Goal: Task Accomplishment & Management: Use online tool/utility

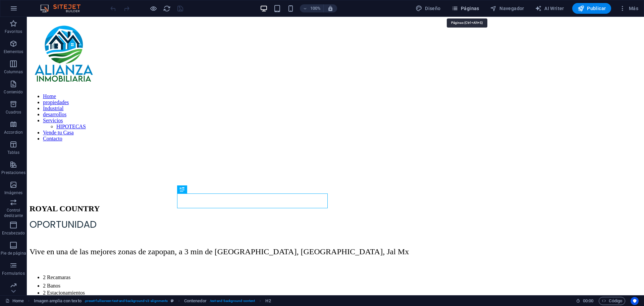
click at [475, 7] on span "Páginas" at bounding box center [465, 8] width 28 height 7
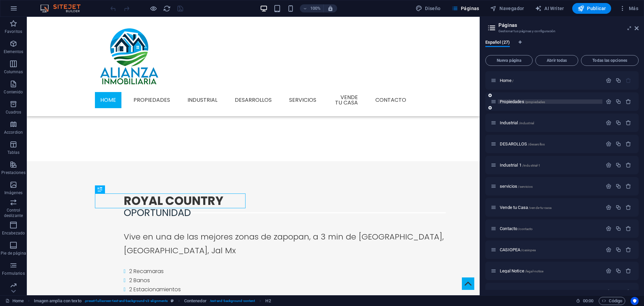
click at [514, 100] on span "Propiedades /propiedades" at bounding box center [522, 101] width 45 height 5
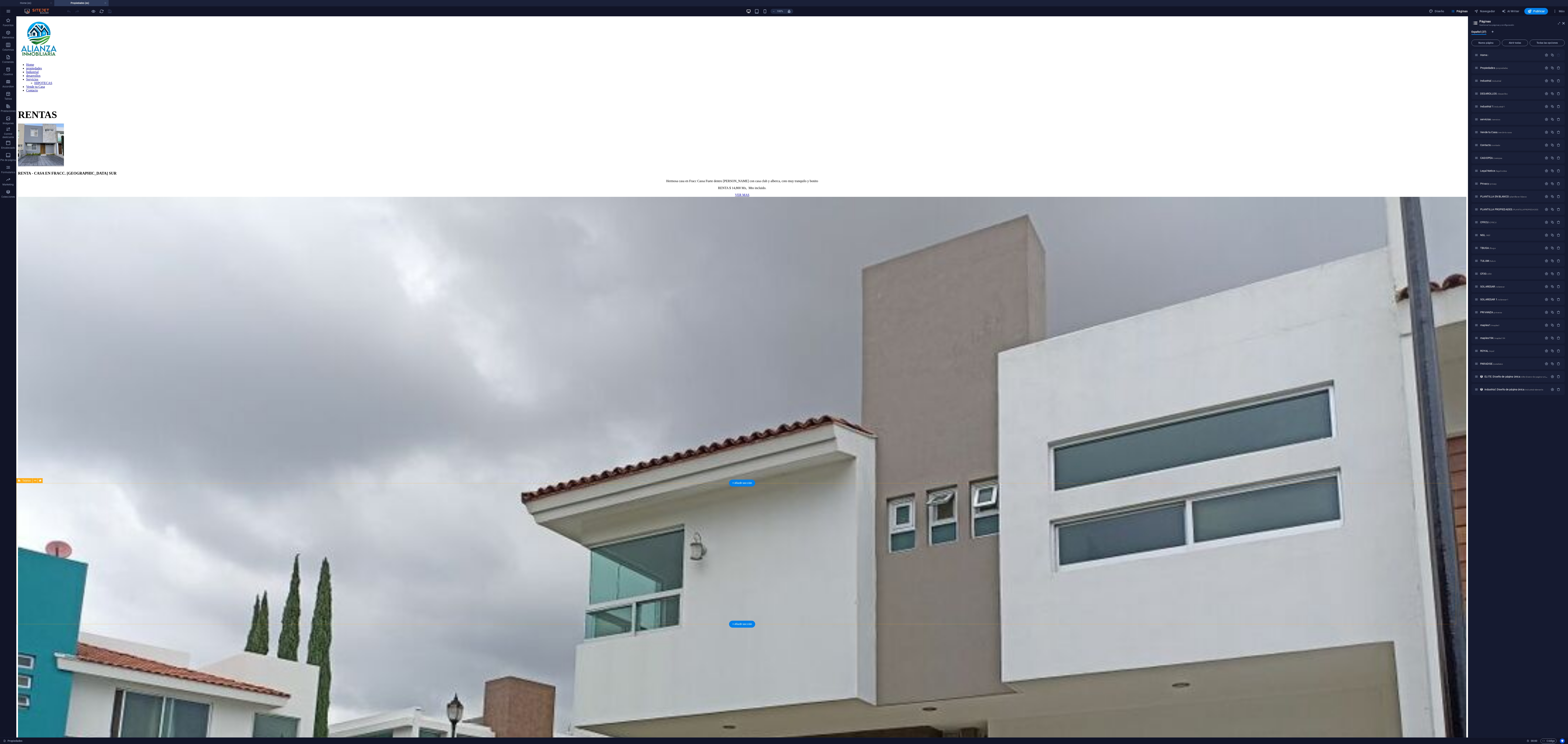
scroll to position [108, 0]
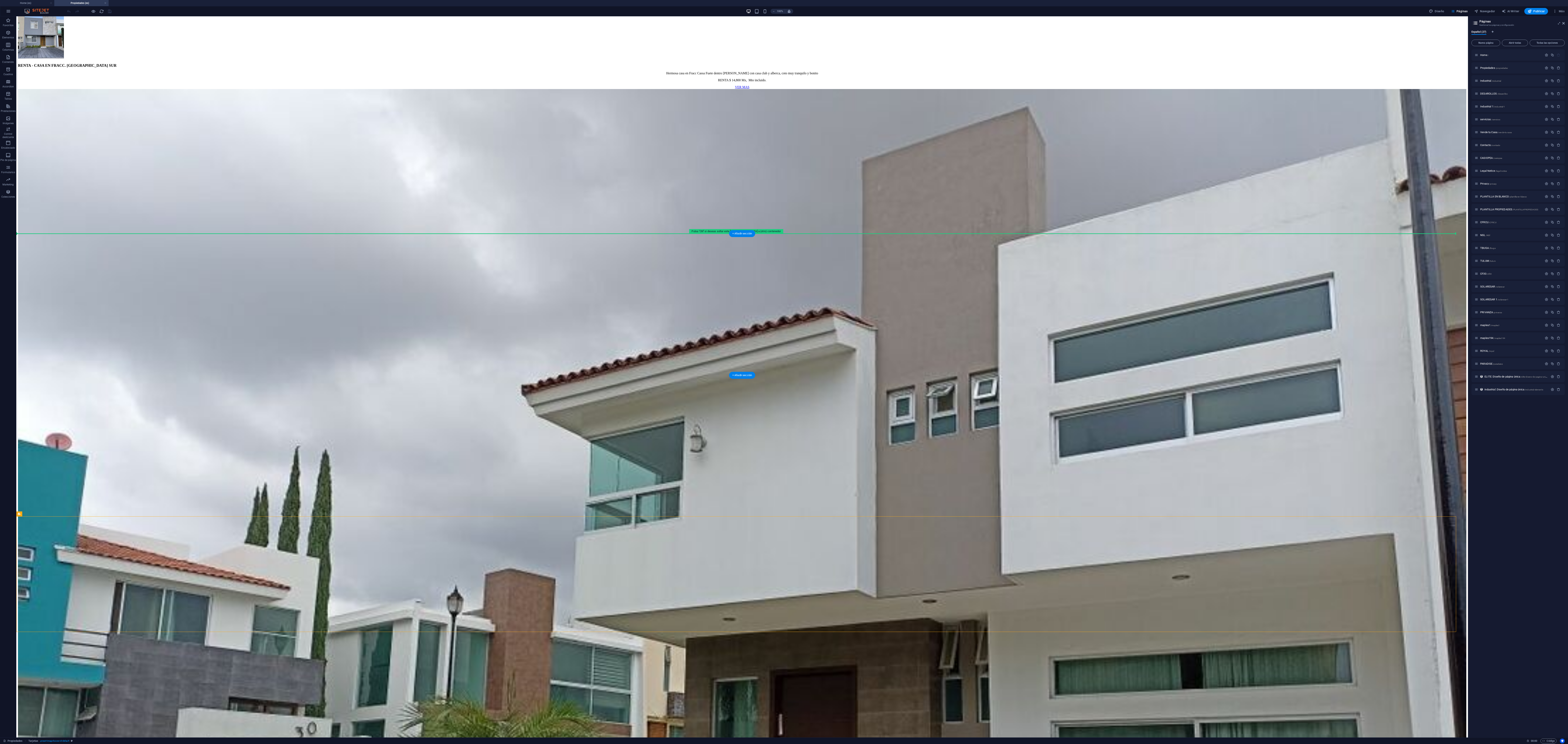
drag, startPoint x: 45, startPoint y: 527, endPoint x: 100, endPoint y: 294, distance: 239.4
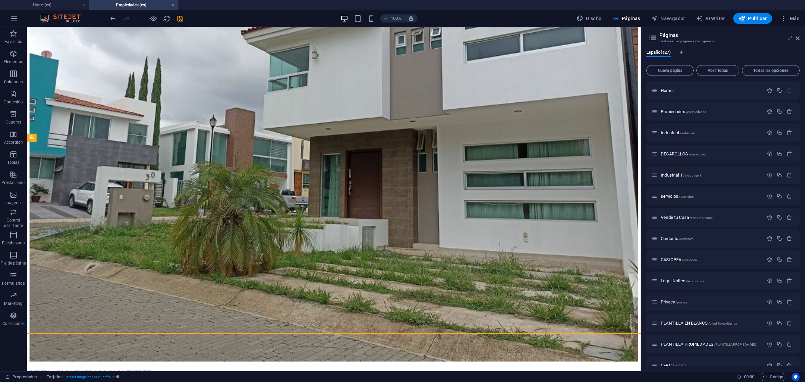
scroll to position [417, 0]
click at [109, 16] on div "100% Diseño Páginas Navegador AI Writer Publicar Más" at bounding box center [402, 18] width 804 height 16
click at [112, 18] on icon "undo" at bounding box center [113, 19] width 8 height 8
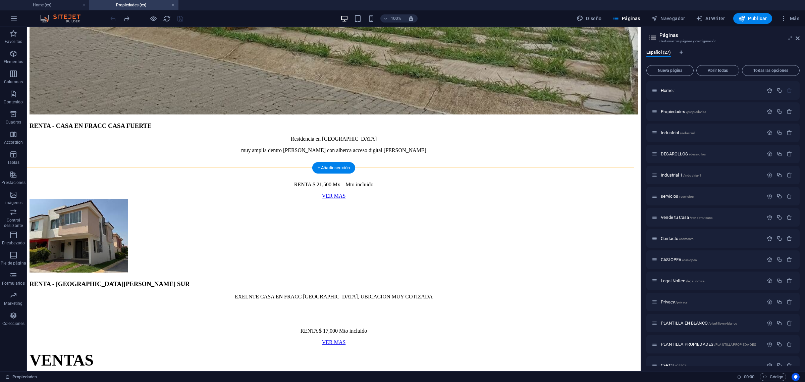
scroll to position [454, 0]
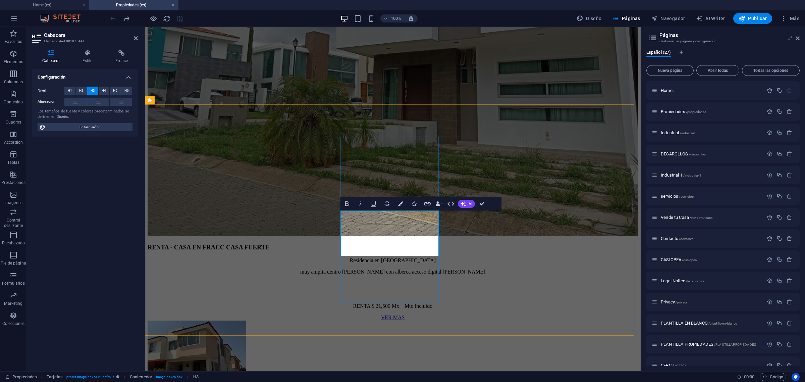
copy h3 "CASA EN FRACC [PERSON_NAME] RESIDENCIAL, [GEOGRAPHIC_DATA] JAL"
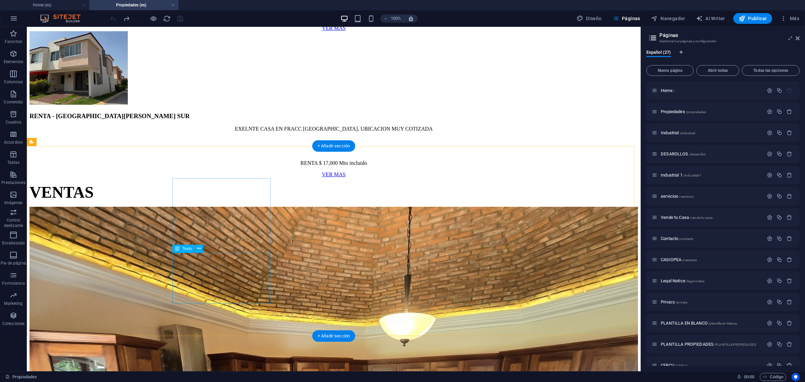
scroll to position [874, 0]
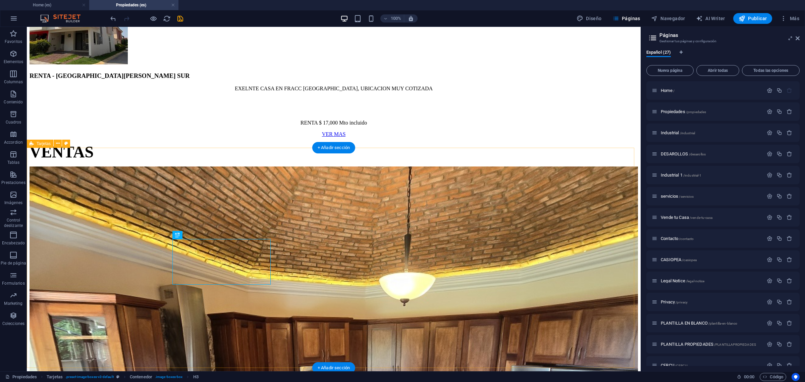
scroll to position [788, 0]
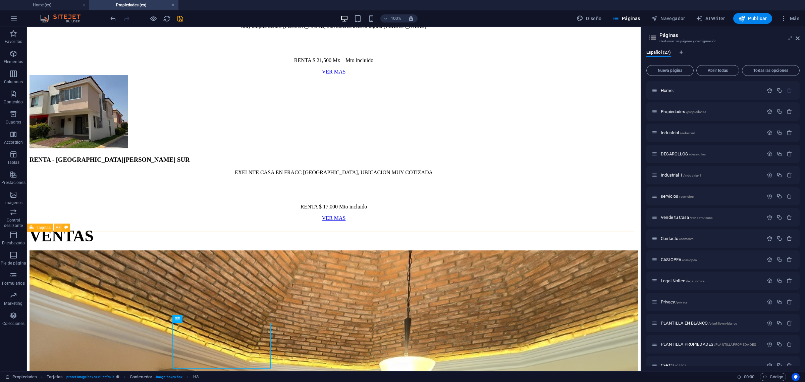
click at [57, 227] on icon at bounding box center [58, 227] width 4 height 7
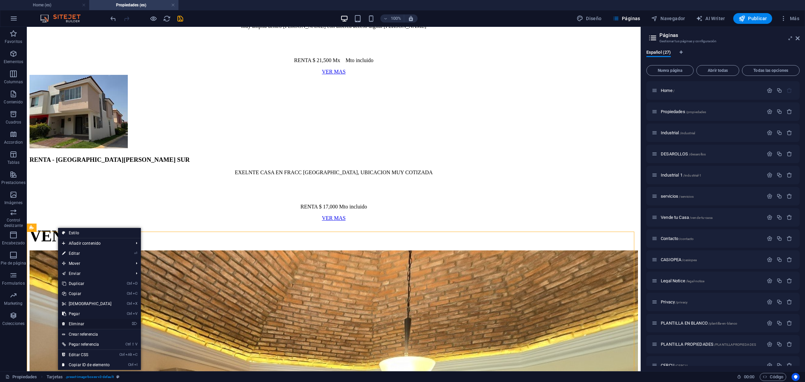
click at [78, 305] on link "⌦ Eliminar" at bounding box center [87, 324] width 58 height 10
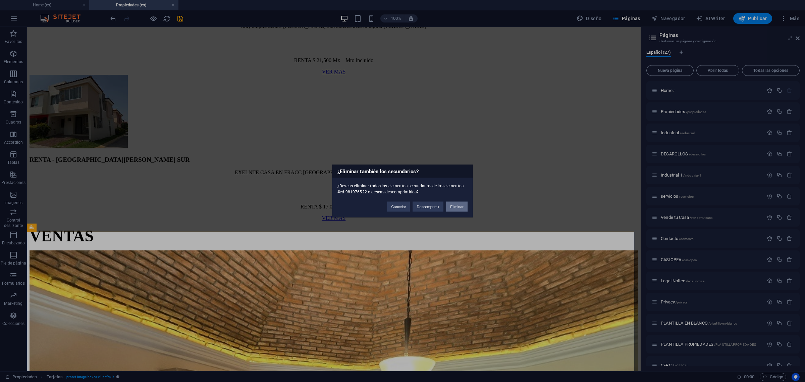
click at [457, 207] on button "Eliminar" at bounding box center [456, 207] width 21 height 10
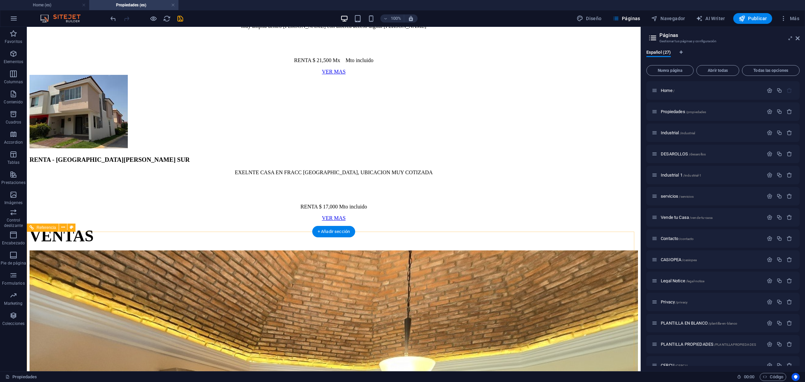
scroll to position [621, 0]
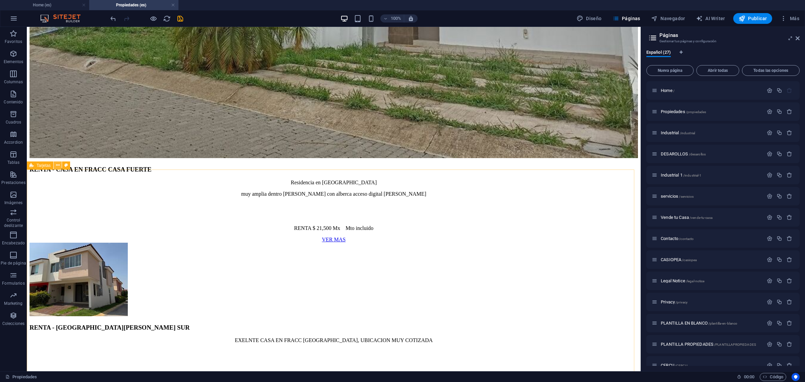
click at [57, 167] on icon at bounding box center [58, 165] width 4 height 7
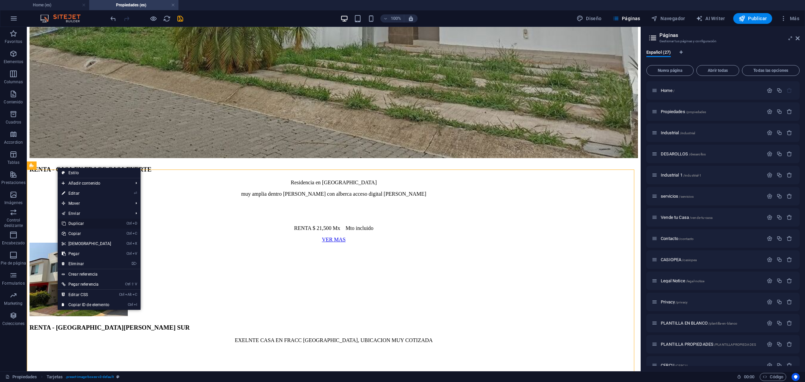
click at [83, 222] on link "Ctrl D Duplicar" at bounding box center [87, 223] width 58 height 10
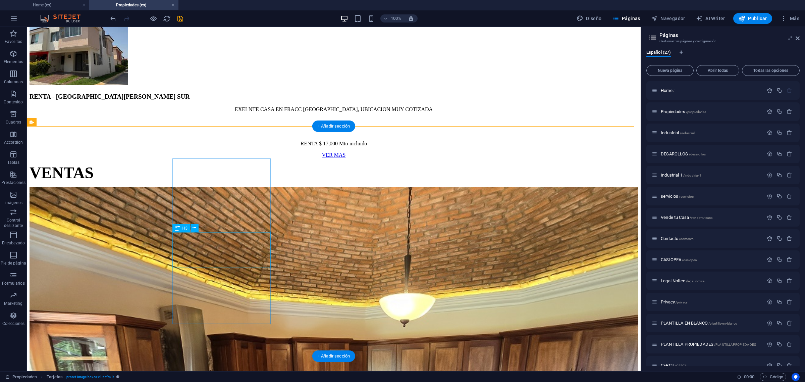
scroll to position [893, 0]
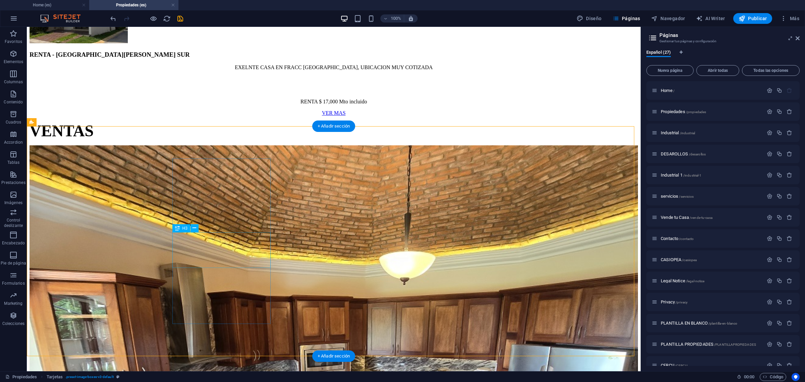
select select "%"
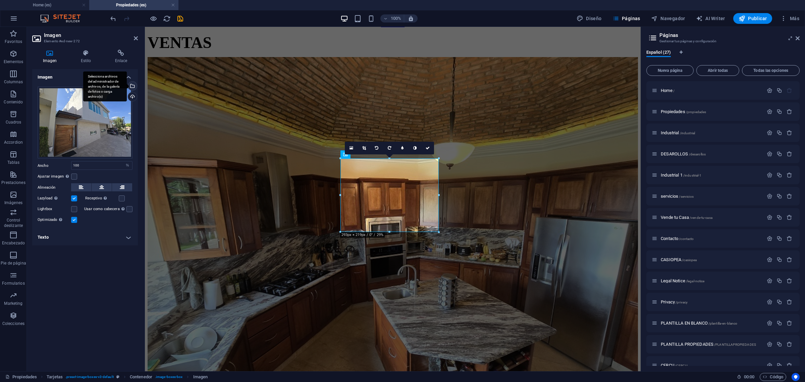
click at [133, 86] on div "Selecciona archivos del administrador de archivos, de la galería de fotos o car…" at bounding box center [132, 87] width 10 height 10
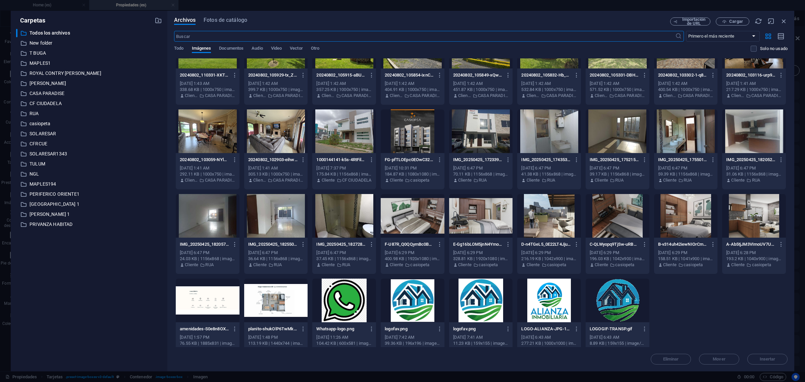
scroll to position [2327, 0]
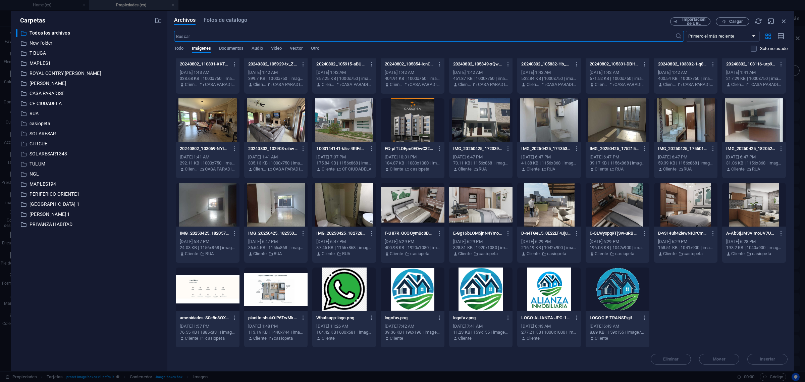
click at [542, 279] on div at bounding box center [549, 289] width 64 height 44
drag, startPoint x: 542, startPoint y: 279, endPoint x: 395, endPoint y: 251, distance: 148.9
click at [542, 279] on div "1" at bounding box center [549, 289] width 64 height 44
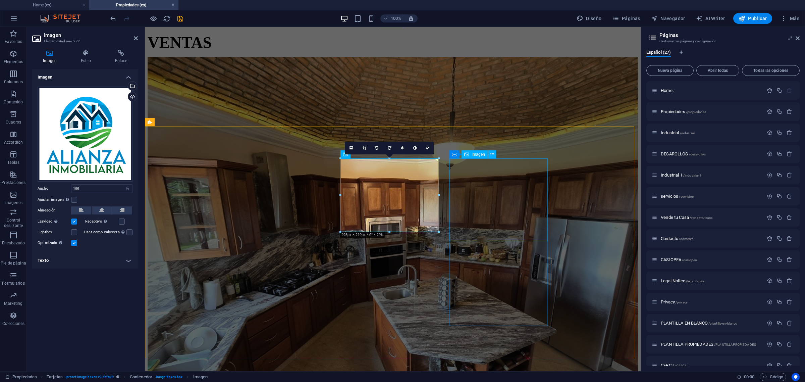
select select "px"
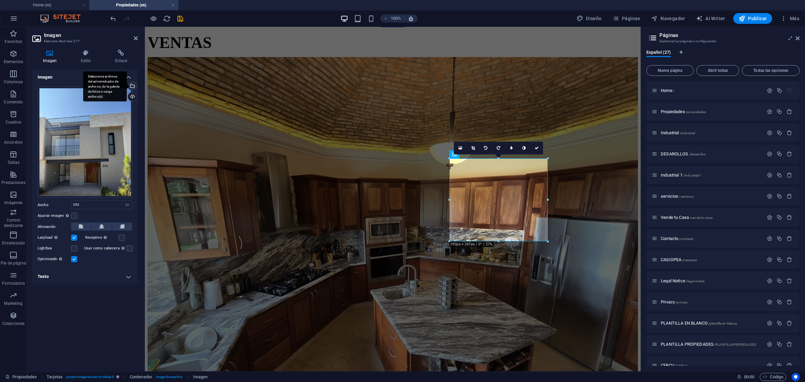
click at [131, 84] on div "Selecciona archivos del administrador de archivos, de la galería de fotos o car…" at bounding box center [132, 87] width 10 height 10
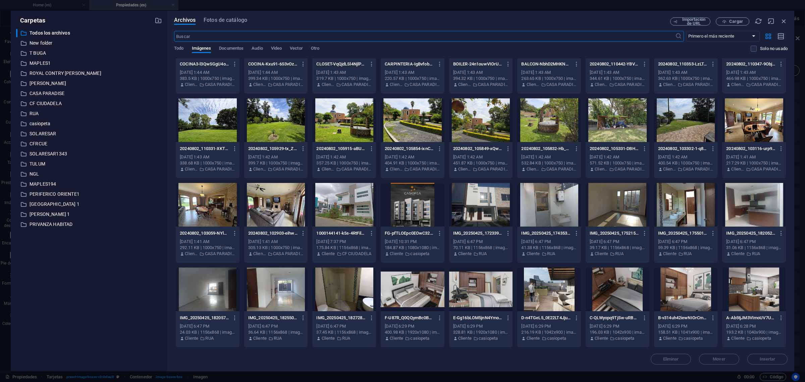
scroll to position [2327, 0]
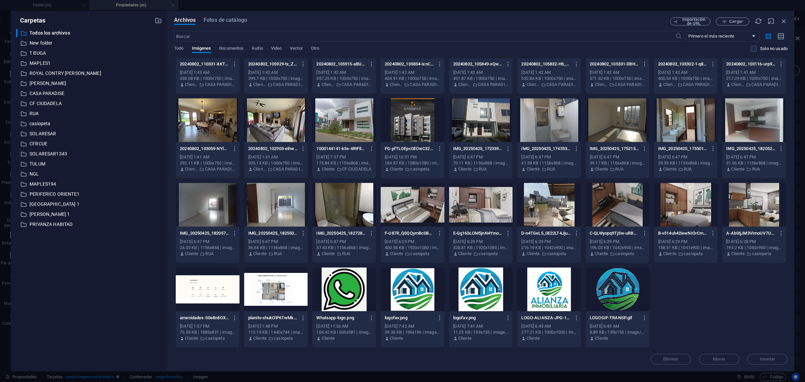
click at [539, 284] on div at bounding box center [549, 289] width 64 height 44
click at [539, 284] on div "1" at bounding box center [549, 289] width 64 height 44
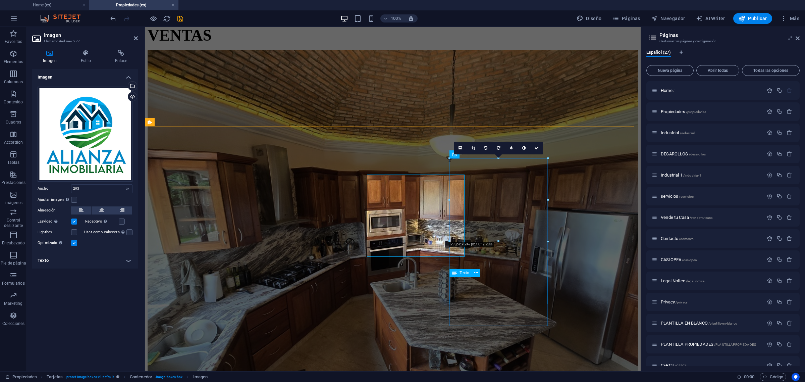
scroll to position [893, 0]
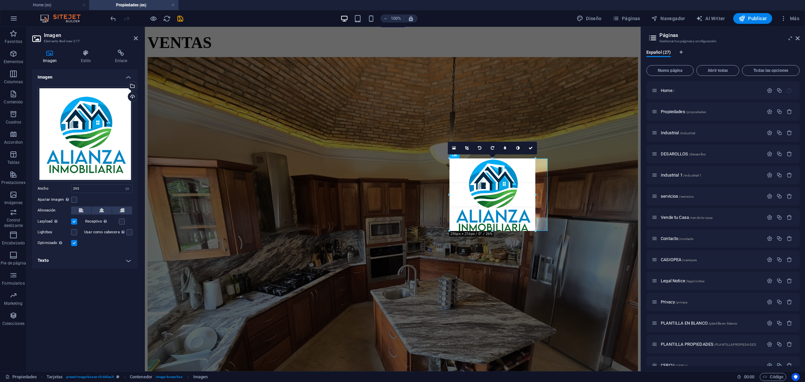
drag, startPoint x: 500, startPoint y: 240, endPoint x: 505, endPoint y: 230, distance: 11.6
type input "255"
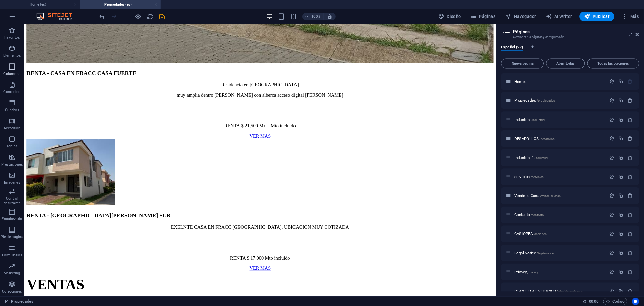
scroll to position [642, 0]
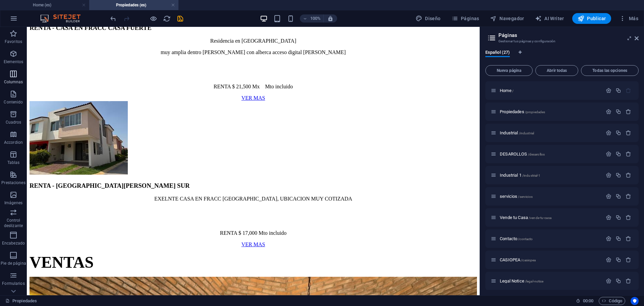
click at [17, 79] on p "Columnas" at bounding box center [13, 81] width 19 height 5
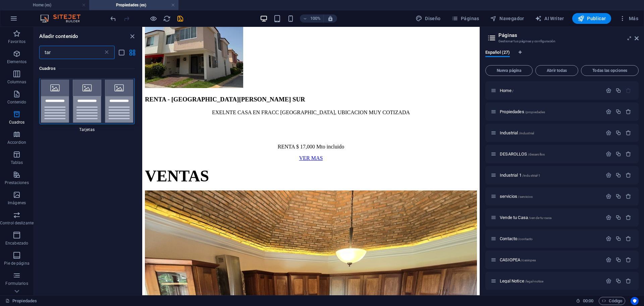
scroll to position [0, 0]
type input "tar"
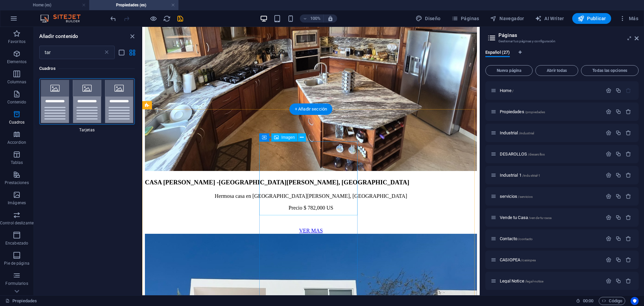
scroll to position [843, 0]
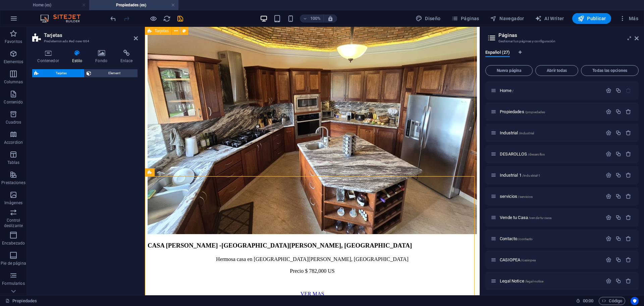
select select "rem"
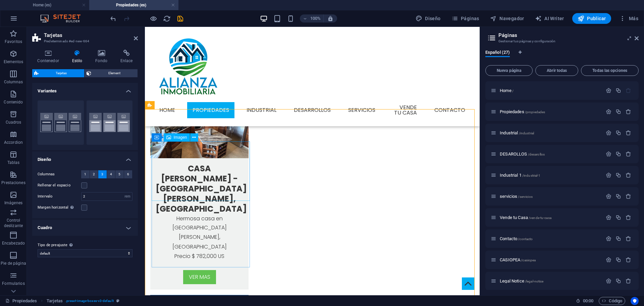
scroll to position [742, 0]
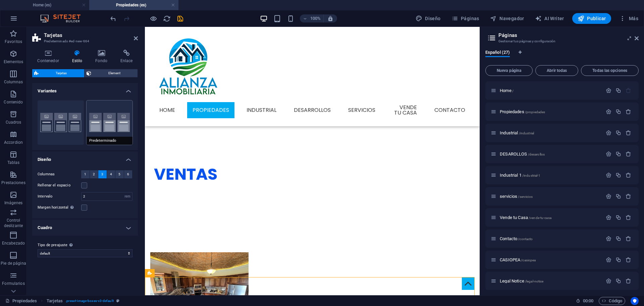
click at [100, 120] on button "Predeterminado" at bounding box center [110, 122] width 46 height 44
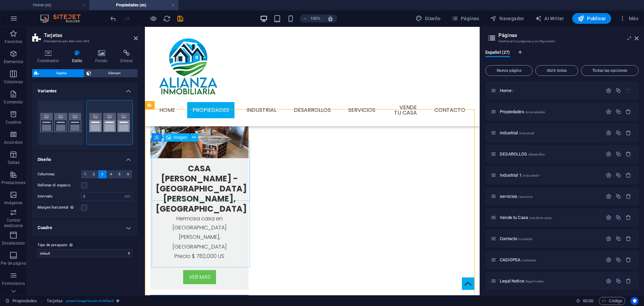
scroll to position [944, 0]
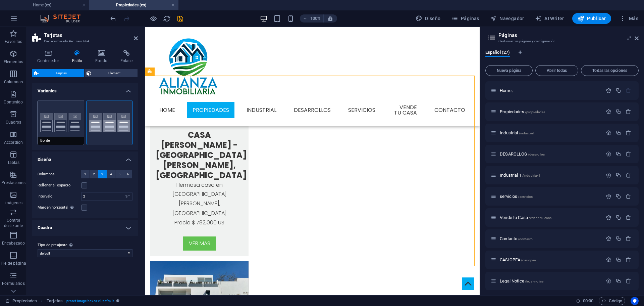
click at [72, 116] on button "Borde" at bounding box center [61, 122] width 46 height 44
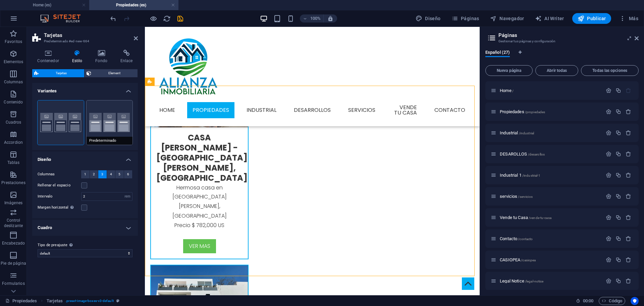
scroll to position [953, 0]
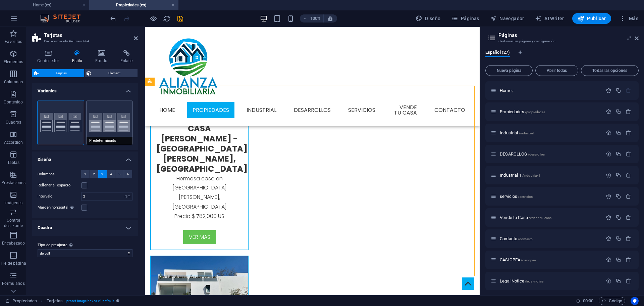
click at [98, 121] on button "Predeterminado" at bounding box center [110, 122] width 46 height 44
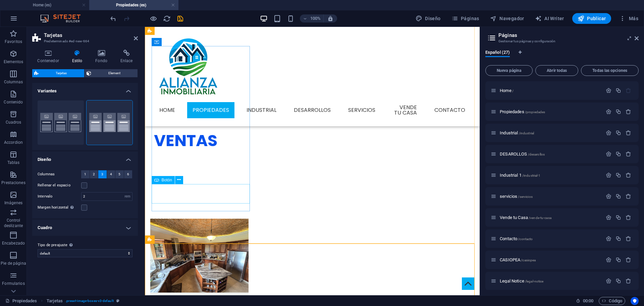
scroll to position [809, 0]
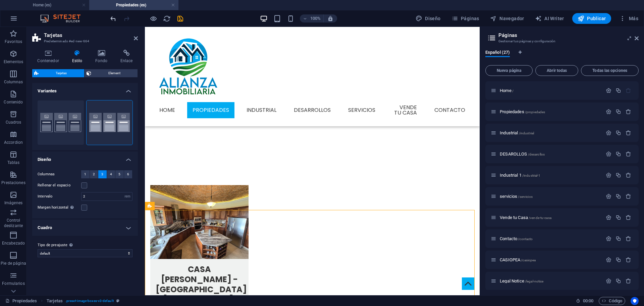
click at [112, 21] on icon "undo" at bounding box center [113, 19] width 8 height 8
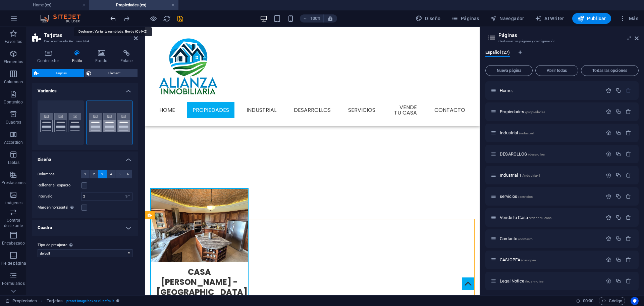
scroll to position [819, 0]
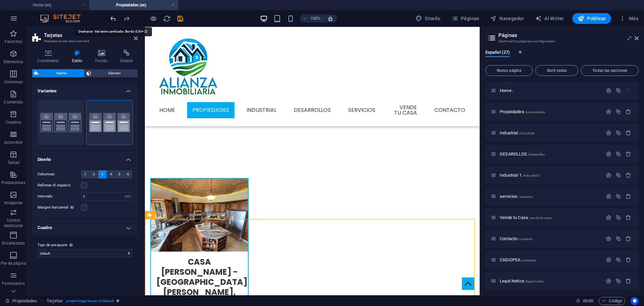
click at [112, 21] on icon "undo" at bounding box center [113, 19] width 8 height 8
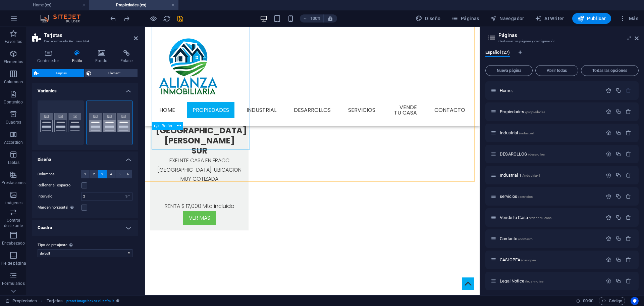
scroll to position [675, 0]
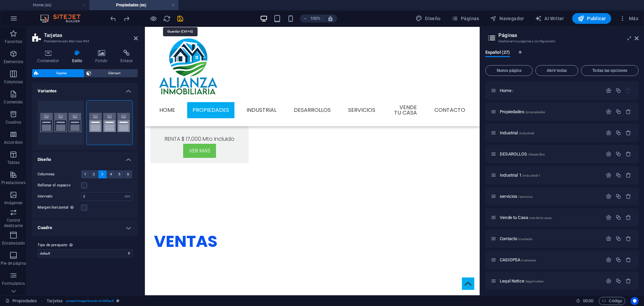
click at [179, 21] on icon "save" at bounding box center [180, 19] width 8 height 8
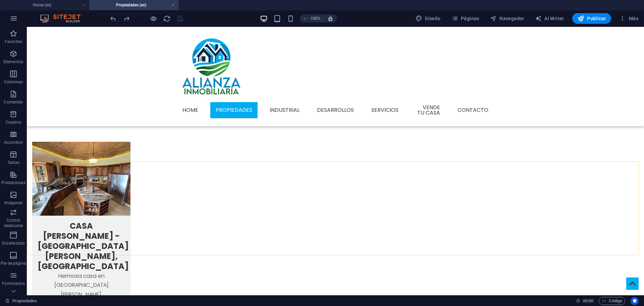
scroll to position [819, 0]
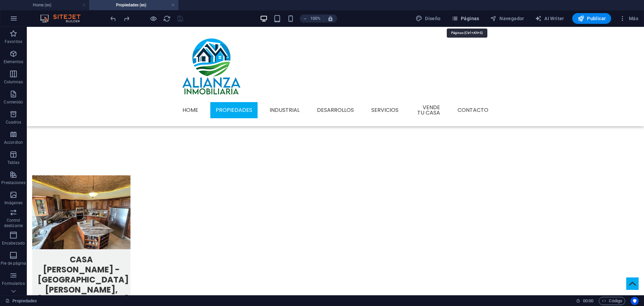
click at [476, 18] on span "Páginas" at bounding box center [465, 18] width 28 height 7
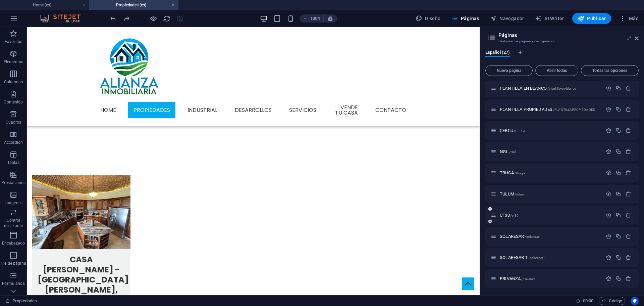
scroll to position [362, 0]
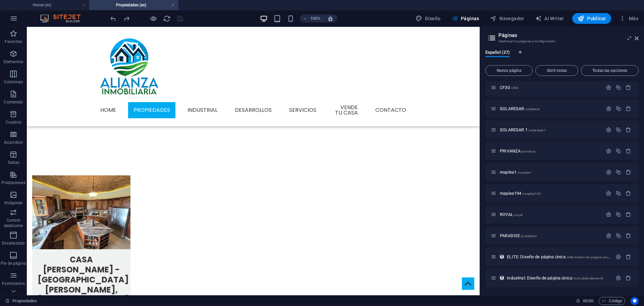
click at [529, 278] on span "industrial: Diseño de página única /industrial-elemento" at bounding box center [555, 277] width 97 height 5
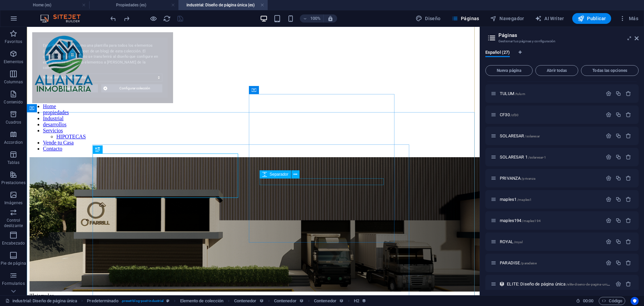
scroll to position [143, 0]
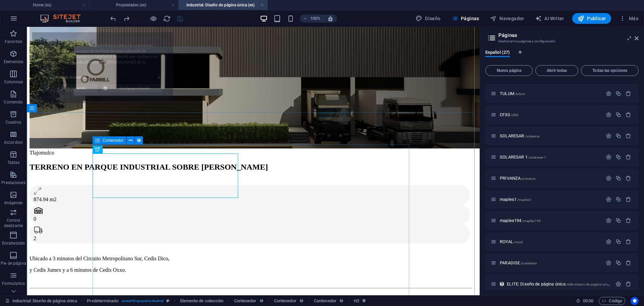
select select "68dce066138015d5ed0fd59c"
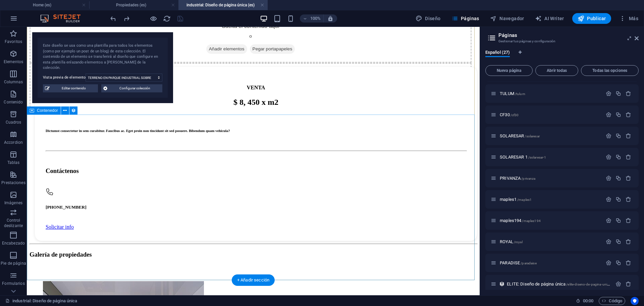
scroll to position [680, 0]
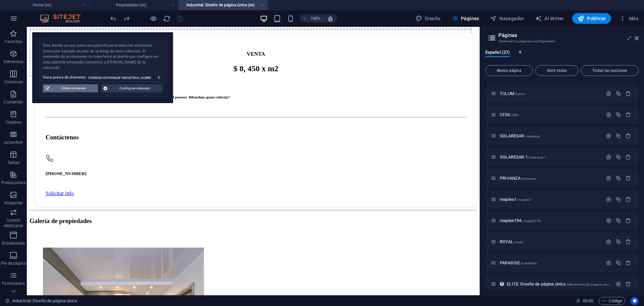
click at [69, 84] on span "Editar contenido" at bounding box center [74, 88] width 44 height 8
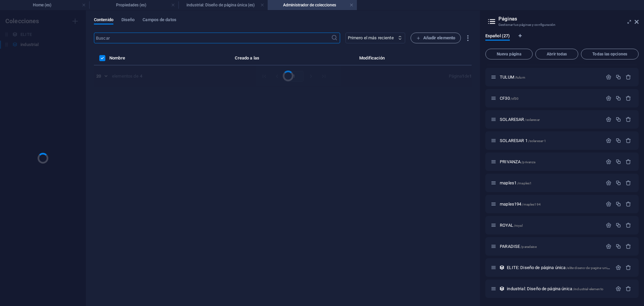
scroll to position [0, 0]
select select "Terreno"
select select "VENTA"
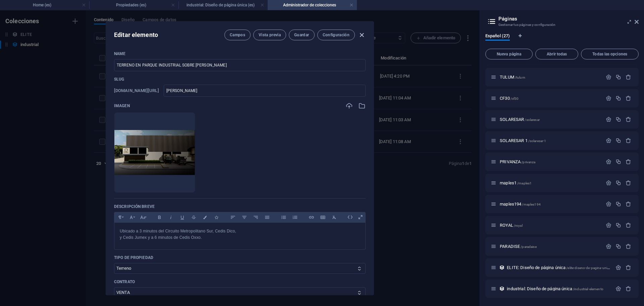
click at [362, 34] on icon "button" at bounding box center [362, 35] width 8 height 8
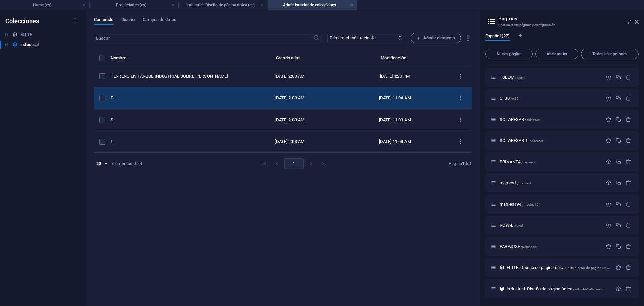
click at [169, 101] on td "E" at bounding box center [175, 98] width 128 height 22
select select "Bodega"
select select "VENTA"
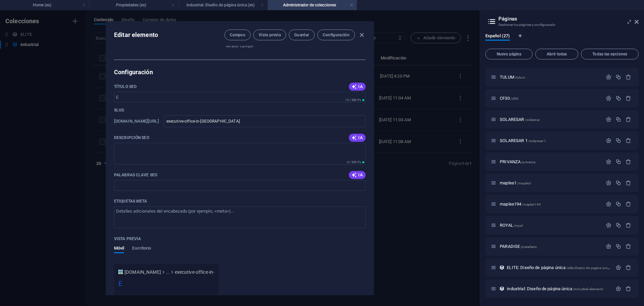
scroll to position [713, 0]
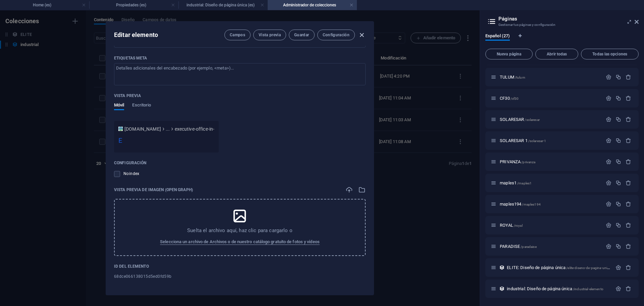
click at [364, 36] on icon "button" at bounding box center [362, 35] width 8 height 8
checkbox input "false"
type input "executive-office-in-anaheim"
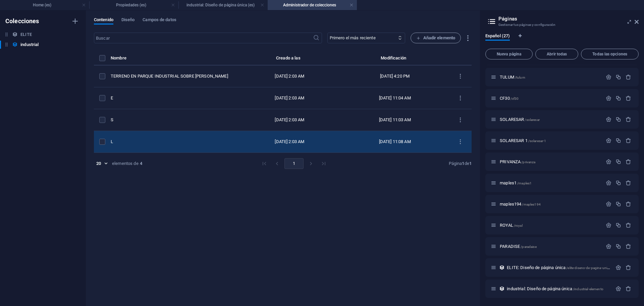
scroll to position [612, 0]
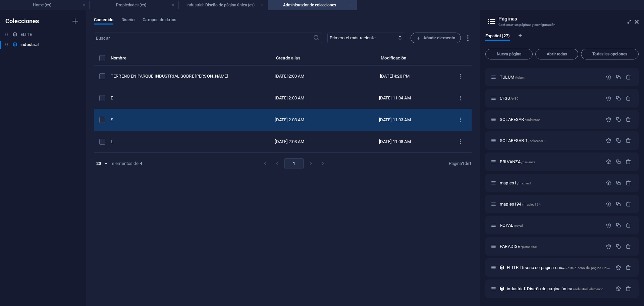
click at [184, 118] on div "S" at bounding box center [172, 120] width 122 height 6
select select "Bodega"
select select "RENTA"
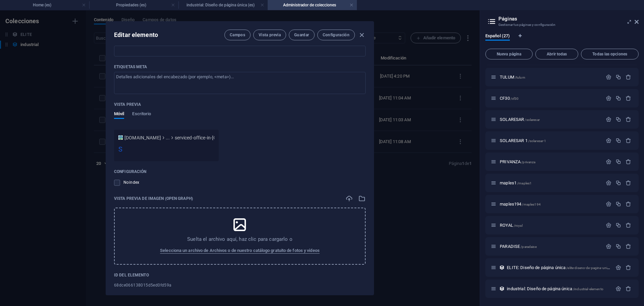
scroll to position [713, 0]
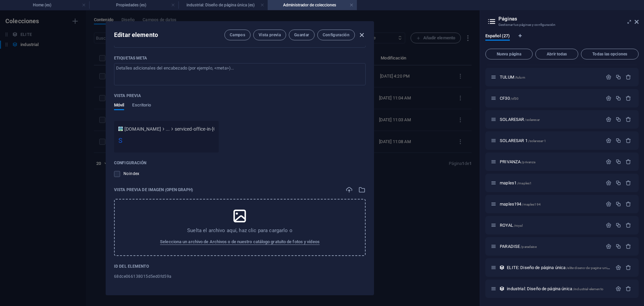
click at [360, 37] on icon "button" at bounding box center [362, 35] width 8 height 8
checkbox input "false"
type input "serviced-office-in-denver"
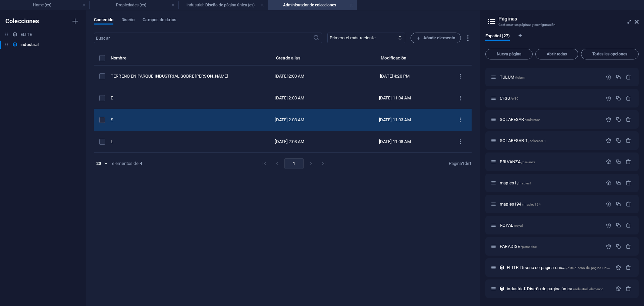
scroll to position [612, 0]
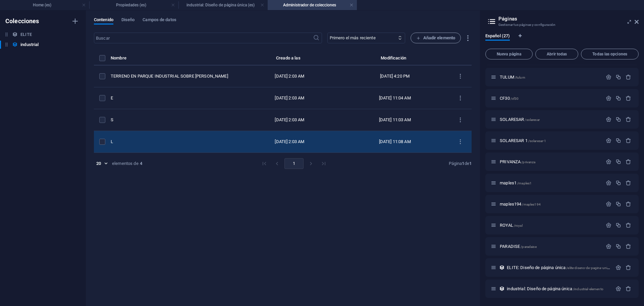
click at [178, 138] on td "L" at bounding box center [175, 142] width 128 height 22
select select "Nave"
select select "VENTA"
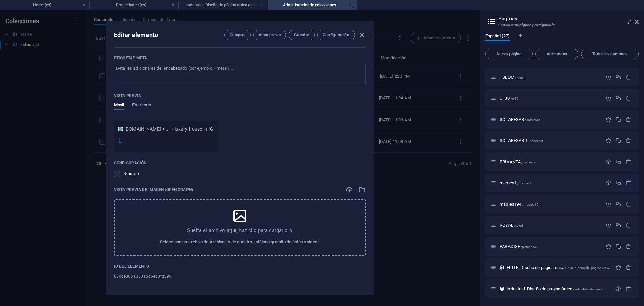
scroll to position [451, 0]
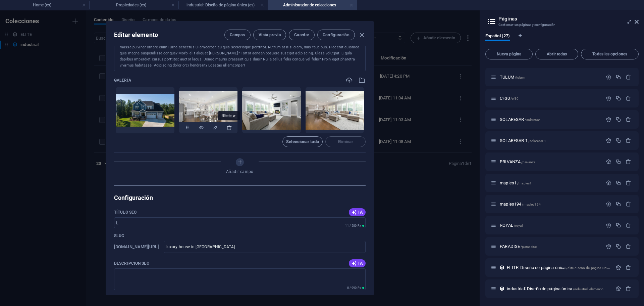
click at [227, 128] on icon "button" at bounding box center [229, 127] width 5 height 5
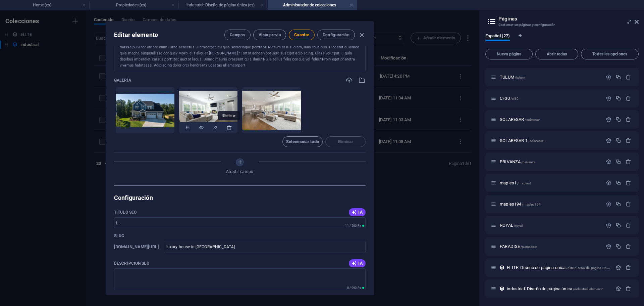
click at [228, 129] on icon "button" at bounding box center [229, 127] width 5 height 5
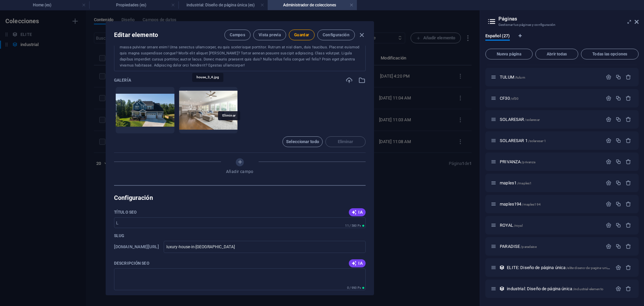
click at [228, 129] on icon "button" at bounding box center [229, 127] width 5 height 5
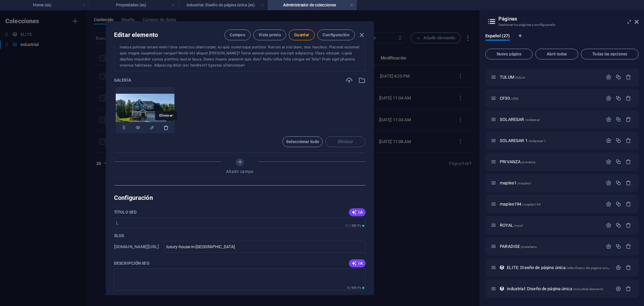
click at [168, 128] on icon "button" at bounding box center [165, 127] width 5 height 5
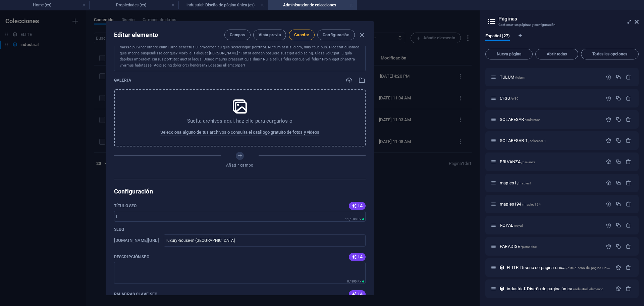
click at [305, 36] on span "Guardar" at bounding box center [301, 34] width 15 height 5
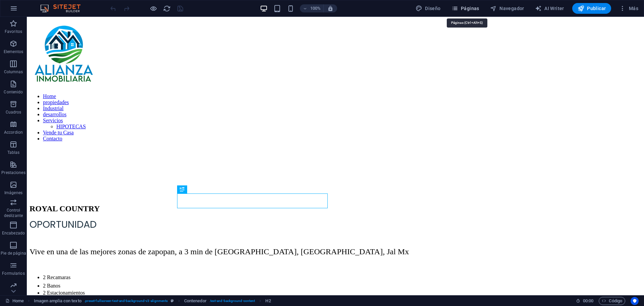
click at [472, 8] on span "Páginas" at bounding box center [465, 8] width 28 height 7
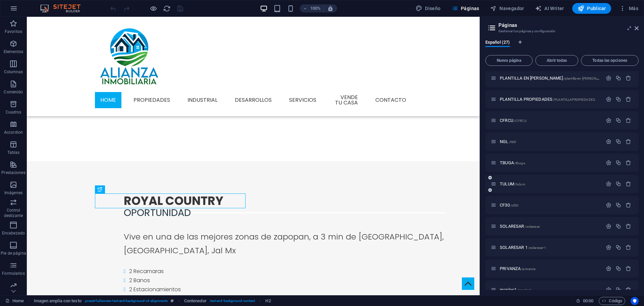
scroll to position [352, 0]
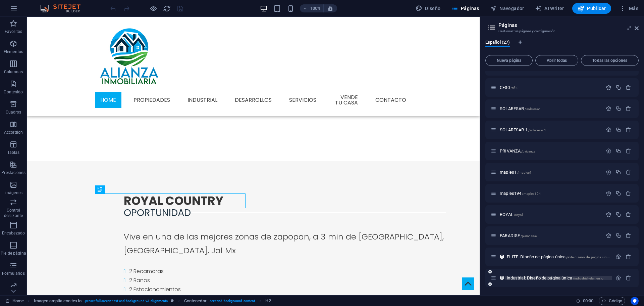
click at [537, 279] on div "industrial: Diseño de página única /industrial-elemento" at bounding box center [551, 278] width 121 height 8
click at [537, 279] on span "industrial: Diseño de página única /industrial-elemento" at bounding box center [555, 277] width 97 height 5
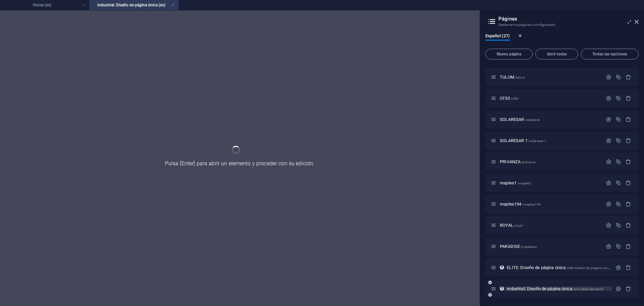
scroll to position [335, 0]
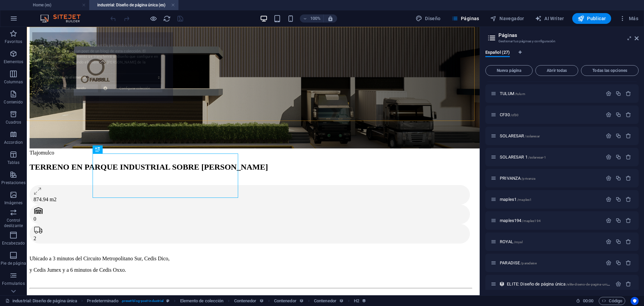
select select "68dce066138015d5ed0fd59c"
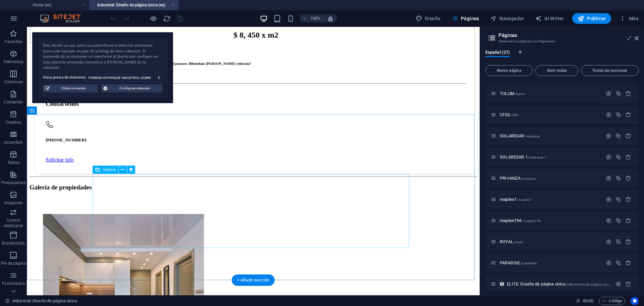
scroll to position [680, 0]
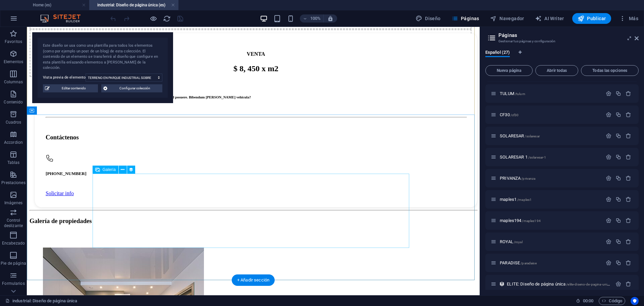
select select "4"
select select "%"
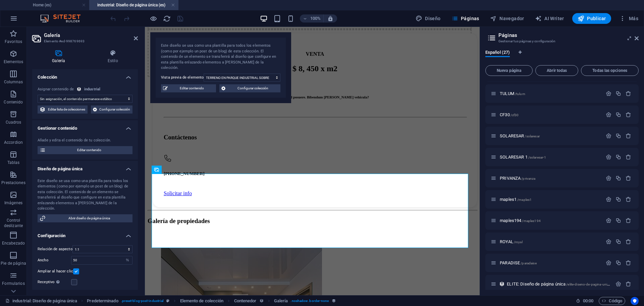
select select "gallery"
click at [186, 168] on button at bounding box center [190, 169] width 8 height 8
click at [106, 154] on span "Editar contenido" at bounding box center [89, 150] width 83 height 8
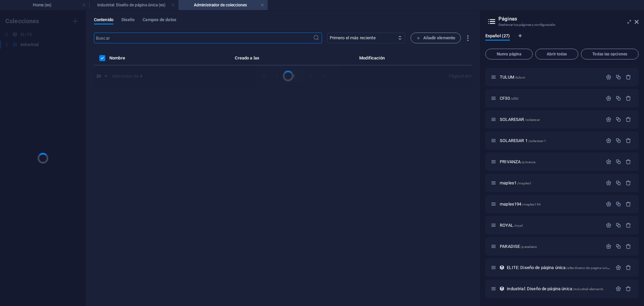
scroll to position [0, 0]
select select "Terreno"
select select "VENTA"
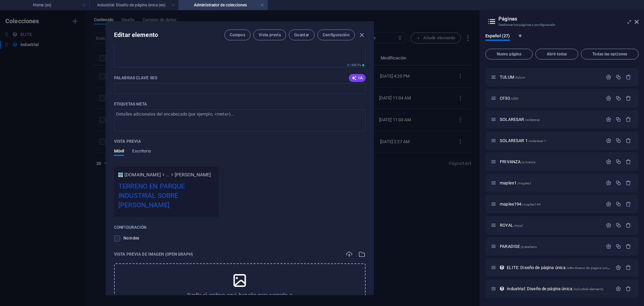
scroll to position [735, 0]
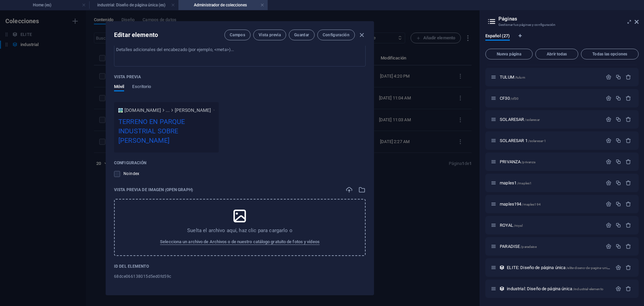
click at [236, 221] on icon at bounding box center [239, 215] width 17 height 17
click at [266, 244] on span "Selecciona un archivo de Archivos o de nuestro catálogo gratuito de fotos y víd…" at bounding box center [240, 241] width 160 height 8
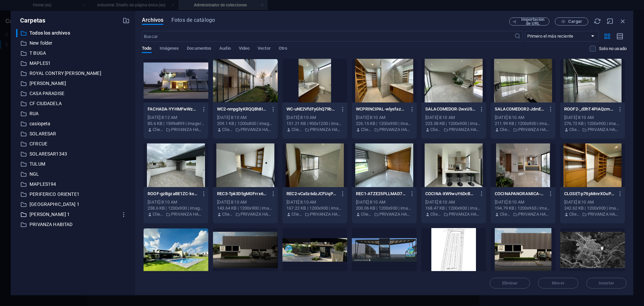
click at [45, 214] on p "LOPEZ MATEOS 1" at bounding box center [74, 214] width 88 height 8
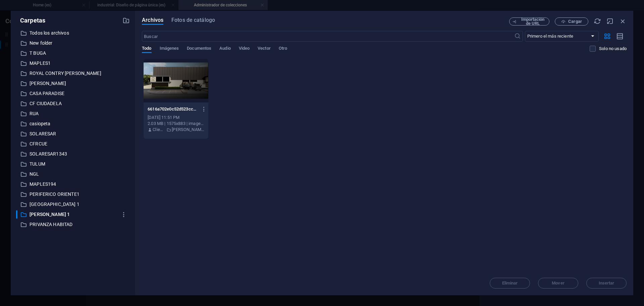
click at [164, 89] on div at bounding box center [176, 81] width 65 height 44
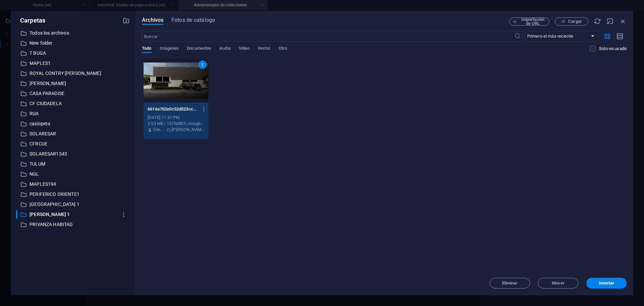
click at [164, 88] on div "1" at bounding box center [176, 81] width 65 height 44
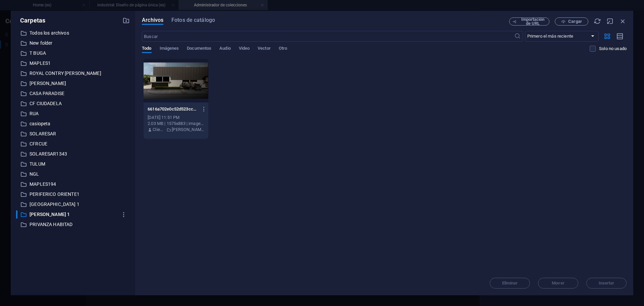
click at [188, 78] on div at bounding box center [176, 81] width 65 height 44
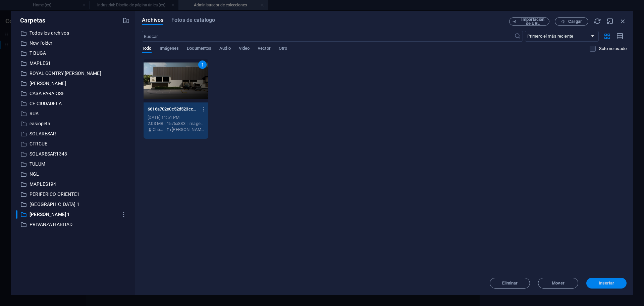
click at [610, 283] on span "Insertar" at bounding box center [607, 283] width 16 height 4
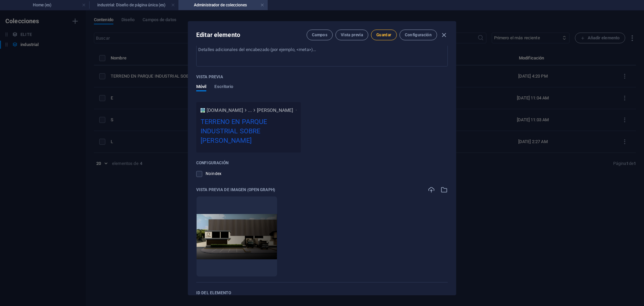
click at [386, 31] on button "Guardar" at bounding box center [383, 35] width 25 height 11
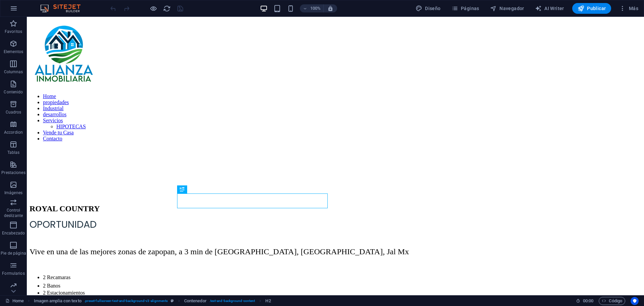
click at [464, 16] on header "100% Diseño Páginas Navegador AI Writer Publicar Más" at bounding box center [322, 8] width 644 height 17
click at [466, 14] on div "100% Diseño Páginas Navegador AI Writer Publicar Más" at bounding box center [321, 8] width 643 height 16
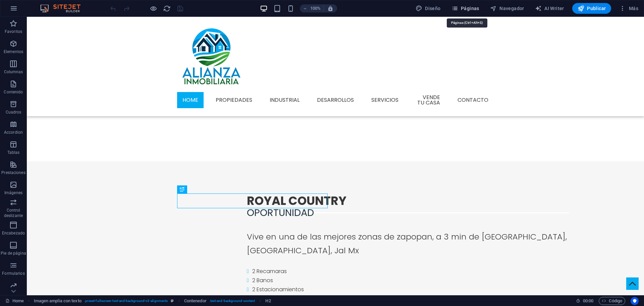
click at [468, 9] on span "Páginas" at bounding box center [465, 8] width 28 height 7
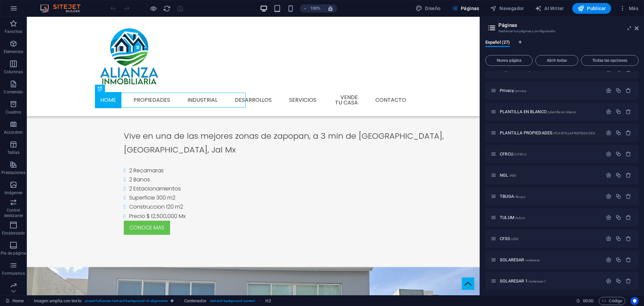
scroll to position [352, 0]
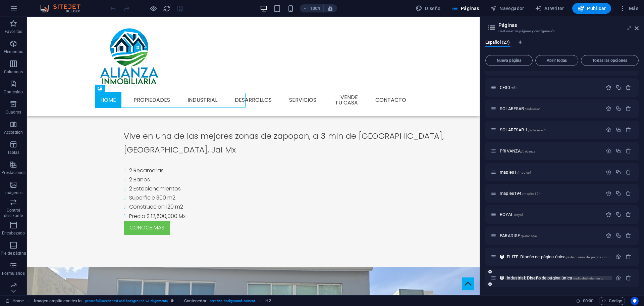
click at [541, 279] on span "industrial: Diseño de página única /industrial-elemento" at bounding box center [555, 277] width 97 height 5
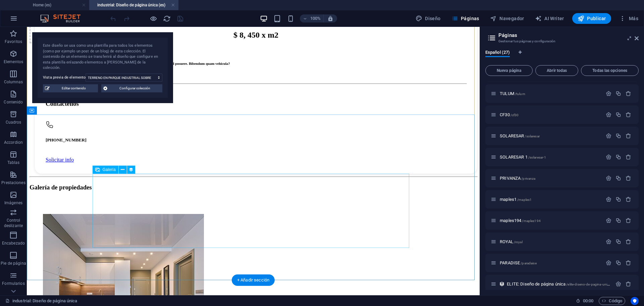
scroll to position [680, 0]
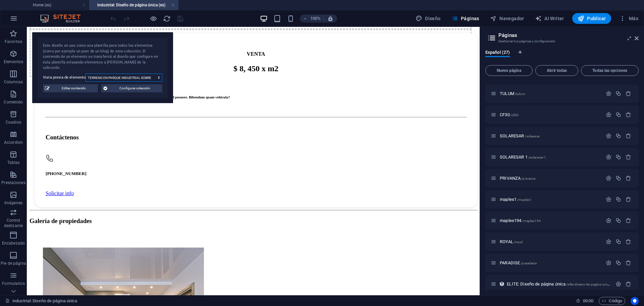
click at [104, 73] on select "TERRENO EN PARQUE INDUSTRIAL SOBRE AV LOPEZ MATEOS E S L" at bounding box center [124, 77] width 77 height 8
select select "68dce066138015d5ed0fd59b"
click at [86, 73] on select "TERRENO EN PARQUE INDUSTRIAL SOBRE AV LOPEZ MATEOS E S L" at bounding box center [124, 77] width 77 height 8
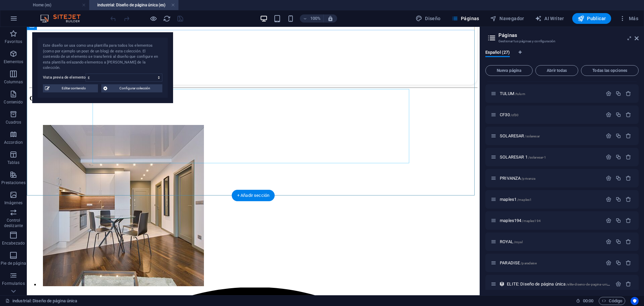
scroll to position [699, 0]
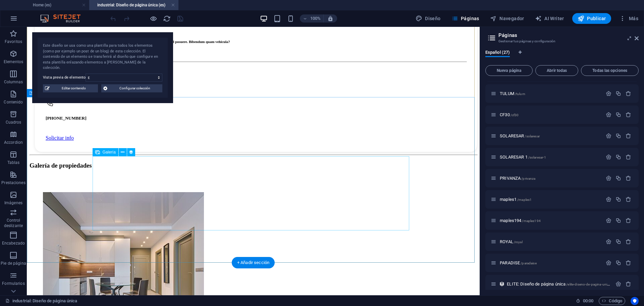
click at [107, 189] on li at bounding box center [98, 273] width 117 height 169
select select "4"
select select "%"
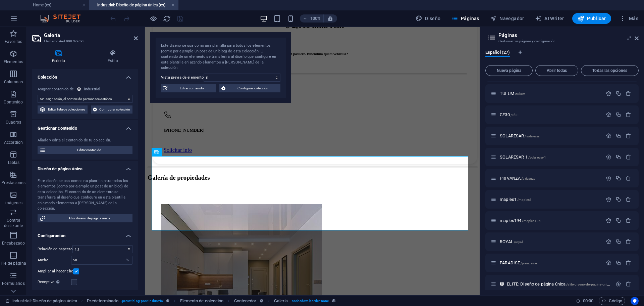
select select "gallery"
click at [86, 110] on span "Editar lista de colecciones" at bounding box center [67, 109] width 38 height 8
select select "68dce064dc3499d0ad08cdcc"
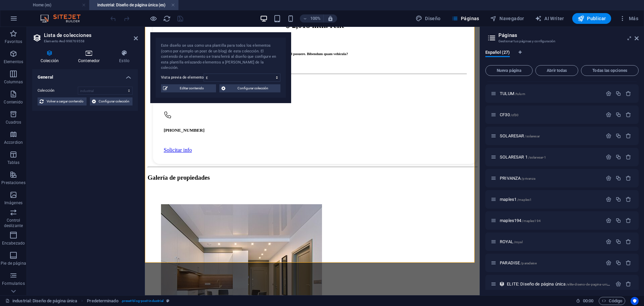
click at [85, 56] on h4 "Contenedor" at bounding box center [90, 57] width 41 height 14
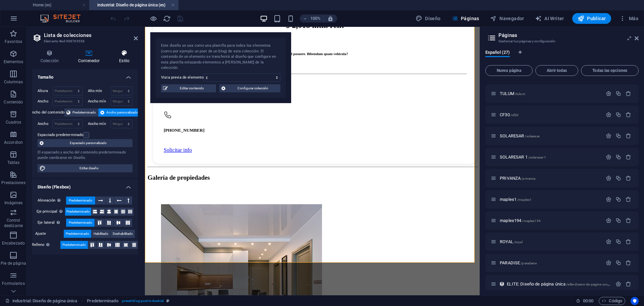
click at [124, 58] on h4 "Estilo" at bounding box center [124, 57] width 27 height 14
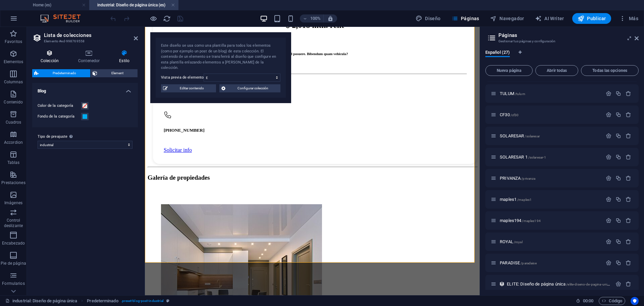
click at [54, 55] on icon at bounding box center [49, 53] width 35 height 7
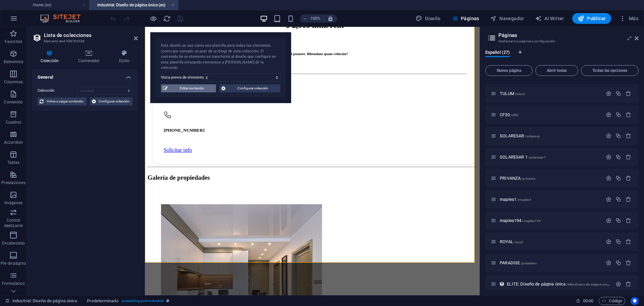
click at [196, 84] on span "Editar contenido" at bounding box center [192, 88] width 44 height 8
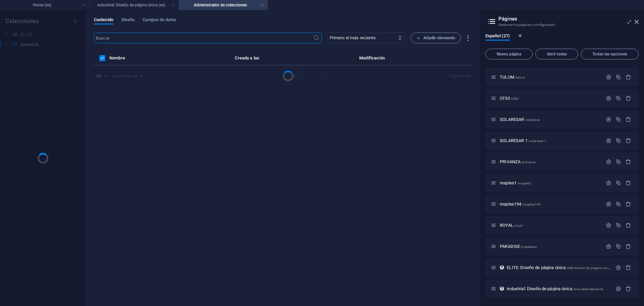
scroll to position [0, 0]
select select "Bodega"
select select "VENTA"
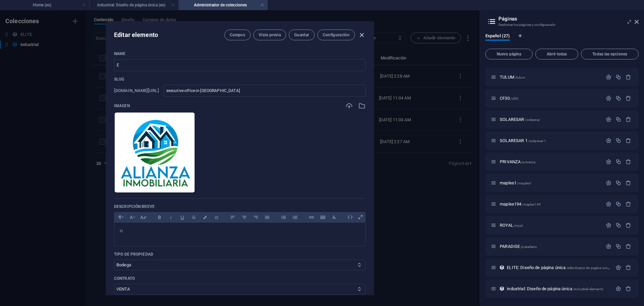
click at [364, 36] on icon "button" at bounding box center [362, 35] width 8 height 8
checkbox input "false"
type input "executive-office-in-[GEOGRAPHIC_DATA]"
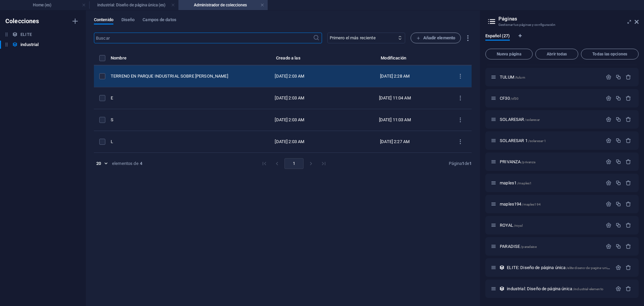
click at [209, 79] on td "TERRENO EN PARQUE INDUSTRIAL SOBRE [PERSON_NAME]" at bounding box center [175, 76] width 128 height 22
select select "Terreno"
select select "VENTA"
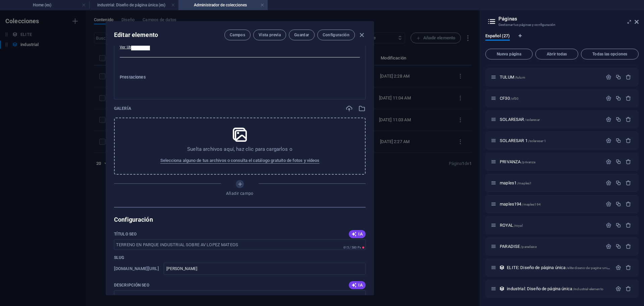
scroll to position [359, 0]
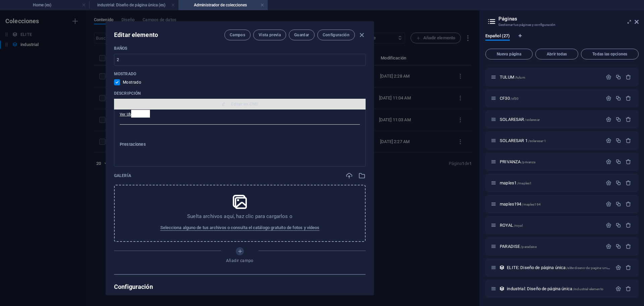
click at [241, 105] on span "Editar en CMS" at bounding box center [244, 103] width 27 height 5
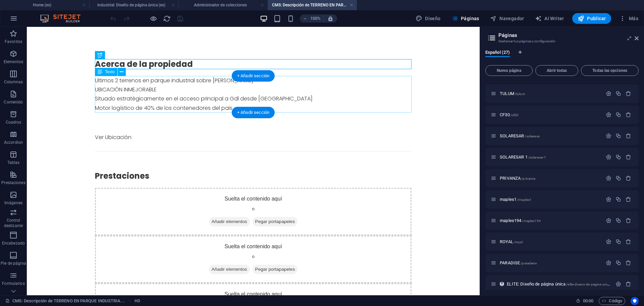
scroll to position [0, 0]
click at [16, 49] on button "Elementos" at bounding box center [13, 57] width 27 height 20
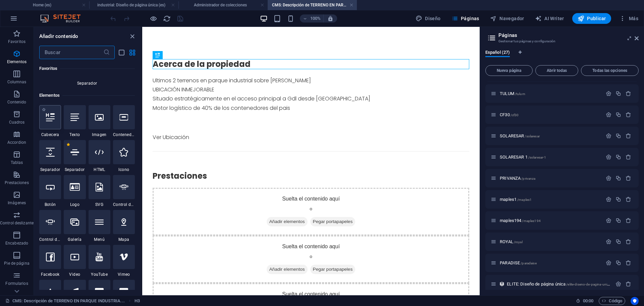
scroll to position [71, 0]
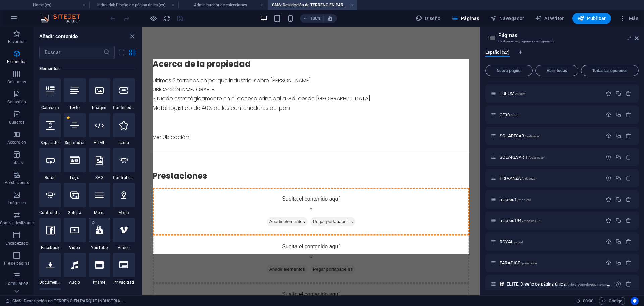
select select "ar16_9"
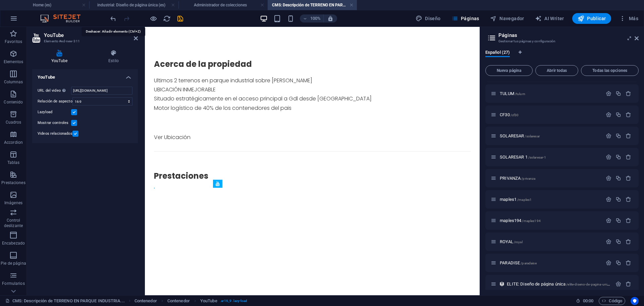
click at [114, 16] on icon "undo" at bounding box center [113, 19] width 8 height 8
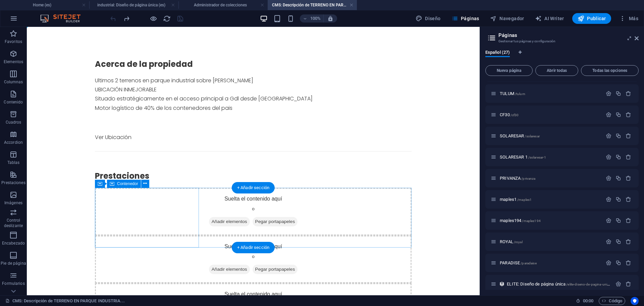
click at [150, 205] on div "Suelta el contenido aquí o Añadir elementos Pegar portapapeles" at bounding box center [253, 211] width 317 height 48
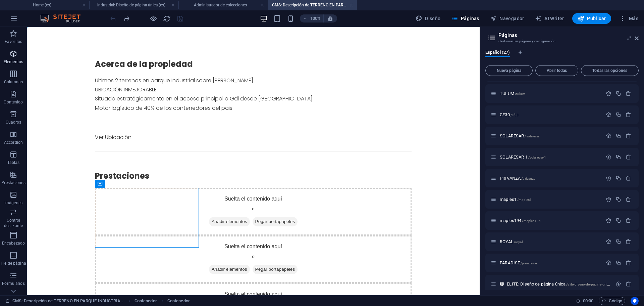
click at [15, 48] on button "Elementos" at bounding box center [13, 57] width 27 height 20
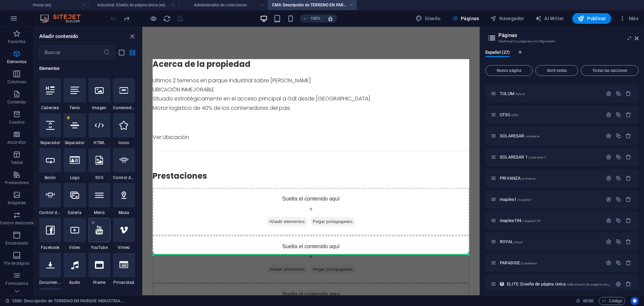
select select "ar16_9"
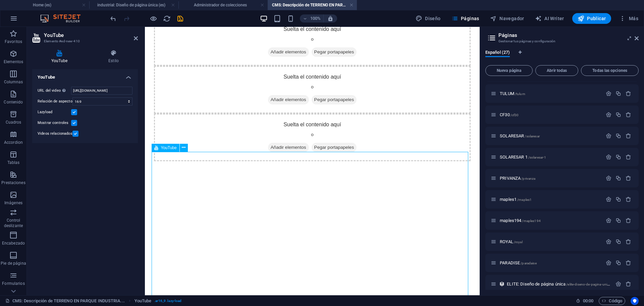
scroll to position [2, 0]
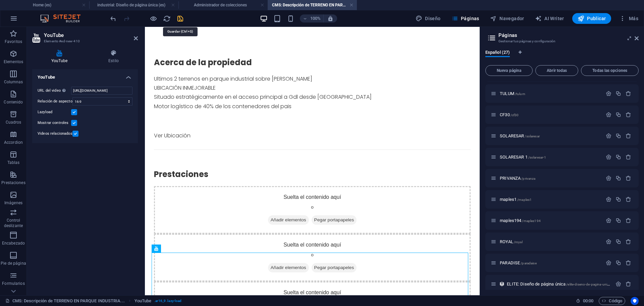
click at [179, 20] on icon "save" at bounding box center [180, 19] width 8 height 8
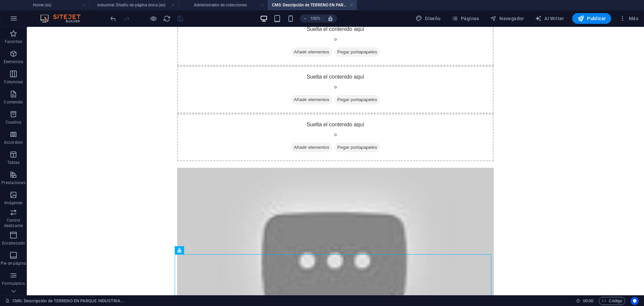
scroll to position [0, 0]
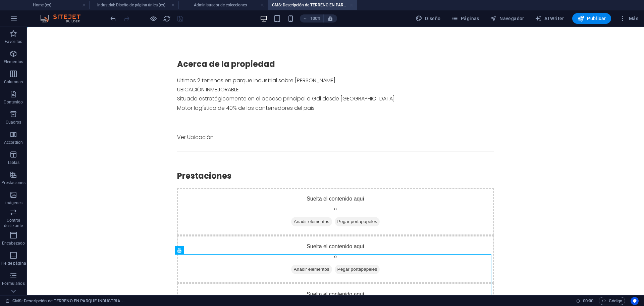
click at [353, 4] on link at bounding box center [352, 5] width 4 height 6
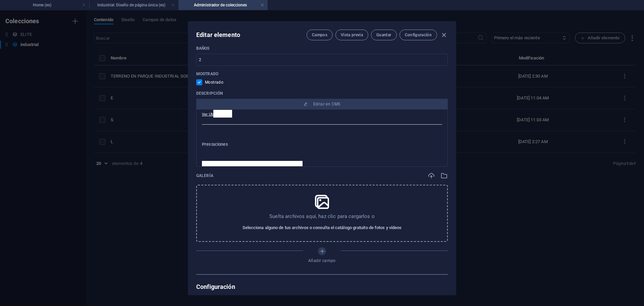
click at [333, 225] on span "Selecciona alguno de tus archivos o consulta el catálogo gratuito de fotos y ví…" at bounding box center [322, 227] width 159 height 8
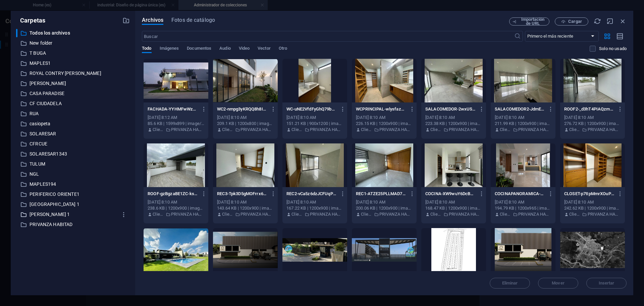
click at [57, 212] on p "[PERSON_NAME] 1" at bounding box center [74, 214] width 88 height 8
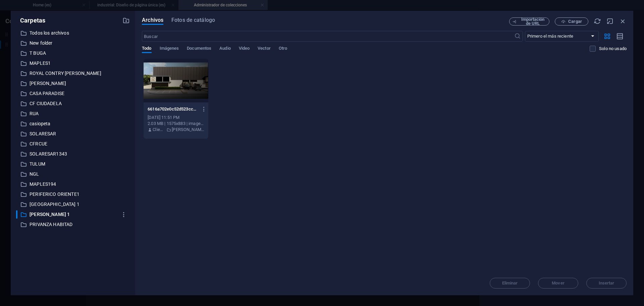
click at [166, 82] on div at bounding box center [176, 81] width 65 height 44
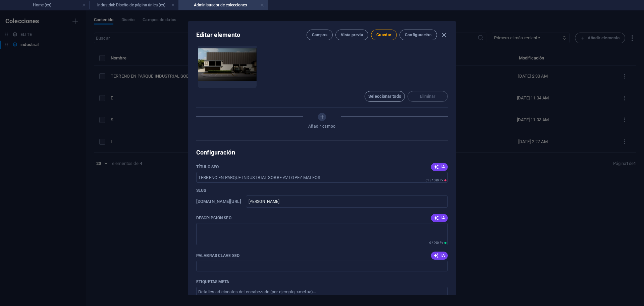
scroll to position [466, 0]
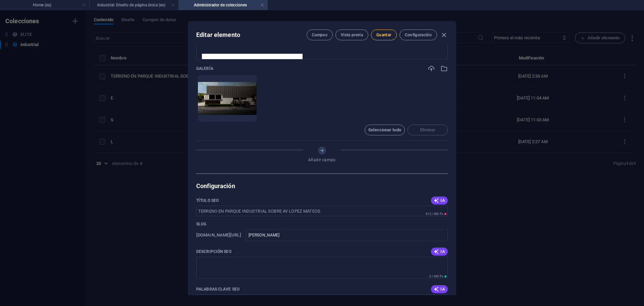
click at [384, 31] on button "Guardar" at bounding box center [383, 35] width 25 height 11
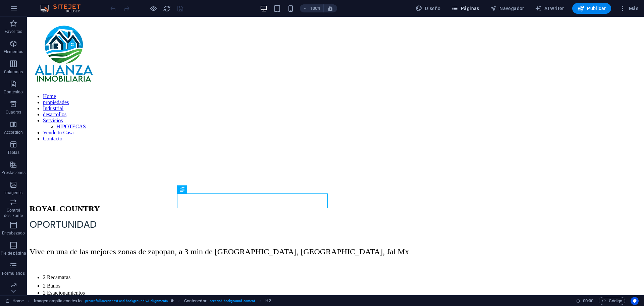
click at [468, 12] on button "Páginas" at bounding box center [465, 8] width 33 height 11
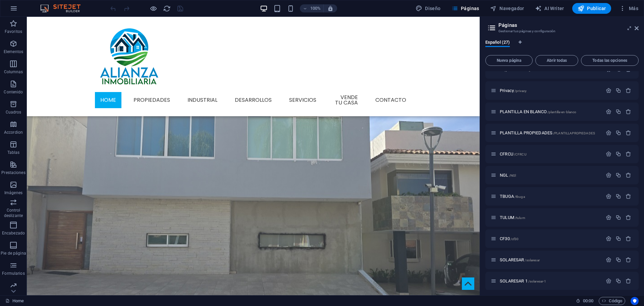
scroll to position [352, 0]
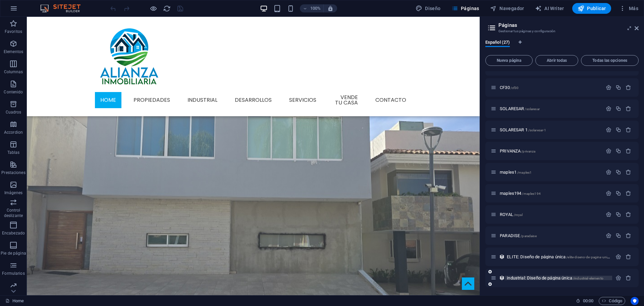
click at [525, 278] on span "industrial: Diseño de página única /industrial-elemento" at bounding box center [555, 277] width 97 height 5
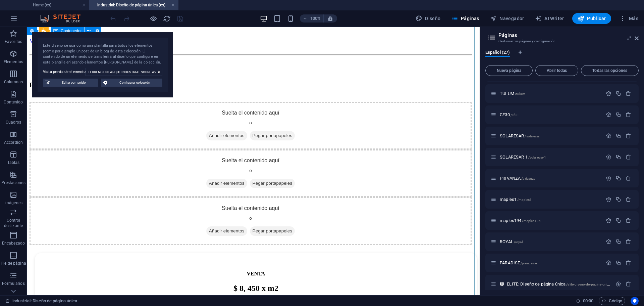
scroll to position [545, 0]
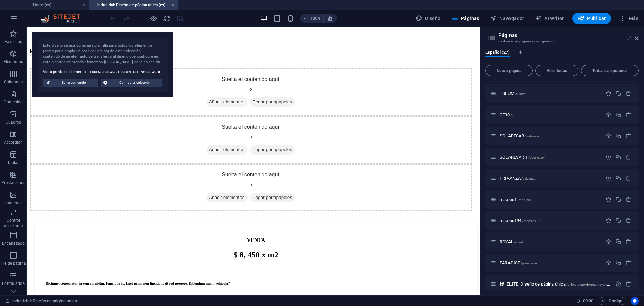
click at [146, 74] on select "TERRENO EN PARQUE INDUSTRIAL SOBRE AV LOPEZ MATEOS E S L" at bounding box center [124, 72] width 77 height 8
select select "68dce066138015d5ed0fd59b"
click at [86, 68] on select "TERRENO EN PARQUE INDUSTRIAL SOBRE AV LOPEZ MATEOS E S L" at bounding box center [124, 72] width 77 height 8
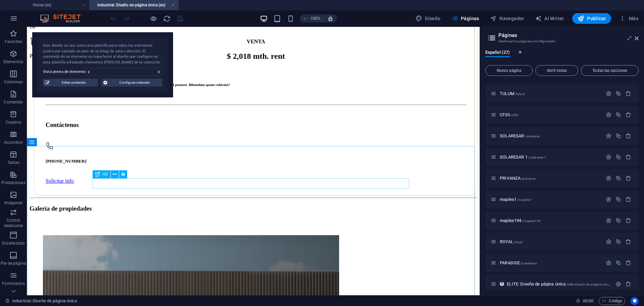
scroll to position [684, 0]
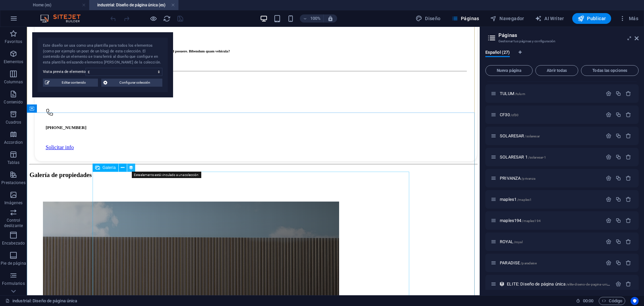
click at [131, 168] on icon at bounding box center [131, 167] width 5 height 7
select select "4"
select select "%"
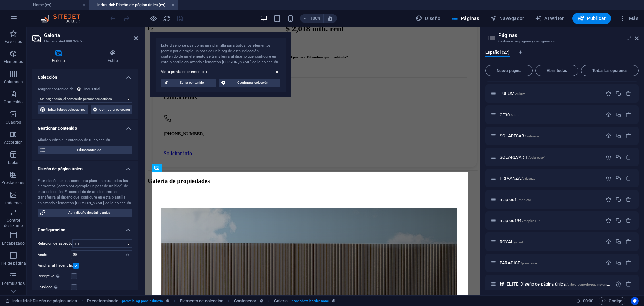
select select "gallery"
click at [117, 100] on select "Sin asignación, el contenido permanece estático Creado a las (Fecha) Actualizad…" at bounding box center [85, 99] width 95 height 8
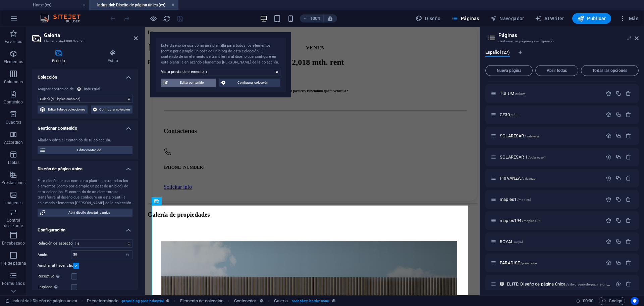
click at [204, 82] on span "Editar contenido" at bounding box center [192, 82] width 44 height 8
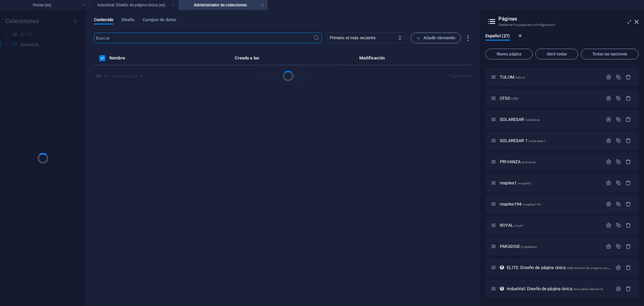
scroll to position [0, 0]
select select "Bodega"
select select "VENTA"
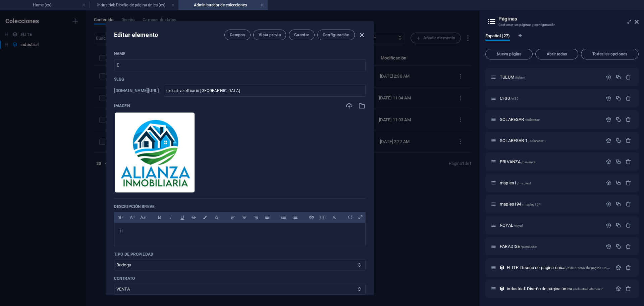
click at [361, 33] on icon "button" at bounding box center [362, 35] width 8 height 8
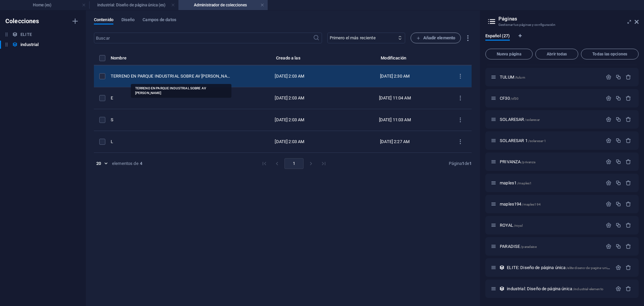
click at [159, 76] on div "TERRENO EN PARQUE INDUSTRIAL SOBRE [PERSON_NAME]" at bounding box center [172, 76] width 122 height 6
select select "Terreno"
select select "VENTA"
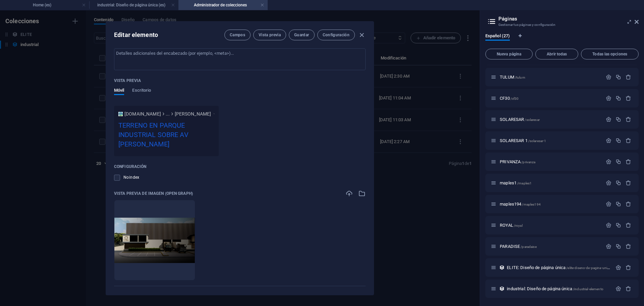
scroll to position [768, 0]
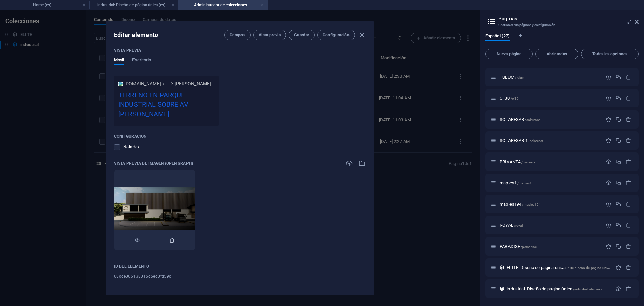
click at [175, 238] on icon "button" at bounding box center [171, 239] width 5 height 5
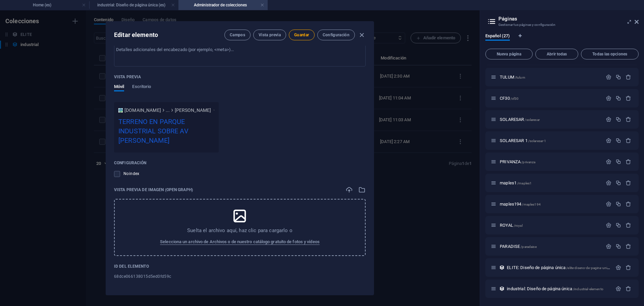
scroll to position [742, 0]
click at [307, 33] on span "Guardar" at bounding box center [301, 34] width 15 height 5
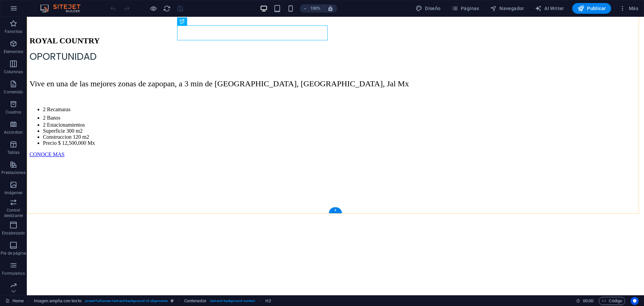
scroll to position [235, 0]
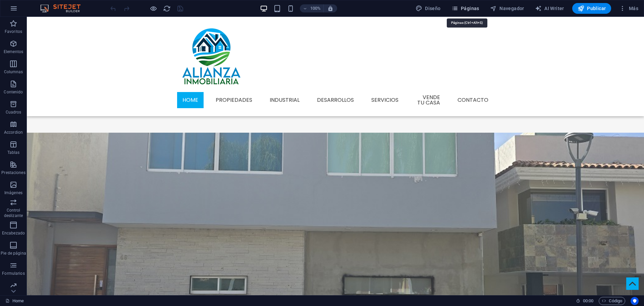
click at [472, 12] on button "Páginas" at bounding box center [465, 8] width 33 height 11
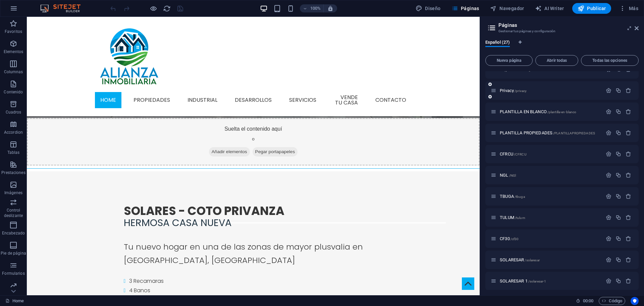
scroll to position [352, 0]
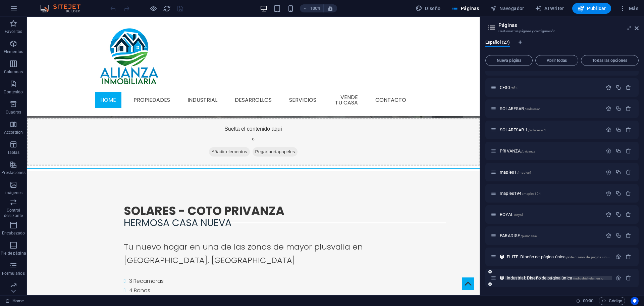
click at [536, 279] on span "industrial: Diseño de página única /industrial-elemento" at bounding box center [555, 277] width 97 height 5
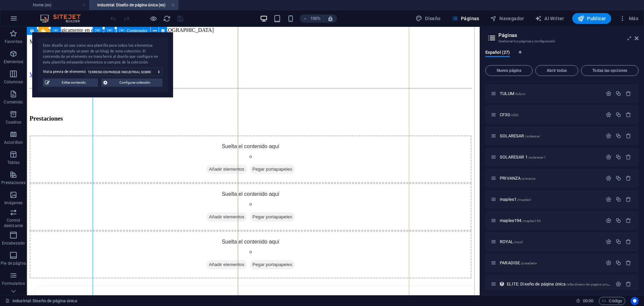
scroll to position [445, 0]
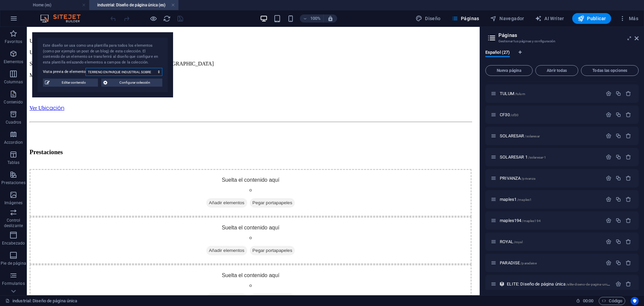
click at [156, 75] on select "TERRENO EN PARQUE INDUSTRIAL SOBRE AV [PERSON_NAME] E S L" at bounding box center [124, 72] width 77 height 8
click at [86, 68] on select "TERRENO EN PARQUE INDUSTRIAL SOBRE AV [PERSON_NAME] E S L" at bounding box center [124, 72] width 77 height 8
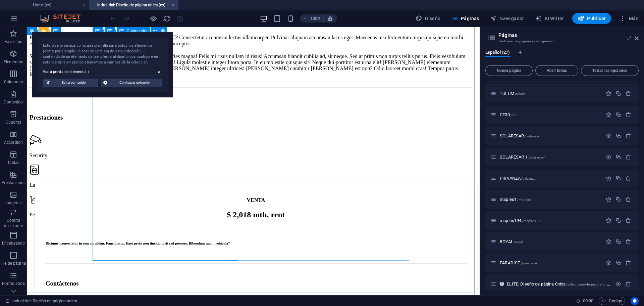
scroll to position [565, 0]
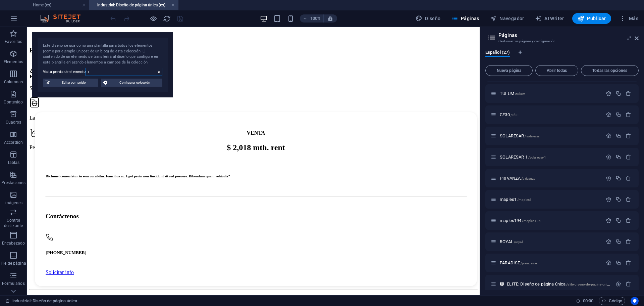
click at [139, 72] on select "TERRENO EN PARQUE INDUSTRIAL SOBRE [PERSON_NAME] E S L" at bounding box center [124, 72] width 77 height 8
click at [86, 68] on select "TERRENO EN PARQUE INDUSTRIAL SOBRE [PERSON_NAME] E S L" at bounding box center [124, 72] width 77 height 8
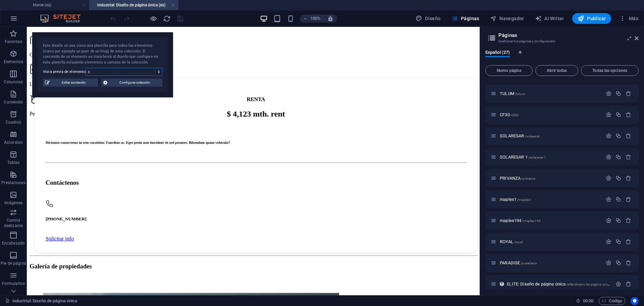
click at [147, 68] on select "TERRENO EN PARQUE INDUSTRIAL SOBRE [PERSON_NAME] E S L" at bounding box center [124, 72] width 77 height 8
select select "68dce066138015d5ed0fd59c"
click at [86, 68] on select "TERRENO EN PARQUE INDUSTRIAL SOBRE [PERSON_NAME] E S L" at bounding box center [124, 72] width 77 height 8
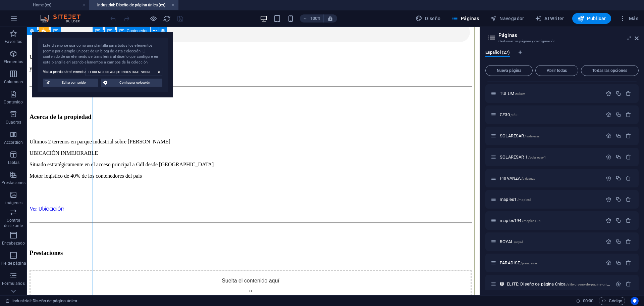
scroll to position [311, 0]
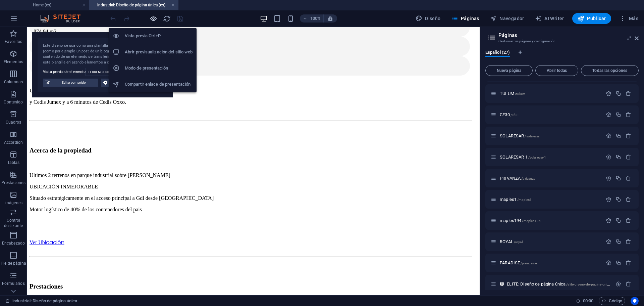
click at [151, 16] on icon "button" at bounding box center [154, 19] width 8 height 8
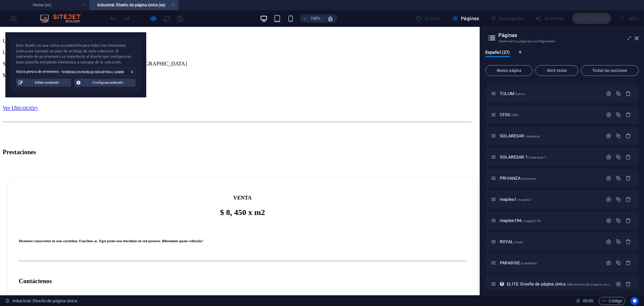
scroll to position [478, 0]
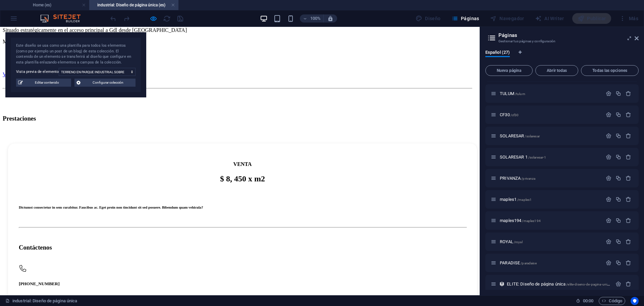
click at [157, 194] on div at bounding box center [237, 194] width 469 height 0
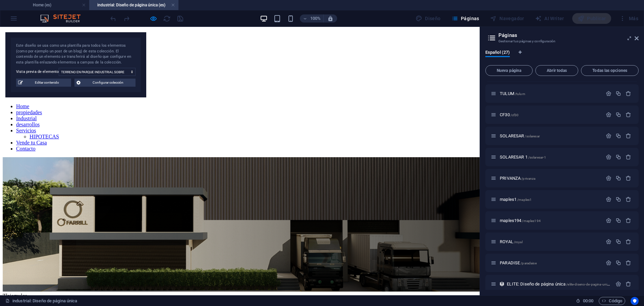
scroll to position [34, 0]
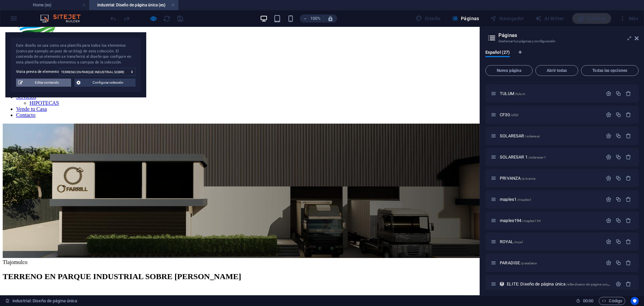
click at [47, 82] on span "Editar contenido" at bounding box center [47, 82] width 44 height 8
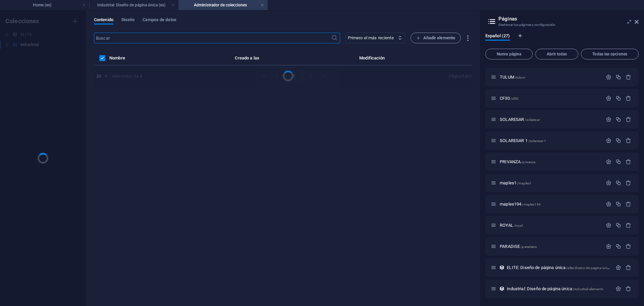
scroll to position [0, 0]
select select "Terreno"
select select "VENTA"
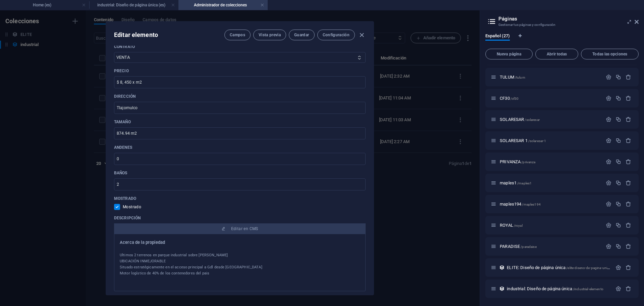
scroll to position [436, 0]
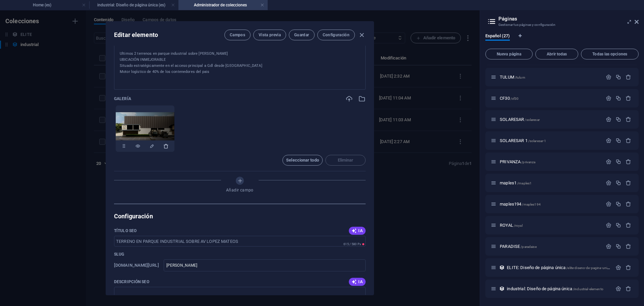
click at [164, 149] on button "button" at bounding box center [165, 146] width 5 height 12
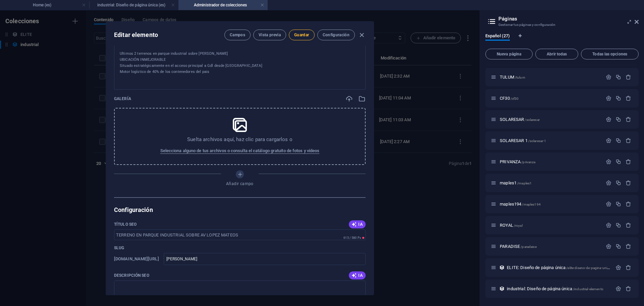
click at [291, 39] on div "Campos Vista previa Guardar Configuración" at bounding box center [294, 35] width 141 height 11
click at [307, 39] on button "Guardar" at bounding box center [301, 35] width 25 height 11
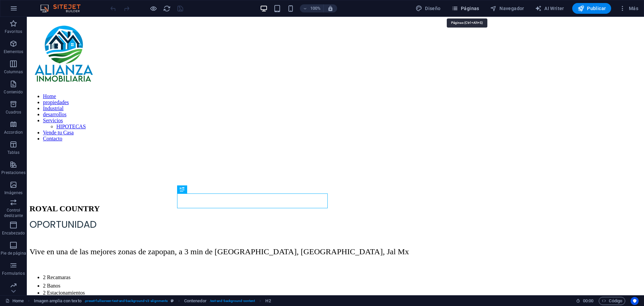
click at [479, 9] on span "Páginas" at bounding box center [465, 8] width 28 height 7
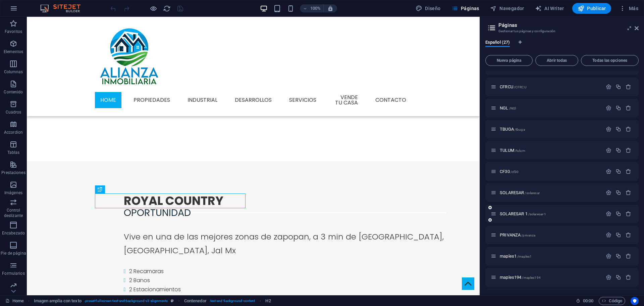
scroll to position [352, 0]
click at [517, 280] on div "industrial: Diseño de página única /industrial-elemento" at bounding box center [551, 278] width 121 height 8
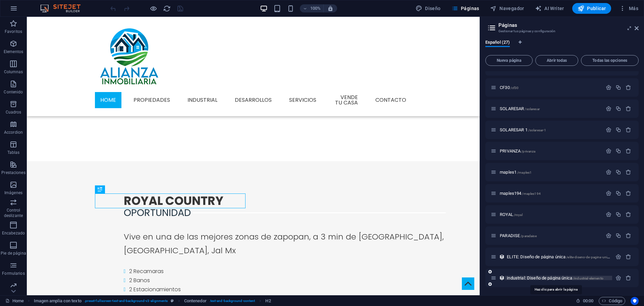
click at [518, 279] on span "industrial: Diseño de página única /industrial-elemento" at bounding box center [555, 277] width 97 height 5
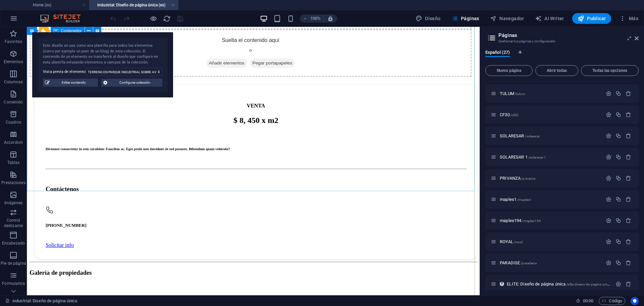
scroll to position [612, 0]
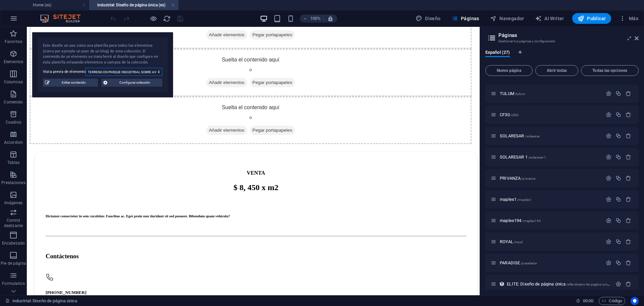
click at [140, 69] on select "TERRENO EN PARQUE INDUSTRIAL SOBRE [PERSON_NAME] E S L" at bounding box center [124, 72] width 77 height 8
click at [86, 68] on select "TERRENO EN PARQUE INDUSTRIAL SOBRE [PERSON_NAME] E S L" at bounding box center [124, 72] width 77 height 8
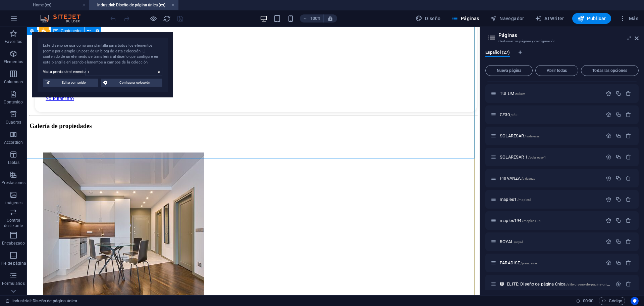
scroll to position [632, 0]
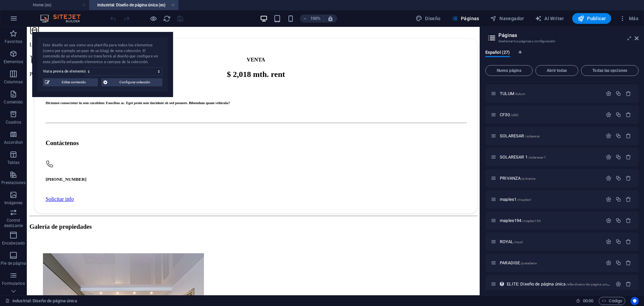
click at [112, 76] on div "Este diseño se usa como una plantilla para todos los elementos (como por ejempl…" at bounding box center [102, 64] width 141 height 65
click at [114, 74] on select "TERRENO EN PARQUE INDUSTRIAL SOBRE [PERSON_NAME] E S L" at bounding box center [124, 71] width 77 height 8
select select "68dce066138015d5ed0fd59c"
click at [86, 67] on select "TERRENO EN PARQUE INDUSTRIAL SOBRE [PERSON_NAME] E S L" at bounding box center [124, 71] width 77 height 8
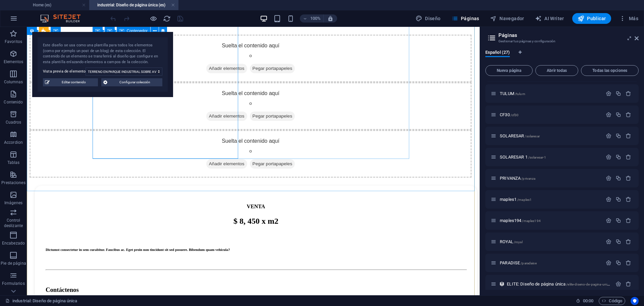
scroll to position [545, 0]
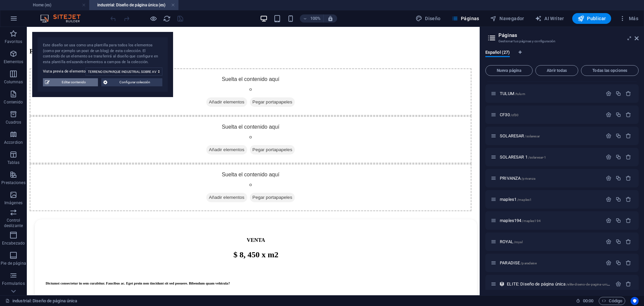
click at [90, 85] on span "Editar contenido" at bounding box center [74, 82] width 44 height 8
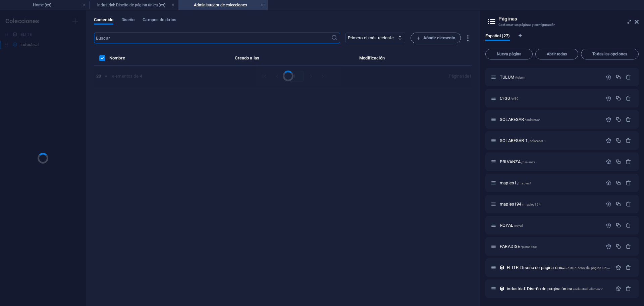
scroll to position [0, 0]
select select "Terreno"
select select "VENTA"
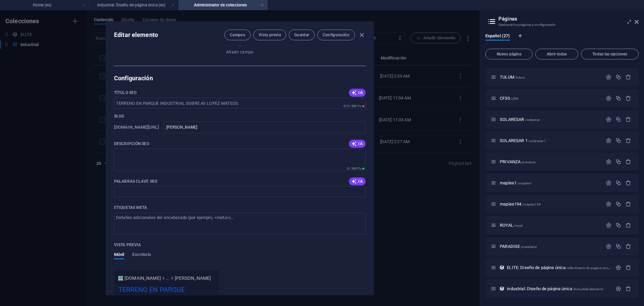
scroll to position [433, 0]
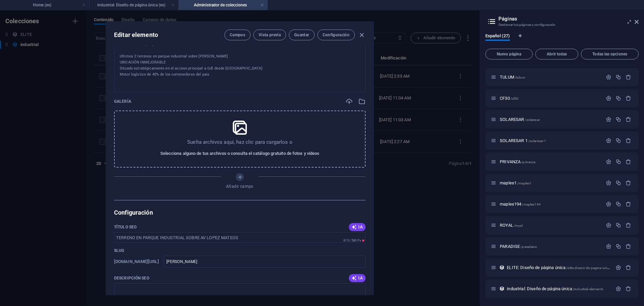
click at [254, 153] on span "Selecciona alguno de tus archivos o consulta el catálogo gratuito de fotos y ví…" at bounding box center [239, 153] width 159 height 8
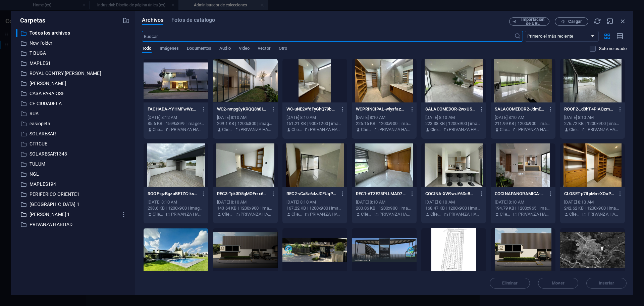
click at [47, 216] on p "[PERSON_NAME] 1" at bounding box center [74, 214] width 88 height 8
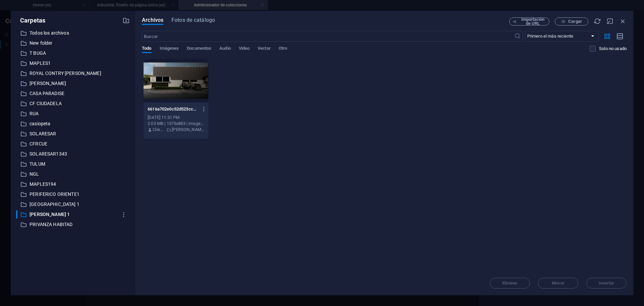
click at [171, 81] on div at bounding box center [176, 81] width 65 height 44
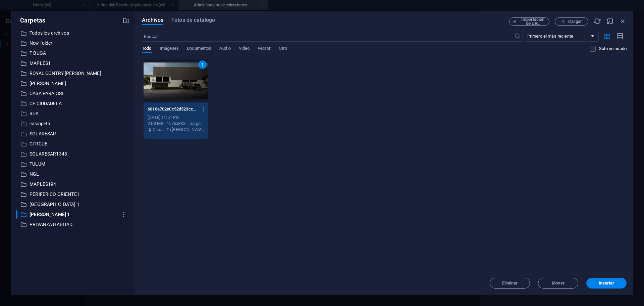
click at [171, 81] on div "1" at bounding box center [176, 81] width 65 height 44
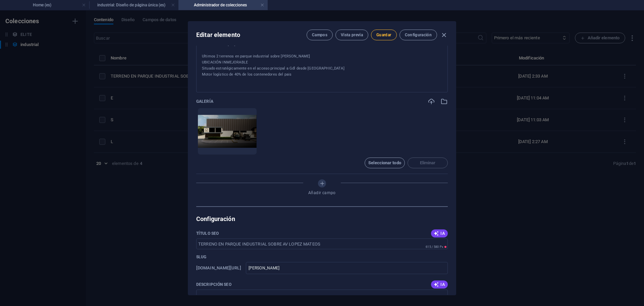
click at [377, 35] on span "Guardar" at bounding box center [383, 34] width 15 height 5
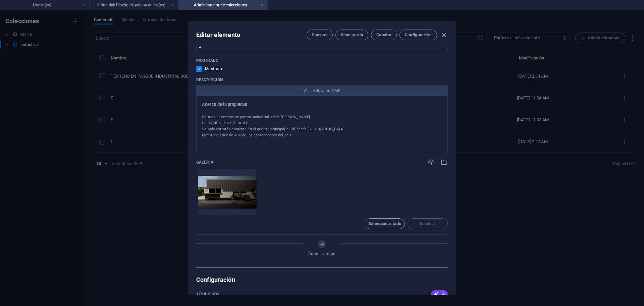
scroll to position [339, 0]
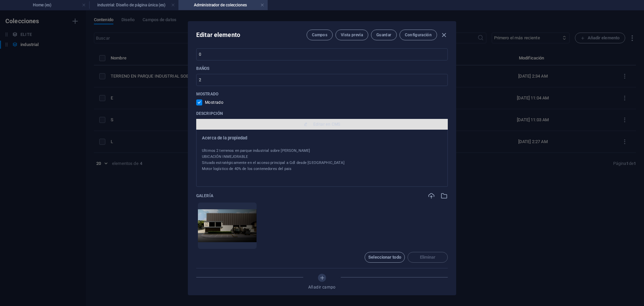
click at [322, 120] on button "Editar en CMS" at bounding box center [322, 124] width 252 height 11
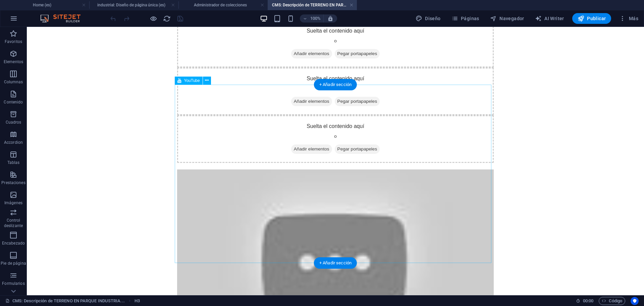
scroll to position [169, 0]
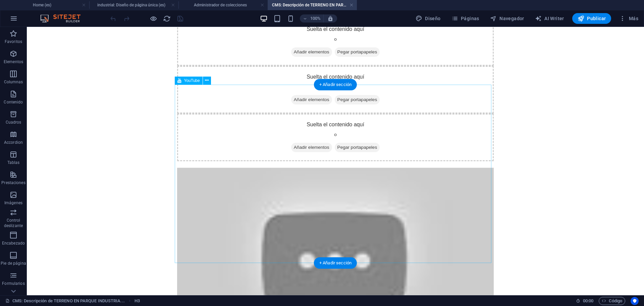
click at [227, 168] on div at bounding box center [335, 257] width 317 height 178
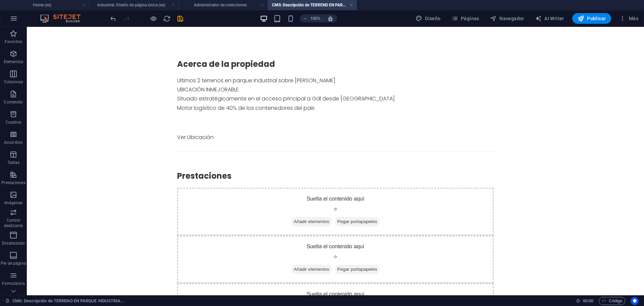
click at [180, 17] on icon "save" at bounding box center [180, 19] width 8 height 8
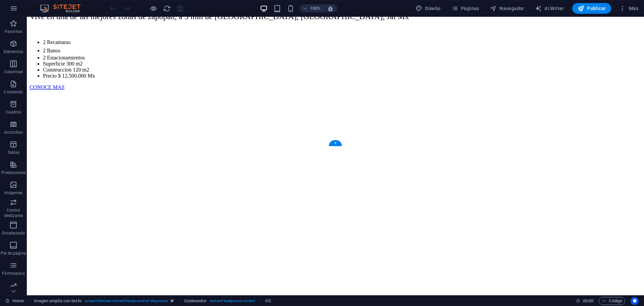
scroll to position [470, 0]
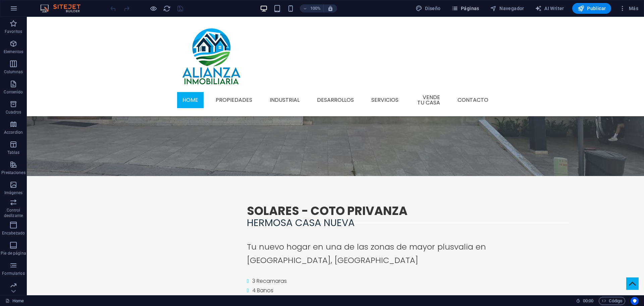
click at [471, 6] on span "Páginas" at bounding box center [465, 8] width 28 height 7
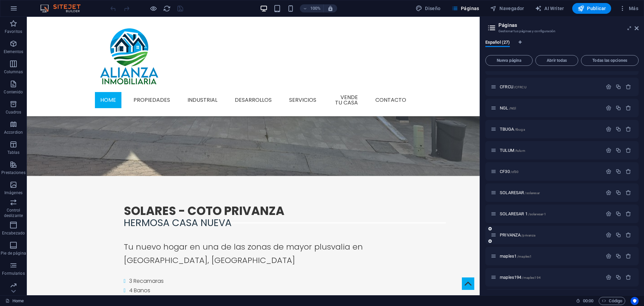
scroll to position [352, 0]
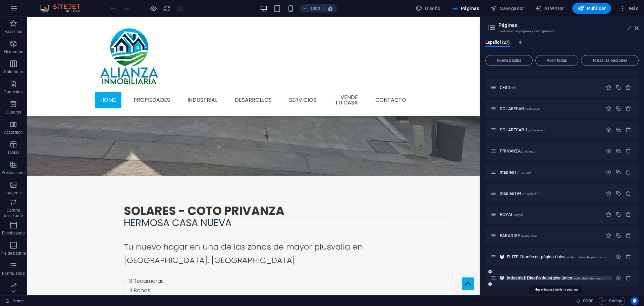
click at [516, 277] on span "industrial: Diseño de página única /industrial-elemento" at bounding box center [555, 277] width 97 height 5
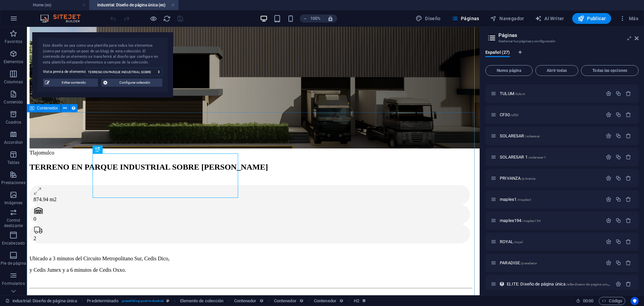
scroll to position [76, 0]
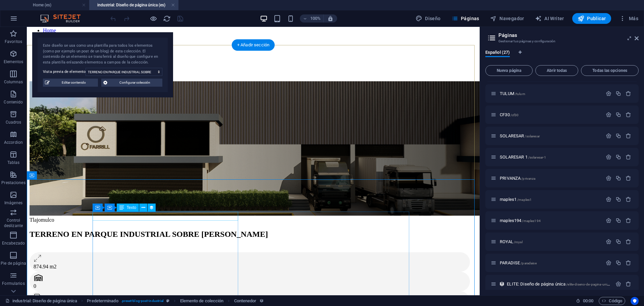
click at [113, 217] on div "Tlajomulco" at bounding box center [251, 220] width 442 height 6
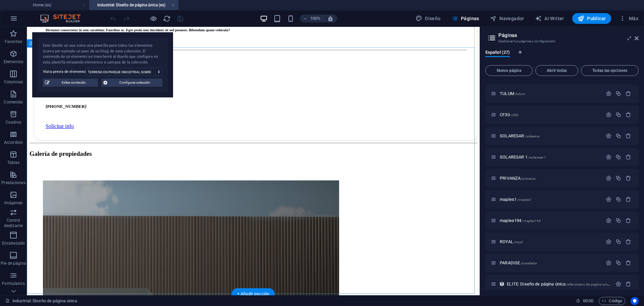
scroll to position [780, 0]
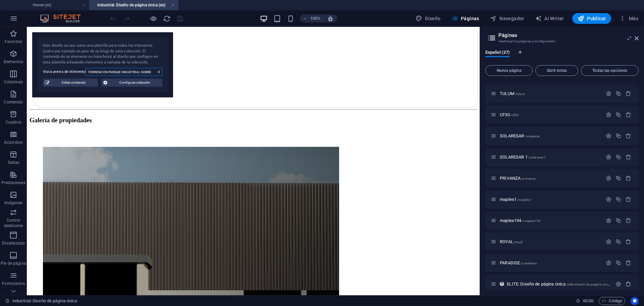
click at [140, 70] on select "TERRENO EN PARQUE INDUSTRIAL SOBRE [PERSON_NAME] E S L" at bounding box center [124, 72] width 77 height 8
click at [86, 68] on select "TERRENO EN PARQUE INDUSTRIAL SOBRE [PERSON_NAME] E S L" at bounding box center [124, 72] width 77 height 8
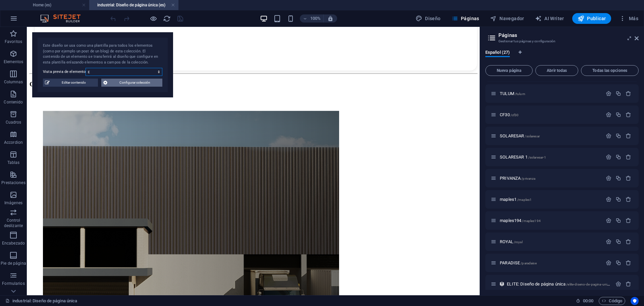
scroll to position [782, 0]
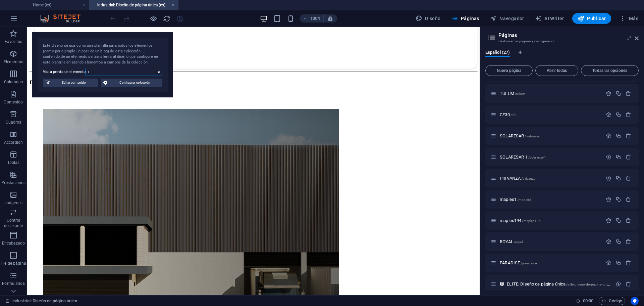
click at [110, 74] on select "TERRENO EN PARQUE INDUSTRIAL SOBRE [PERSON_NAME] E S L" at bounding box center [124, 72] width 77 height 8
select select "68dce066138015d5ed0fd59a"
click at [86, 68] on select "TERRENO EN PARQUE INDUSTRIAL SOBRE [PERSON_NAME] E S L" at bounding box center [124, 72] width 77 height 8
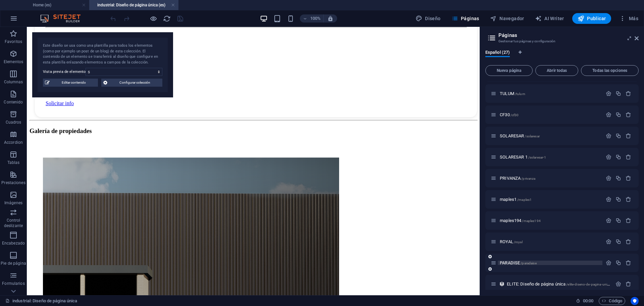
scroll to position [362, 0]
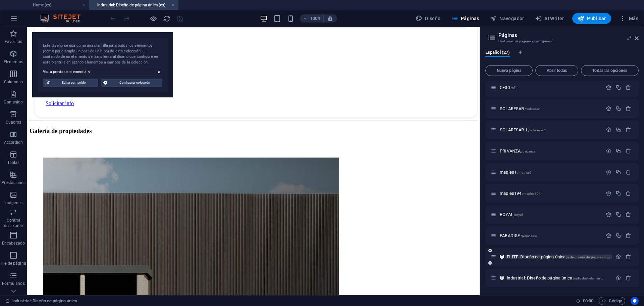
click at [510, 258] on span "ELITE: Diseño de página única /elite-diseno-de-pagina-unica" at bounding box center [559, 256] width 104 height 5
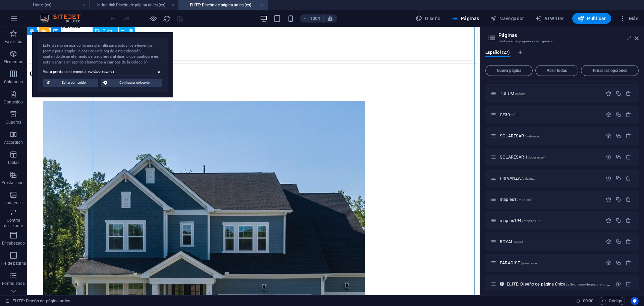
scroll to position [805, 0]
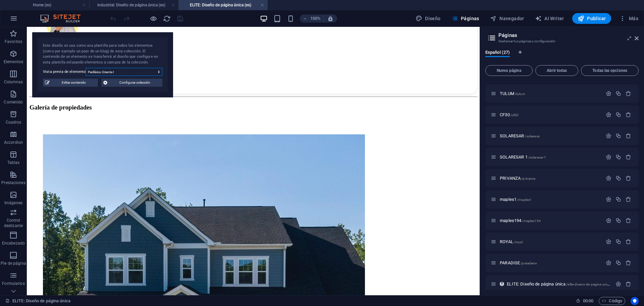
click at [143, 69] on select "Periférico Oriente I PARQUE MONTENEGRO 1 Serviced Office in Denver Luxury House…" at bounding box center [124, 72] width 77 height 8
select select "68d79131a145ffe5600262b5"
click at [86, 68] on select "Periférico Oriente I PARQUE MONTENEGRO 1 Serviced Office in Denver Luxury House…" at bounding box center [124, 72] width 77 height 8
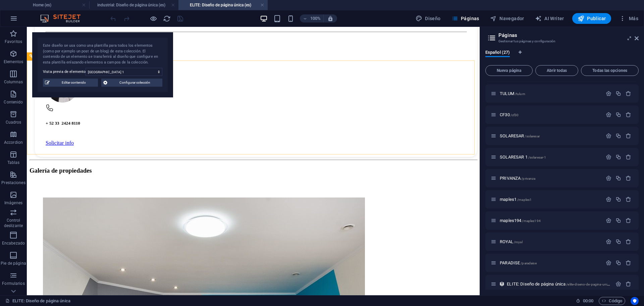
scroll to position [685, 0]
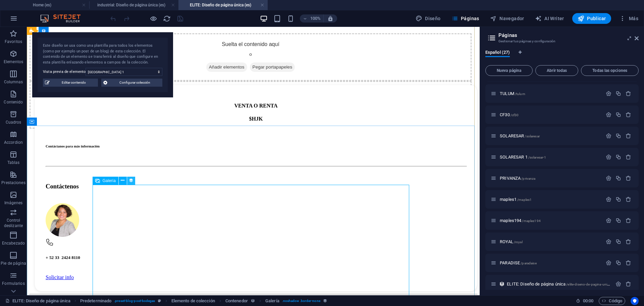
click at [130, 179] on icon at bounding box center [131, 180] width 5 height 7
select select "4"
select select "%"
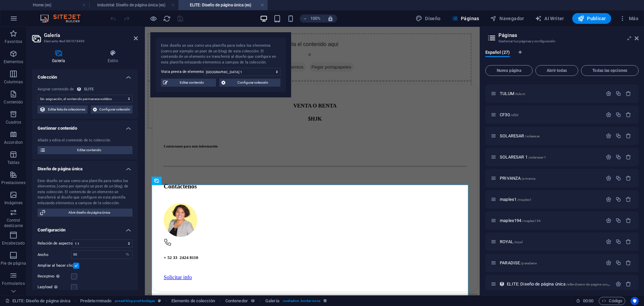
select select "gallery"
click at [157, 6] on h4 "industrial: Diseño de página única (es)" at bounding box center [133, 4] width 89 height 7
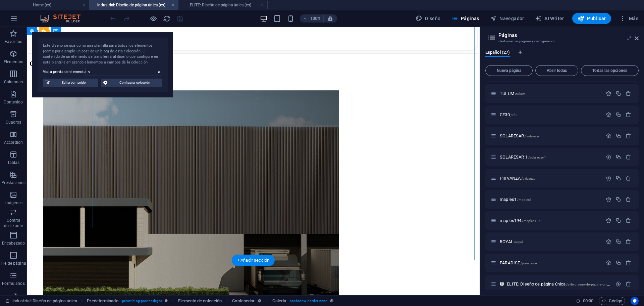
scroll to position [734, 0]
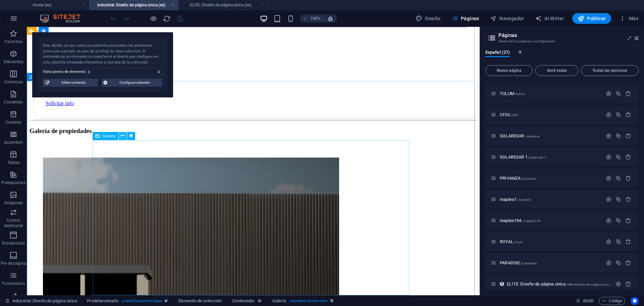
click at [122, 136] on icon at bounding box center [123, 135] width 4 height 7
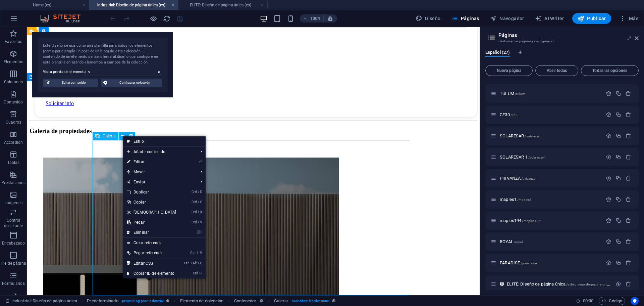
click at [112, 136] on span "Galería" at bounding box center [109, 136] width 13 height 4
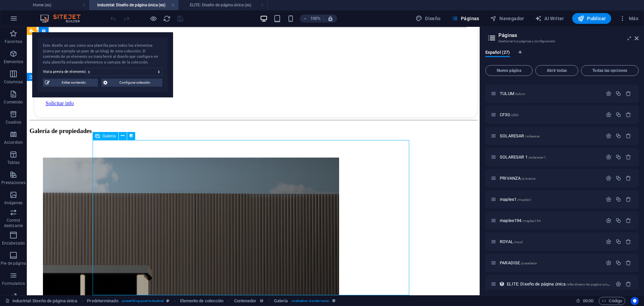
click at [112, 136] on span "Galería" at bounding box center [109, 136] width 13 height 4
select select "4"
select select "%"
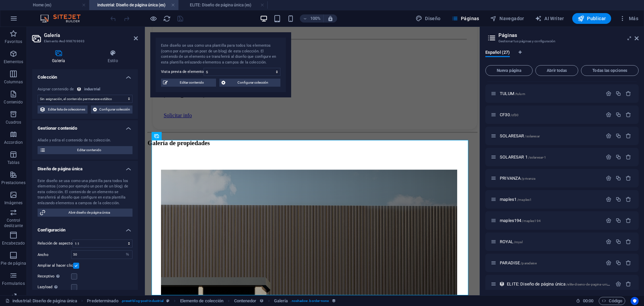
select select "gallery"
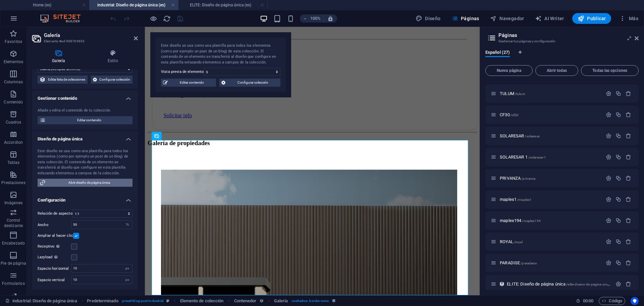
click at [66, 179] on span "Abrir diseño de página única" at bounding box center [89, 182] width 83 height 8
click at [89, 182] on span "Abrir diseño de página única" at bounding box center [89, 182] width 83 height 8
click at [243, 74] on select "TERRENO EN PARQUE INDUSTRIAL SOBRE [PERSON_NAME] E S L" at bounding box center [242, 72] width 77 height 8
click at [204, 68] on select "TERRENO EN PARQUE INDUSTRIAL SOBRE [PERSON_NAME] E S L" at bounding box center [242, 72] width 77 height 8
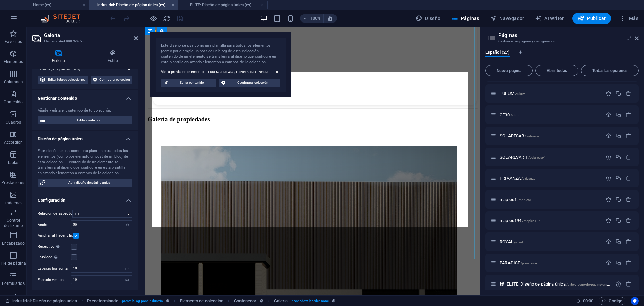
scroll to position [714, 0]
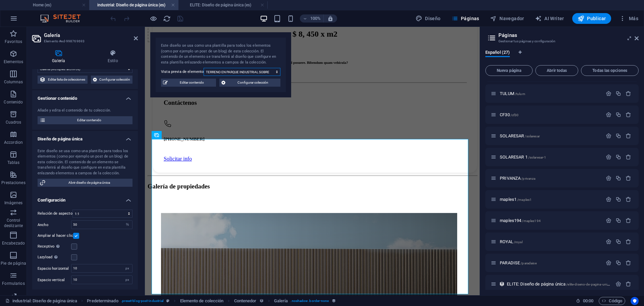
click at [225, 73] on select "TERRENO EN PARQUE INDUSTRIAL SOBRE [PERSON_NAME] E S L" at bounding box center [242, 72] width 77 height 8
select select "68dce066138015d5ed0fd59b"
click at [204, 68] on select "TERRENO EN PARQUE INDUSTRIAL SOBRE [PERSON_NAME] E S L" at bounding box center [242, 72] width 77 height 8
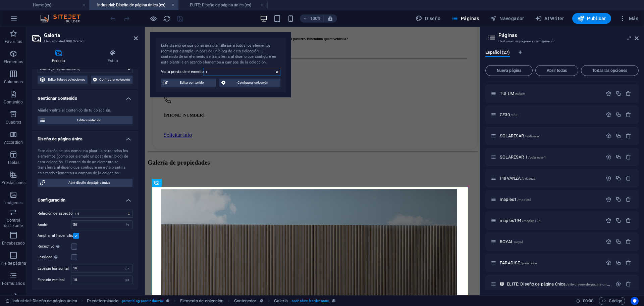
scroll to position [666, 0]
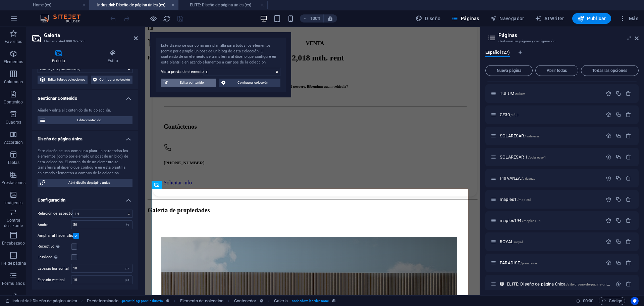
click at [200, 84] on span "Editar contenido" at bounding box center [192, 82] width 44 height 8
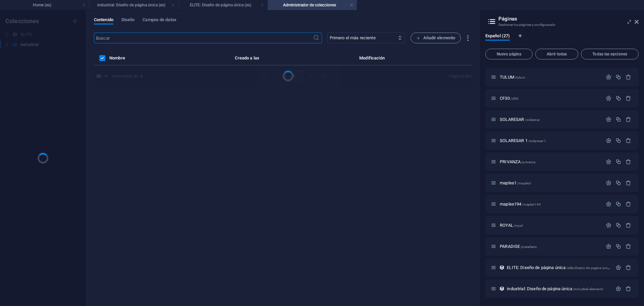
scroll to position [0, 0]
select select "Bodega"
select select "VENTA"
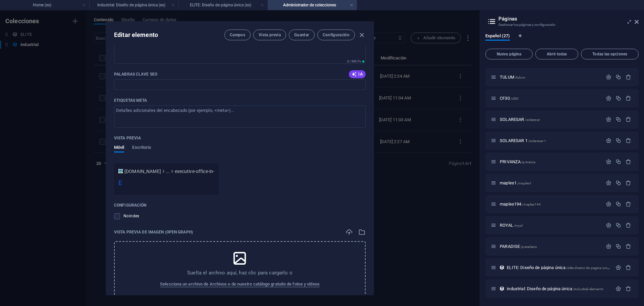
scroll to position [713, 0]
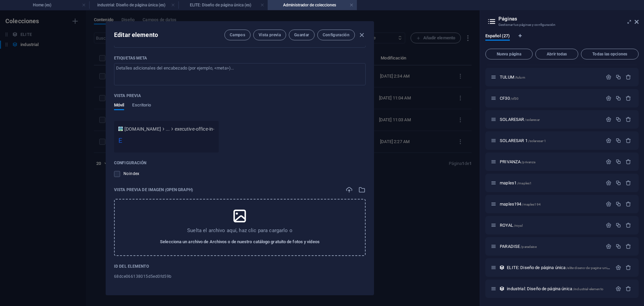
click at [249, 240] on span "Selecciona un archivo de Archivos o de nuestro catálogo gratuito de fotos y víd…" at bounding box center [240, 241] width 160 height 8
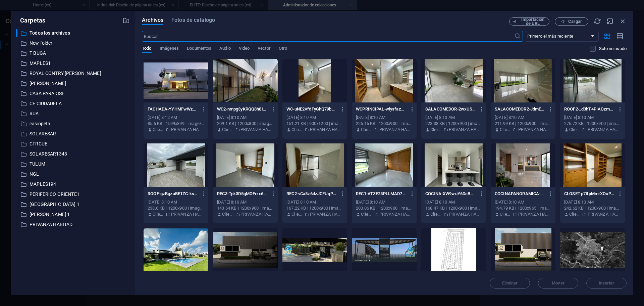
click at [179, 84] on div at bounding box center [176, 81] width 65 height 44
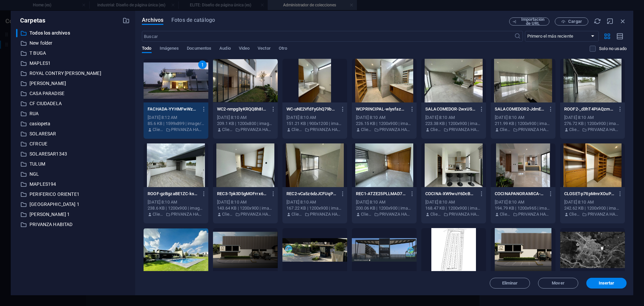
click at [179, 84] on div "1" at bounding box center [176, 81] width 65 height 44
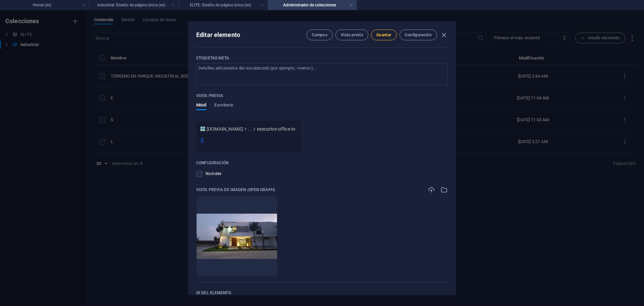
click at [387, 35] on span "Guardar" at bounding box center [383, 34] width 15 height 5
click at [443, 35] on icon "button" at bounding box center [444, 35] width 8 height 8
checkbox input "false"
type input "executive-office-in-anaheim"
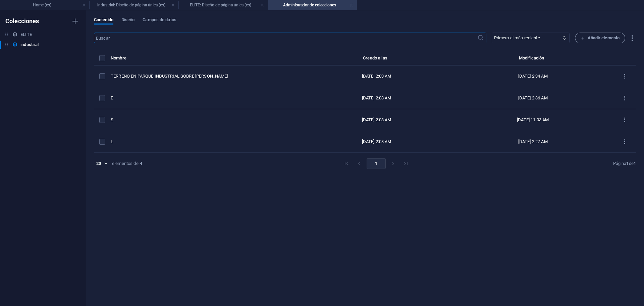
scroll to position [612, 0]
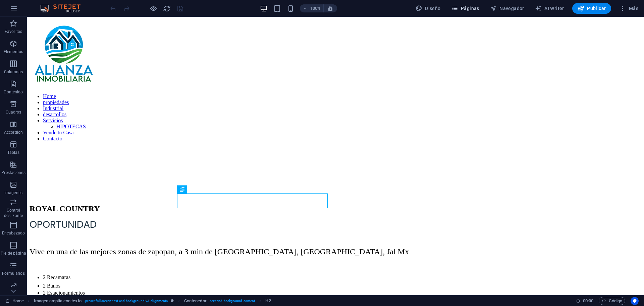
click at [469, 10] on span "Páginas" at bounding box center [465, 8] width 28 height 7
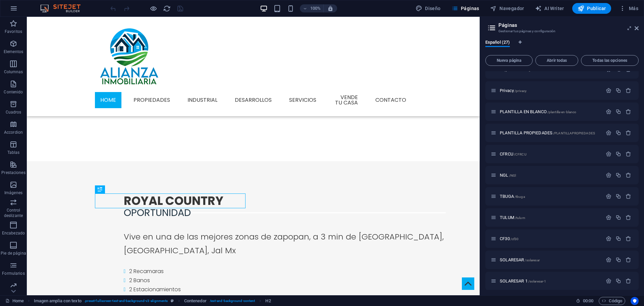
scroll to position [352, 0]
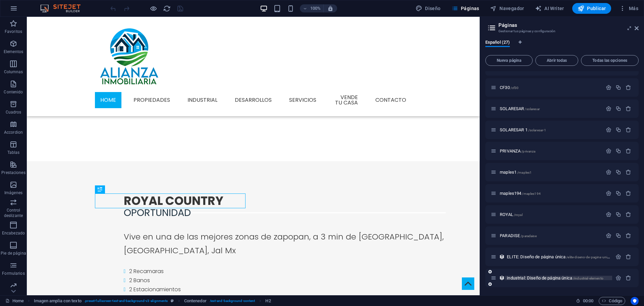
click at [517, 277] on span "industrial: Diseño de página única /industrial-elemento" at bounding box center [555, 277] width 97 height 5
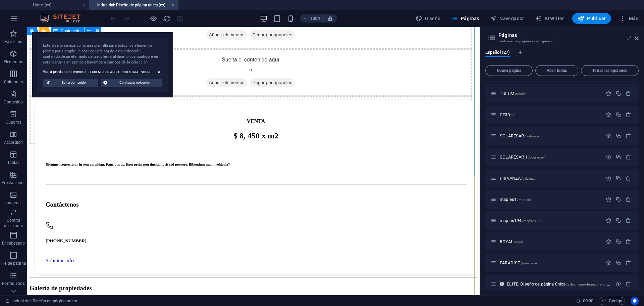
scroll to position [713, 0]
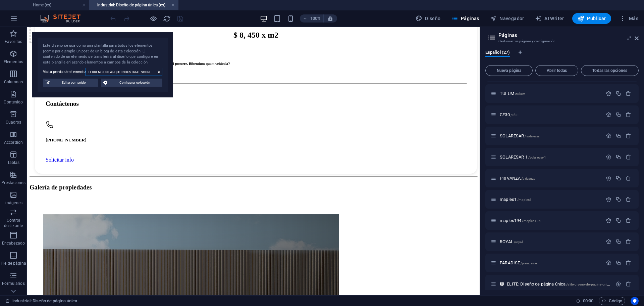
click at [135, 68] on select "TERRENO EN PARQUE INDUSTRIAL SOBRE [PERSON_NAME] E S L" at bounding box center [124, 72] width 77 height 8
select select "68dce066138015d5ed0fd59b"
click at [86, 68] on select "TERRENO EN PARQUE INDUSTRIAL SOBRE [PERSON_NAME] E S L" at bounding box center [124, 72] width 77 height 8
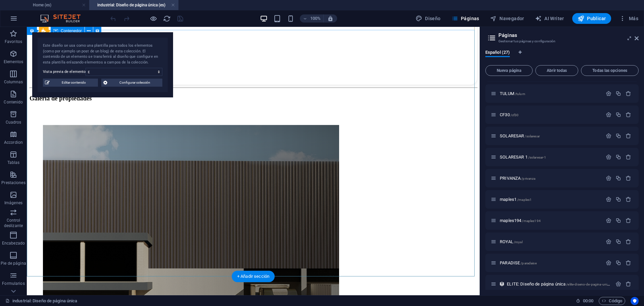
scroll to position [733, 0]
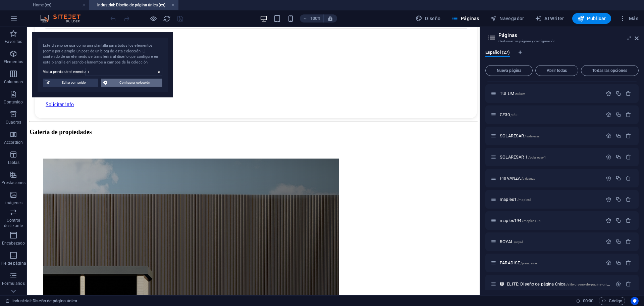
click at [123, 84] on span "Configurar colección" at bounding box center [134, 82] width 51 height 8
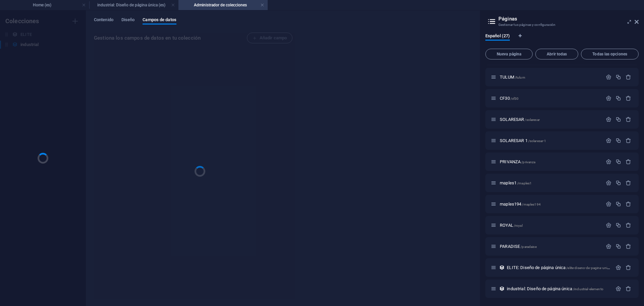
scroll to position [0, 0]
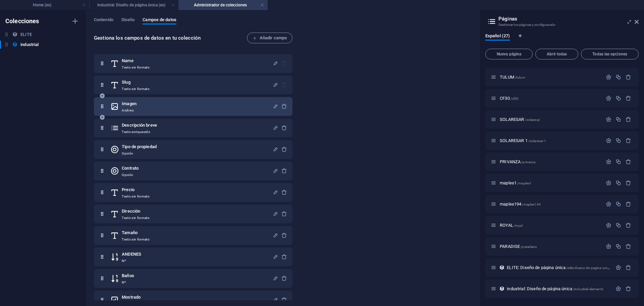
click at [154, 103] on div "Imagen Archivo" at bounding box center [191, 106] width 162 height 13
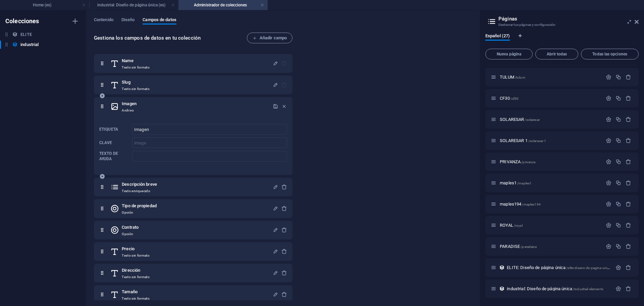
click at [154, 103] on div "Imagen Archivo" at bounding box center [191, 106] width 162 height 13
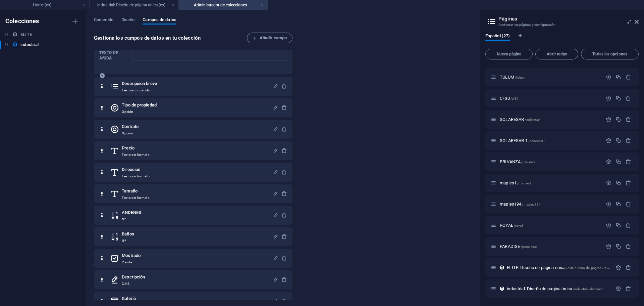
scroll to position [114, 0]
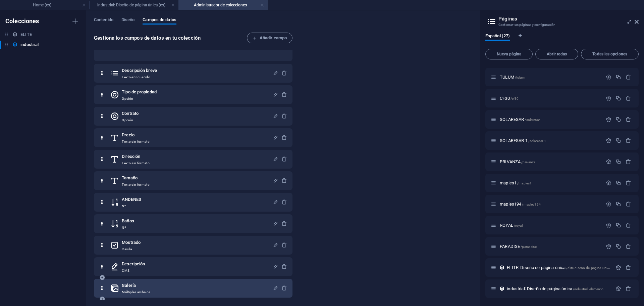
click at [130, 285] on h6 "Galería" at bounding box center [136, 285] width 29 height 8
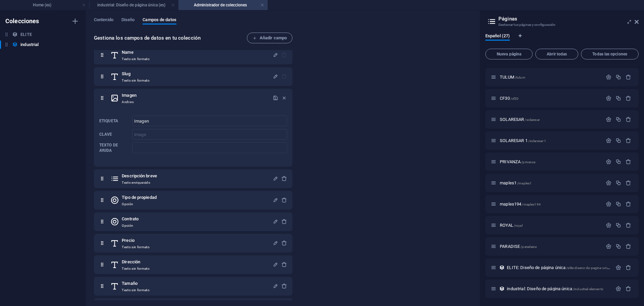
scroll to position [0, 0]
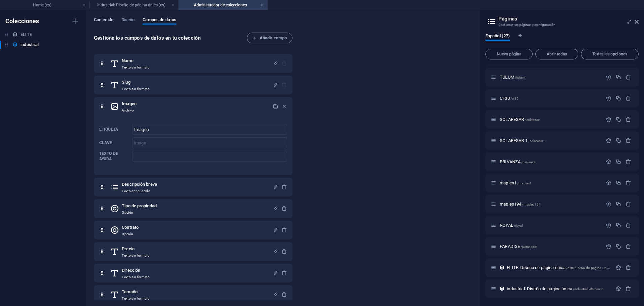
click at [105, 17] on div "Contenido Diseño [PERSON_NAME] de datos Gestiona los [PERSON_NAME] de datos en …" at bounding box center [283, 157] width 394 height 295
click at [105, 18] on span "Contenido" at bounding box center [103, 20] width 19 height 9
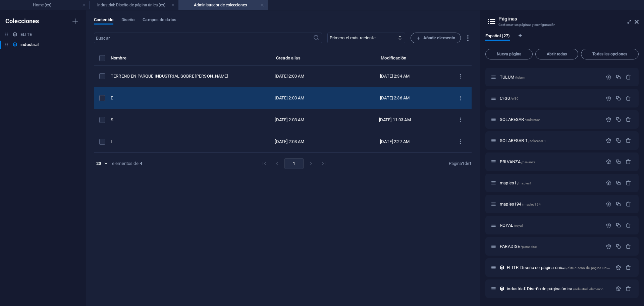
click at [149, 98] on div "E" at bounding box center [172, 98] width 122 height 6
select select "Bodega"
select select "VENTA"
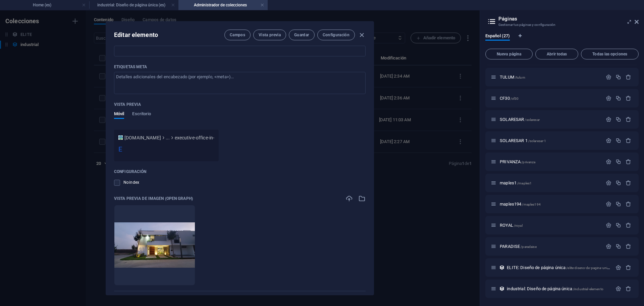
scroll to position [740, 0]
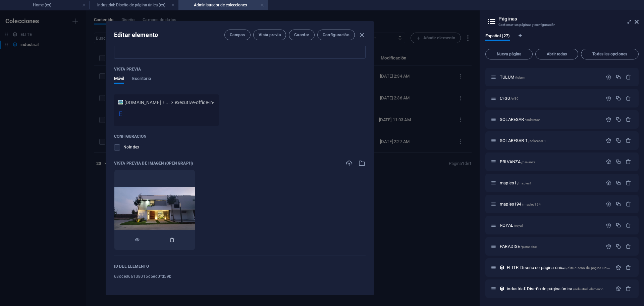
click at [175, 244] on button "button" at bounding box center [171, 239] width 5 height 20
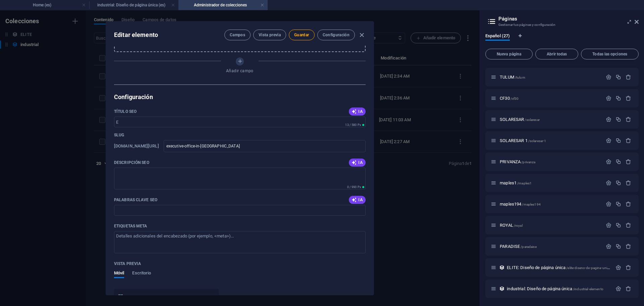
scroll to position [478, 0]
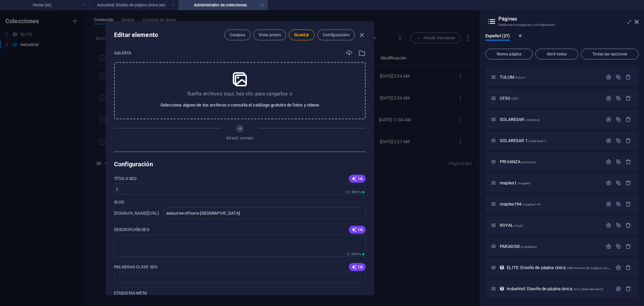
click at [249, 103] on span "Selecciona alguno de tus archivos o consulta el catálogo gratuito de fotos y ví…" at bounding box center [239, 105] width 159 height 8
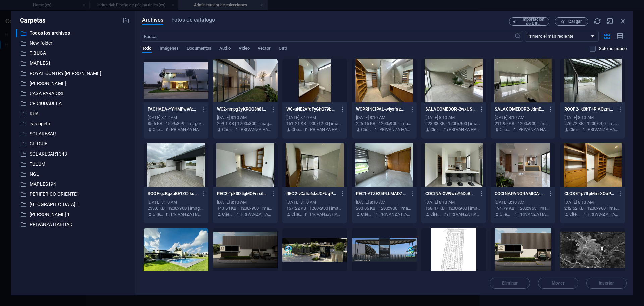
click at [181, 93] on div at bounding box center [176, 81] width 65 height 44
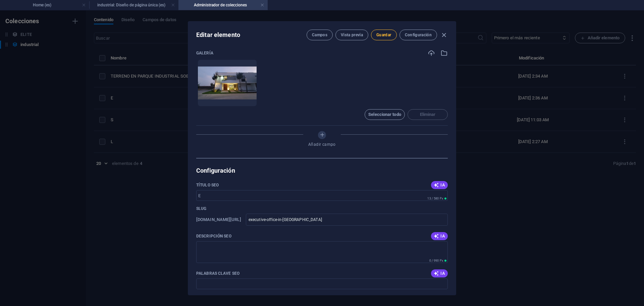
click at [386, 36] on span "Guardar" at bounding box center [383, 34] width 15 height 5
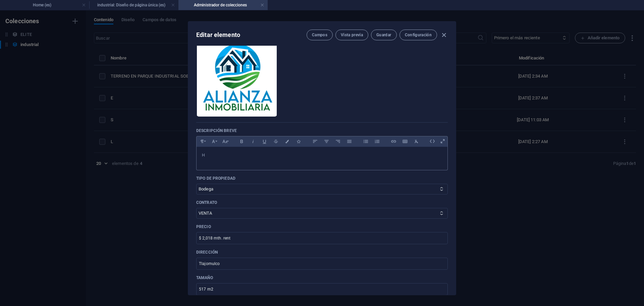
scroll to position [0, 0]
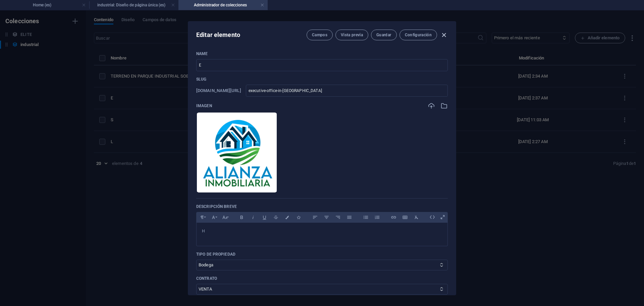
click at [443, 35] on icon "button" at bounding box center [444, 35] width 8 height 8
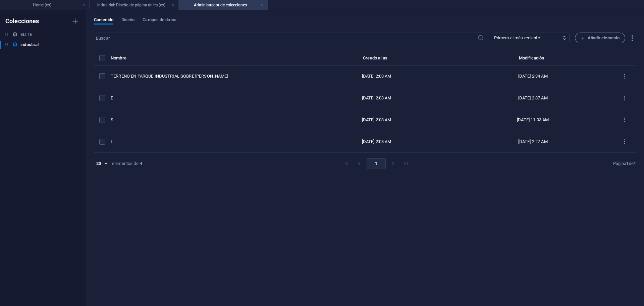
checkbox input "false"
type input "executive-office-in-[GEOGRAPHIC_DATA]"
click at [149, 7] on h4 "industrial: Diseño de página única (es)" at bounding box center [133, 4] width 89 height 7
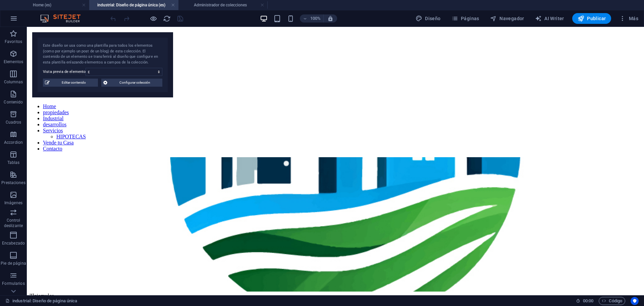
scroll to position [733, 0]
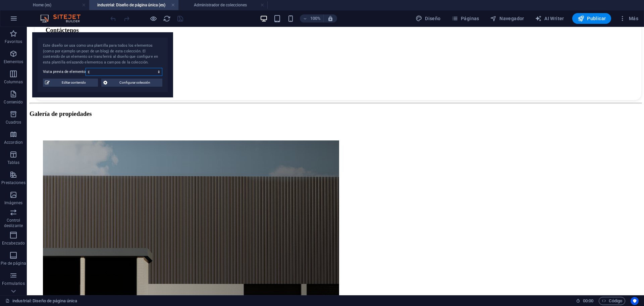
click at [92, 73] on select "TERRENO EN PARQUE INDUSTRIAL SOBRE [PERSON_NAME] E S L" at bounding box center [124, 72] width 77 height 8
click at [86, 68] on select "TERRENO EN PARQUE INDUSTRIAL SOBRE [PERSON_NAME] E S L" at bounding box center [124, 72] width 77 height 8
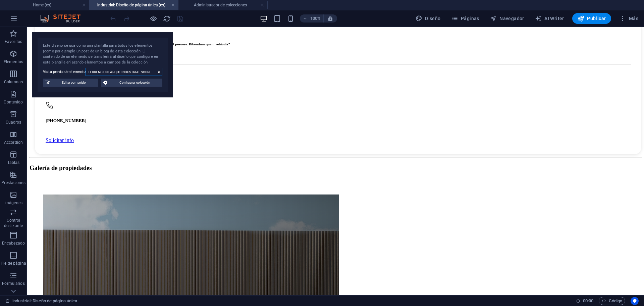
click at [96, 73] on select "TERRENO EN PARQUE INDUSTRIAL SOBRE [PERSON_NAME] E S L" at bounding box center [124, 72] width 77 height 8
select select "68dce066138015d5ed0fd59b"
click at [86, 68] on select "TERRENO EN PARQUE INDUSTRIAL SOBRE [PERSON_NAME] E S L" at bounding box center [124, 72] width 77 height 8
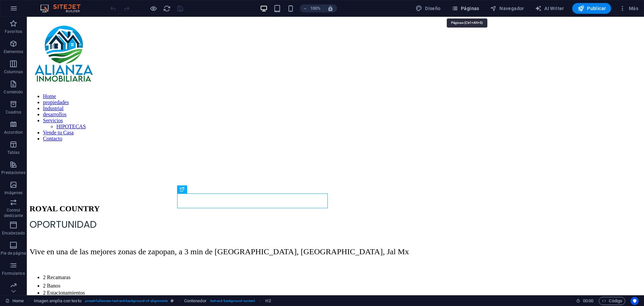
click at [472, 8] on span "Páginas" at bounding box center [465, 8] width 28 height 7
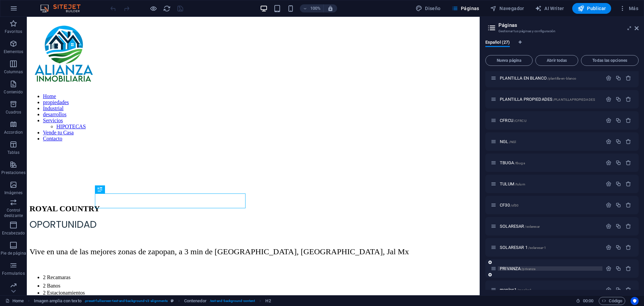
scroll to position [352, 0]
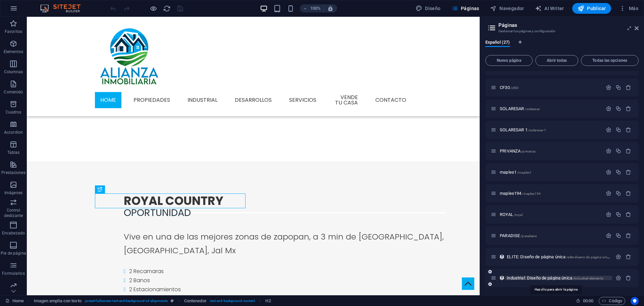
click at [527, 279] on span "industrial: Diseño de página única /industrial-elemento" at bounding box center [555, 277] width 97 height 5
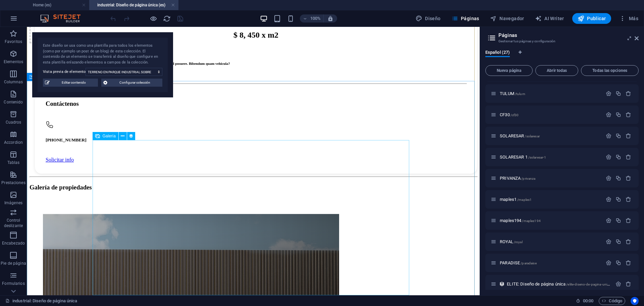
scroll to position [747, 0]
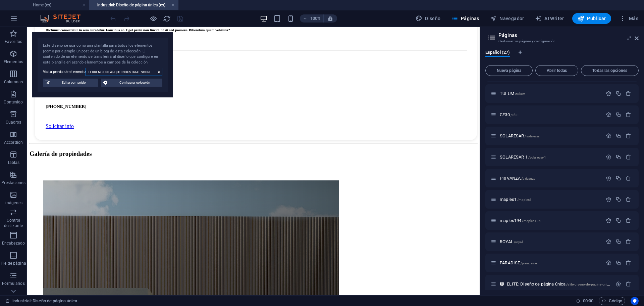
click at [147, 70] on select "TERRENO EN PARQUE INDUSTRIAL SOBRE [PERSON_NAME] E S L" at bounding box center [124, 72] width 77 height 8
select select "68dce066138015d5ed0fd59b"
click at [86, 68] on select "TERRENO EN PARQUE INDUSTRIAL SOBRE [PERSON_NAME] E S L" at bounding box center [124, 72] width 77 height 8
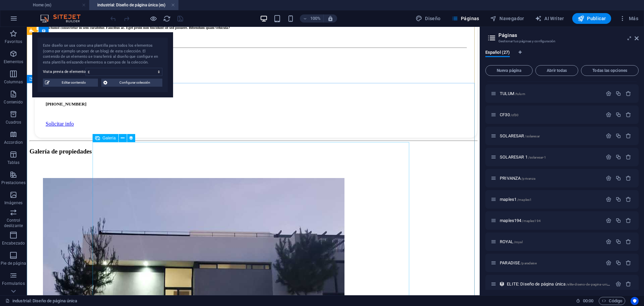
scroll to position [680, 0]
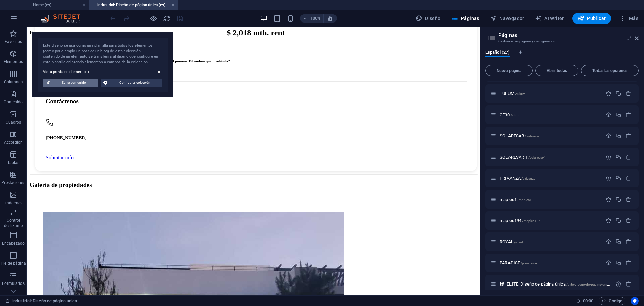
click at [73, 80] on span "Editar contenido" at bounding box center [74, 82] width 44 height 8
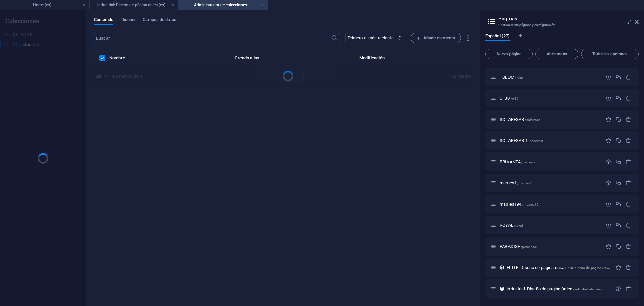
scroll to position [0, 0]
select select "Bodega"
select select "VENTA"
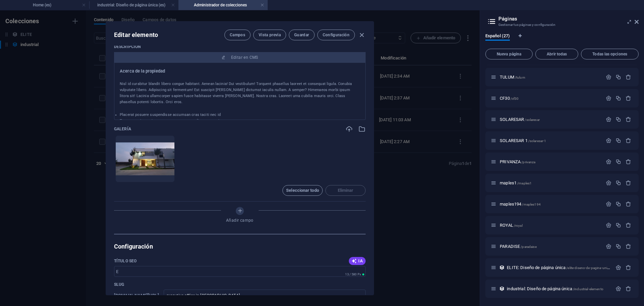
scroll to position [436, 0]
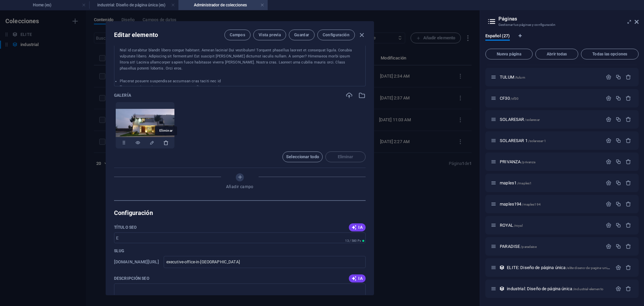
click at [166, 145] on icon "button" at bounding box center [165, 142] width 5 height 5
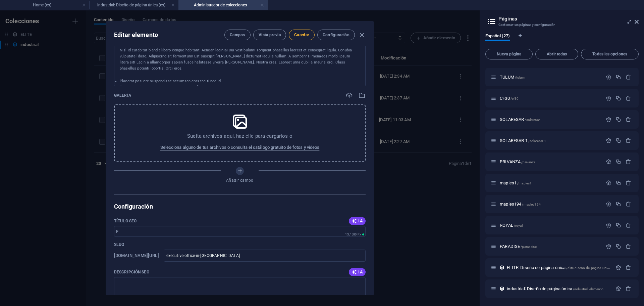
click at [308, 37] on span "Guardar" at bounding box center [301, 34] width 15 height 5
click at [240, 146] on span "Selecciona alguno de tus archivos o consulta el catálogo gratuito de fotos y ví…" at bounding box center [239, 147] width 159 height 8
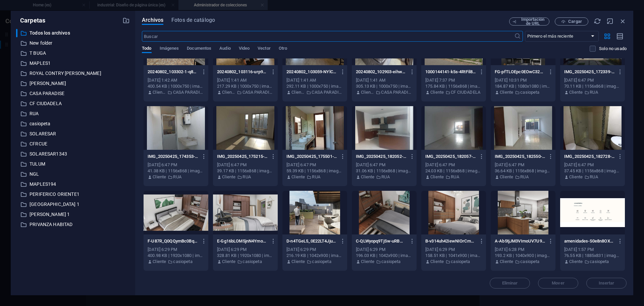
scroll to position [3165, 0]
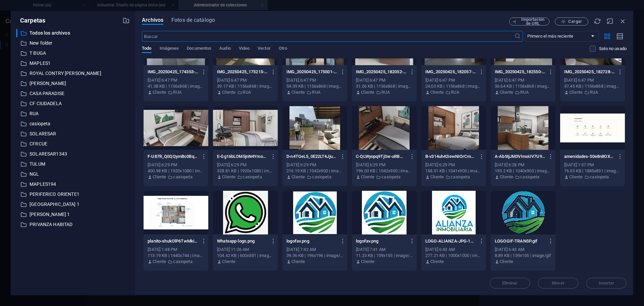
click at [443, 216] on div at bounding box center [453, 213] width 65 height 44
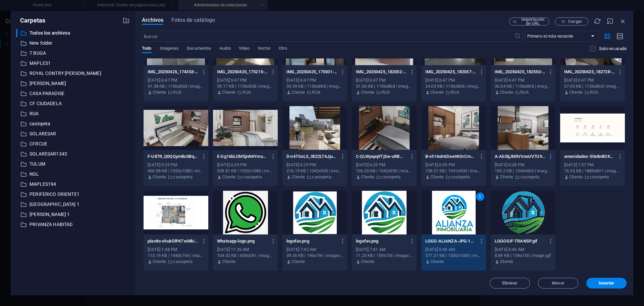
click at [443, 216] on div "1" at bounding box center [453, 213] width 65 height 44
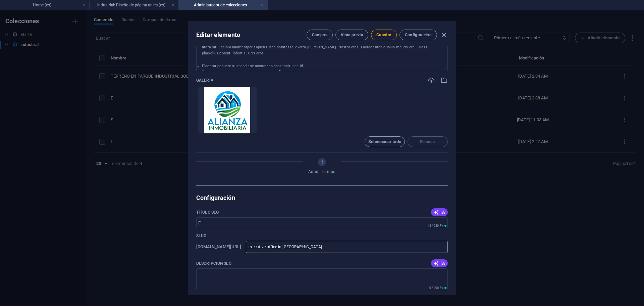
scroll to position [418, 0]
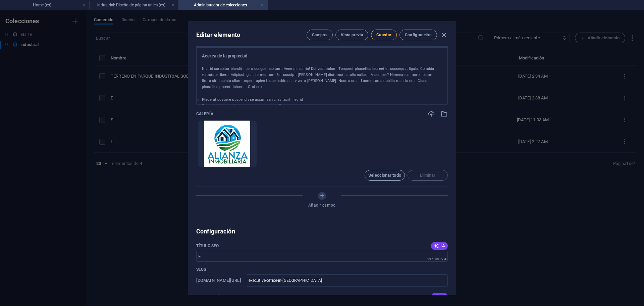
click at [382, 39] on button "Guardar" at bounding box center [383, 35] width 25 height 11
click at [388, 32] on button "Guardar" at bounding box center [383, 35] width 25 height 11
click at [442, 37] on icon "button" at bounding box center [444, 35] width 8 height 8
checkbox input "false"
type input "executive-office-in-anaheim"
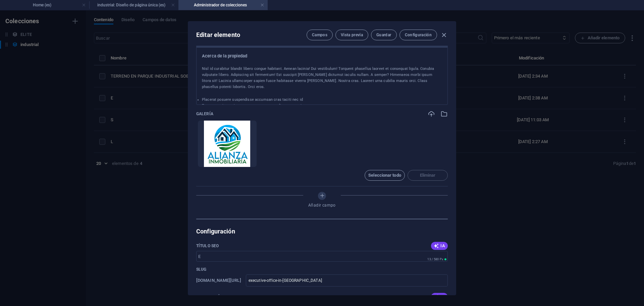
scroll to position [391, 0]
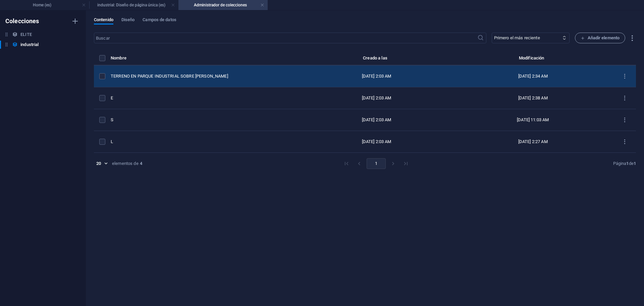
click at [177, 75] on div "TERRENO EN PARQUE INDUSTRIAL SOBRE AV [PERSON_NAME]" at bounding box center [203, 76] width 184 height 6
select select "Terreno"
select select "VENTA"
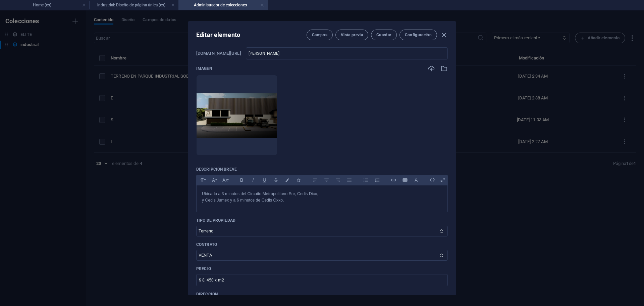
scroll to position [0, 0]
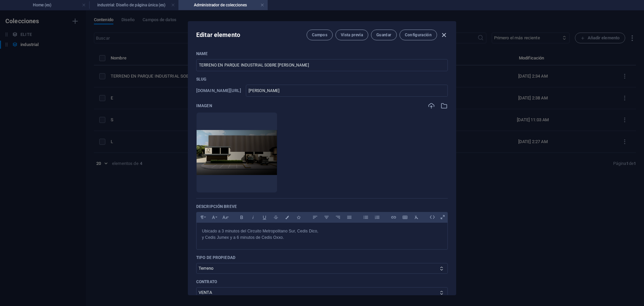
click at [446, 33] on icon "button" at bounding box center [444, 35] width 8 height 8
checkbox input "false"
type input "lopez"
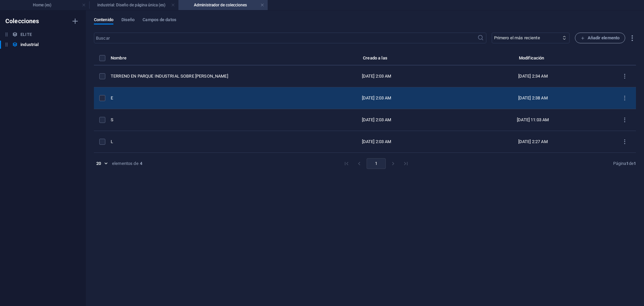
click at [164, 91] on td "E" at bounding box center [206, 98] width 190 height 22
select select "Bodega"
select select "VENTA"
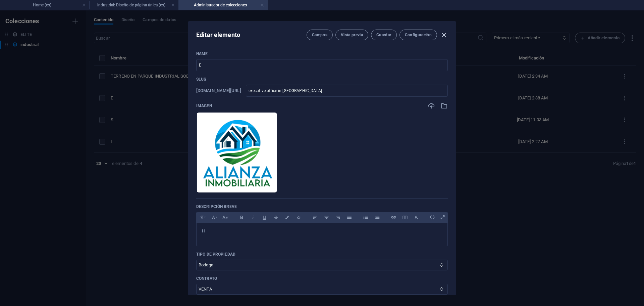
drag, startPoint x: 445, startPoint y: 36, endPoint x: 442, endPoint y: 38, distance: 3.9
click at [445, 36] on icon "button" at bounding box center [444, 35] width 8 height 8
checkbox input "false"
type input "executive-office-in-anaheim"
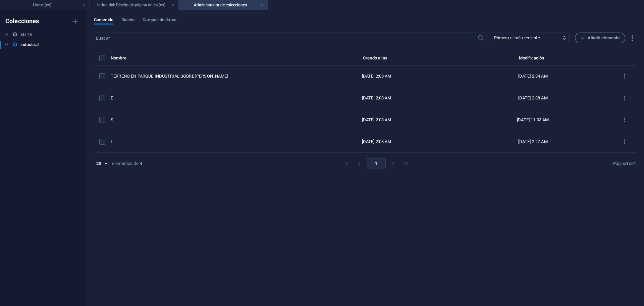
click at [159, 195] on div "​ Primero el más reciente Primero el más antiguo Última modificación Name (asce…" at bounding box center [365, 166] width 542 height 266
click at [131, 8] on h4 "industrial: Diseño de página única (es)" at bounding box center [133, 4] width 89 height 7
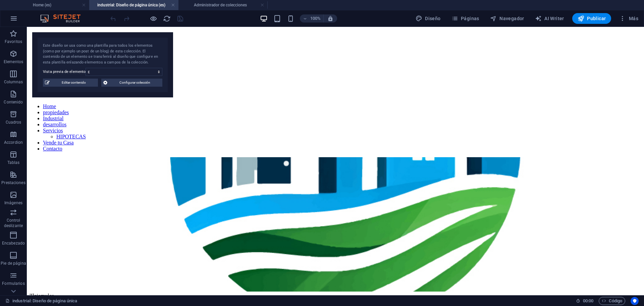
scroll to position [680, 0]
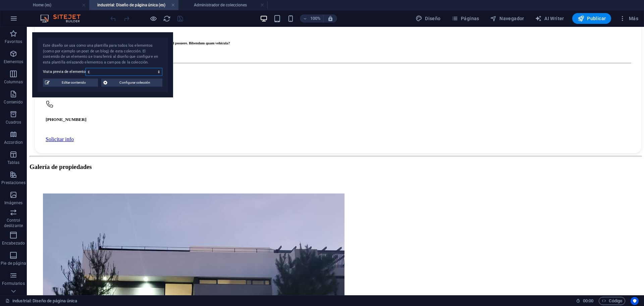
click at [98, 71] on select "TERRENO EN PARQUE INDUSTRIAL SOBRE AV LOPEZ MATEOS E S L" at bounding box center [124, 72] width 77 height 8
click at [86, 68] on select "TERRENO EN PARQUE INDUSTRIAL SOBRE AV LOPEZ MATEOS E S L" at bounding box center [124, 72] width 77 height 8
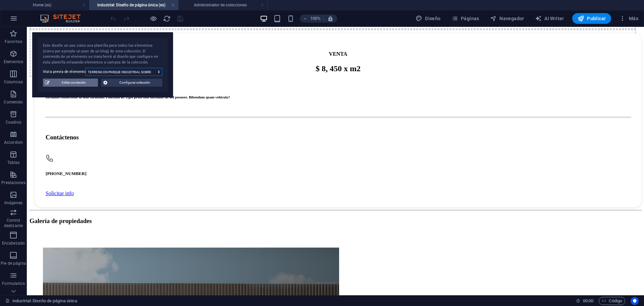
scroll to position [727, 0]
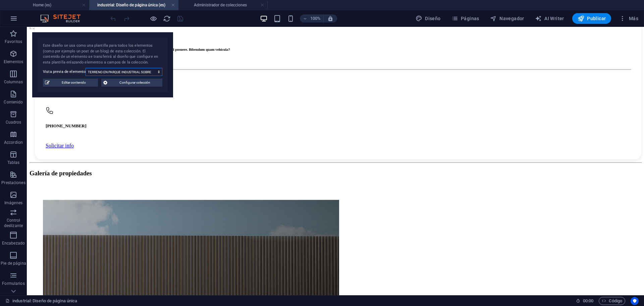
click at [105, 69] on select "TERRENO EN PARQUE INDUSTRIAL SOBRE AV LOPEZ MATEOS E S L" at bounding box center [124, 72] width 77 height 8
select select "68dce066138015d5ed0fd59b"
click at [86, 68] on select "TERRENO EN PARQUE INDUSTRIAL SOBRE AV LOPEZ MATEOS E S L" at bounding box center [124, 72] width 77 height 8
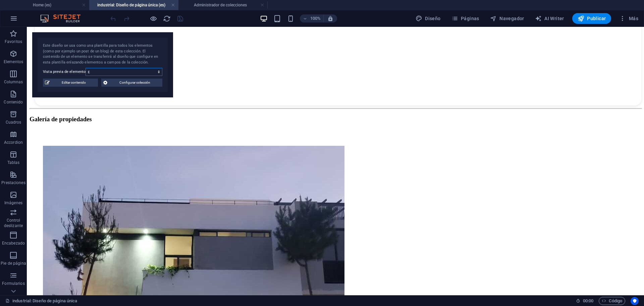
scroll to position [680, 0]
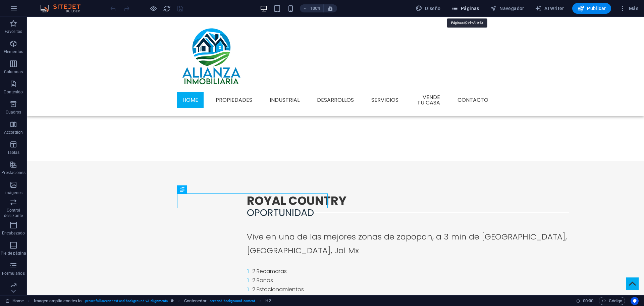
click at [473, 11] on span "Páginas" at bounding box center [465, 8] width 28 height 7
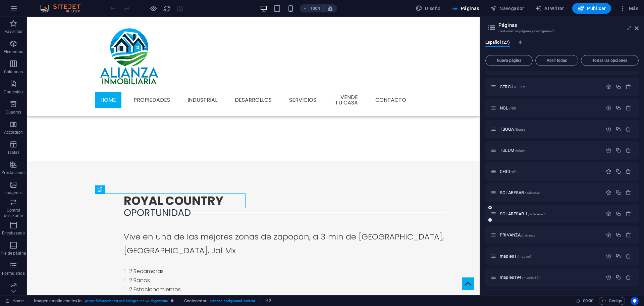
scroll to position [352, 0]
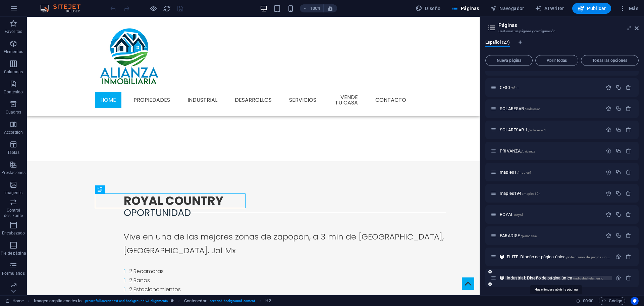
click at [511, 279] on span "industrial: Diseño de página única /industrial-elemento" at bounding box center [555, 277] width 97 height 5
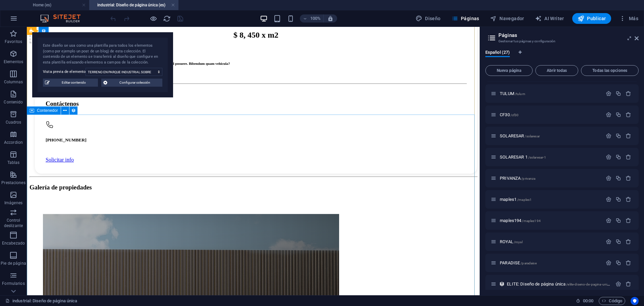
scroll to position [680, 0]
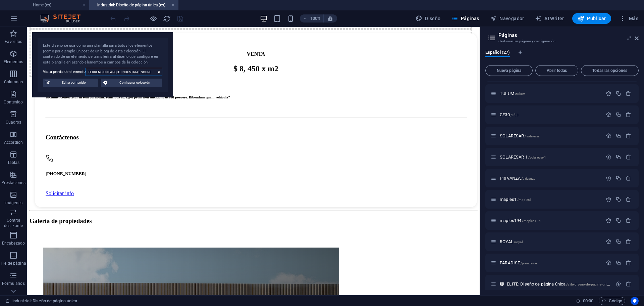
click at [112, 73] on select "TERRENO EN PARQUE INDUSTRIAL SOBRE [PERSON_NAME] E S L" at bounding box center [124, 72] width 77 height 8
click at [86, 68] on select "TERRENO EN PARQUE INDUSTRIAL SOBRE [PERSON_NAME] E S L" at bounding box center [124, 72] width 77 height 8
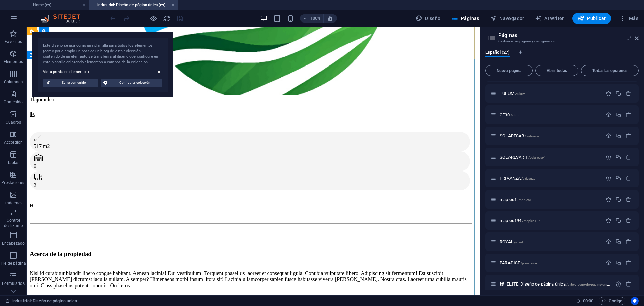
scroll to position [263, 0]
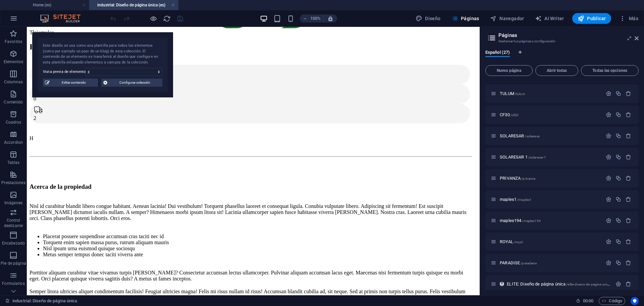
click at [95, 76] on div "Este diseño se usa como una plantilla para todos los elementos (como por ejempl…" at bounding box center [102, 64] width 141 height 65
click at [95, 75] on select "TERRENO EN PARQUE INDUSTRIAL SOBRE [PERSON_NAME] E S L" at bounding box center [124, 71] width 77 height 8
click at [86, 67] on select "TERRENO EN PARQUE INDUSTRIAL SOBRE [PERSON_NAME] E S L" at bounding box center [124, 71] width 77 height 8
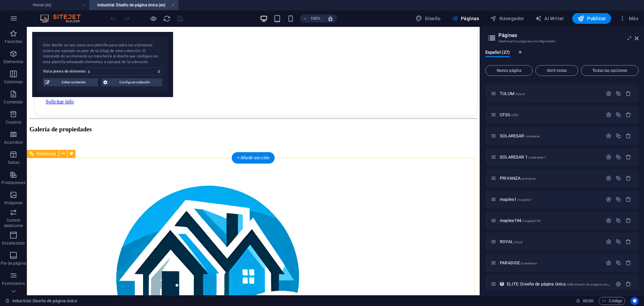
scroll to position [702, 0]
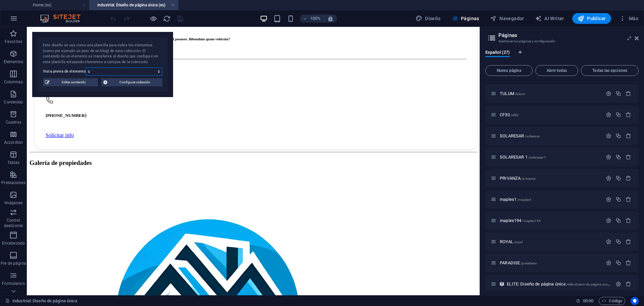
click at [108, 74] on select "TERRENO EN PARQUE INDUSTRIAL SOBRE [PERSON_NAME] E S L" at bounding box center [124, 71] width 77 height 8
select select "68dce066138015d5ed0fd599"
click at [86, 67] on select "TERRENO EN PARQUE INDUSTRIAL SOBRE [PERSON_NAME] E S L" at bounding box center [124, 71] width 77 height 8
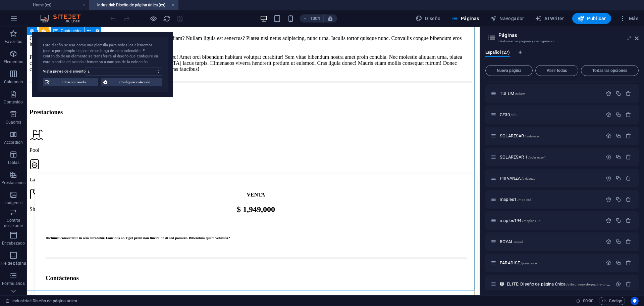
scroll to position [537, 0]
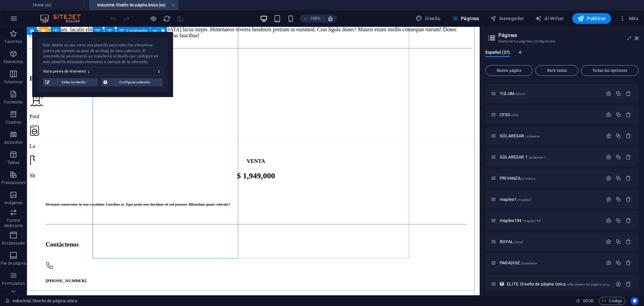
click at [131, 82] on div "Prestaciones" at bounding box center [251, 78] width 442 height 7
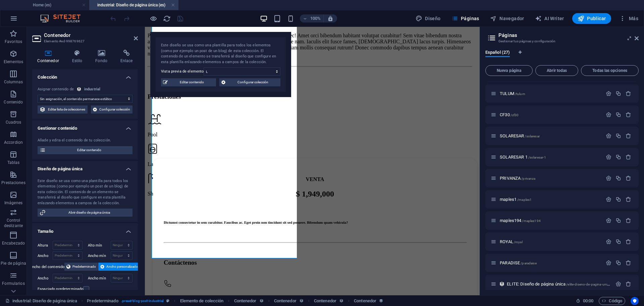
select select "full_description"
click at [172, 100] on div "Prestaciones" at bounding box center [310, 96] width 324 height 7
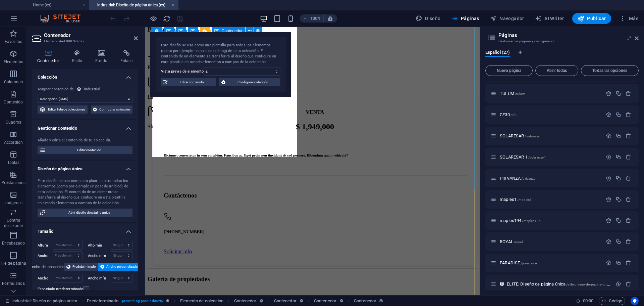
scroll to position [637, 0]
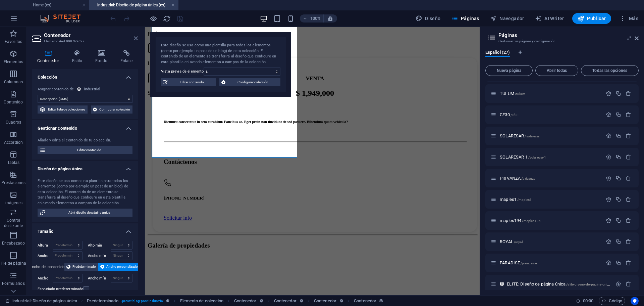
click at [134, 41] on icon at bounding box center [136, 38] width 4 height 5
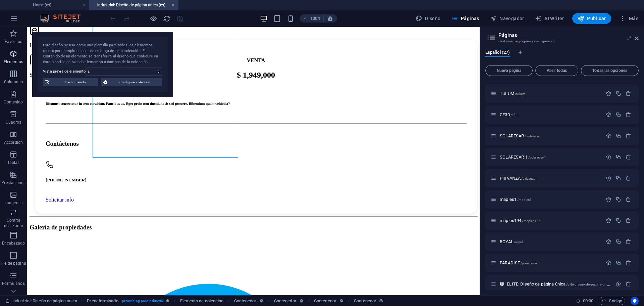
click at [12, 55] on icon "button" at bounding box center [13, 54] width 8 height 8
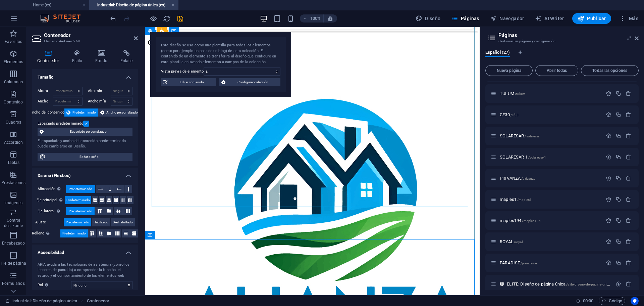
scroll to position [873, 0]
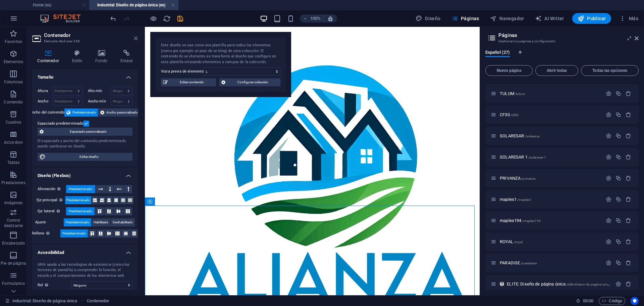
click at [136, 38] on icon at bounding box center [136, 38] width 4 height 5
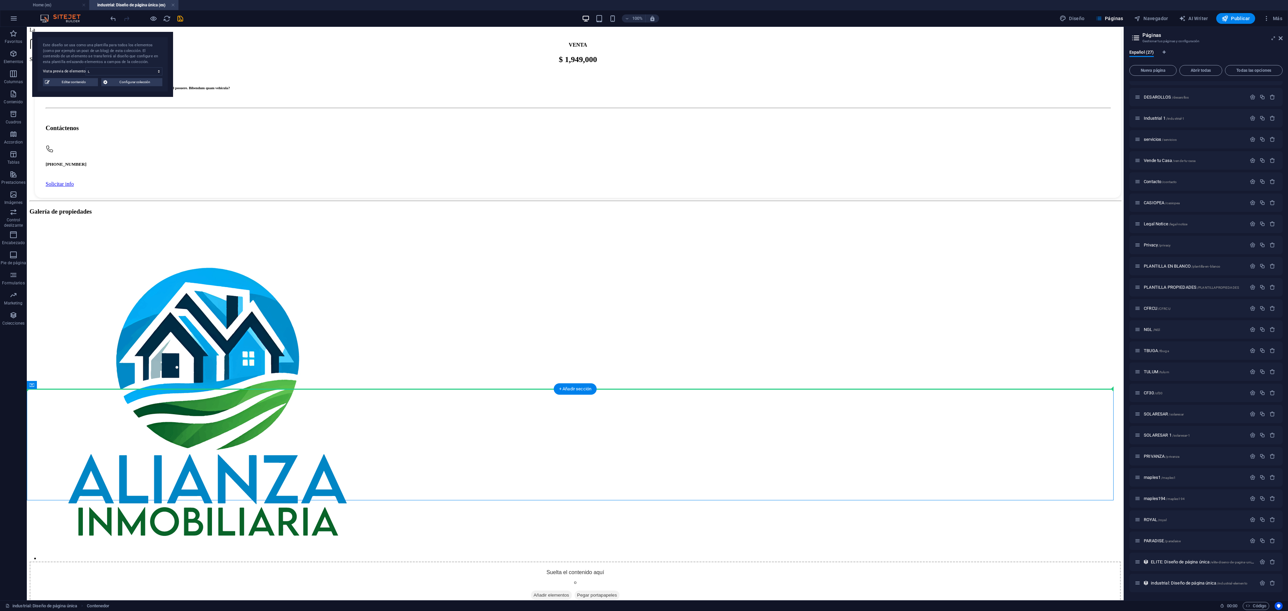
scroll to position [555, 0]
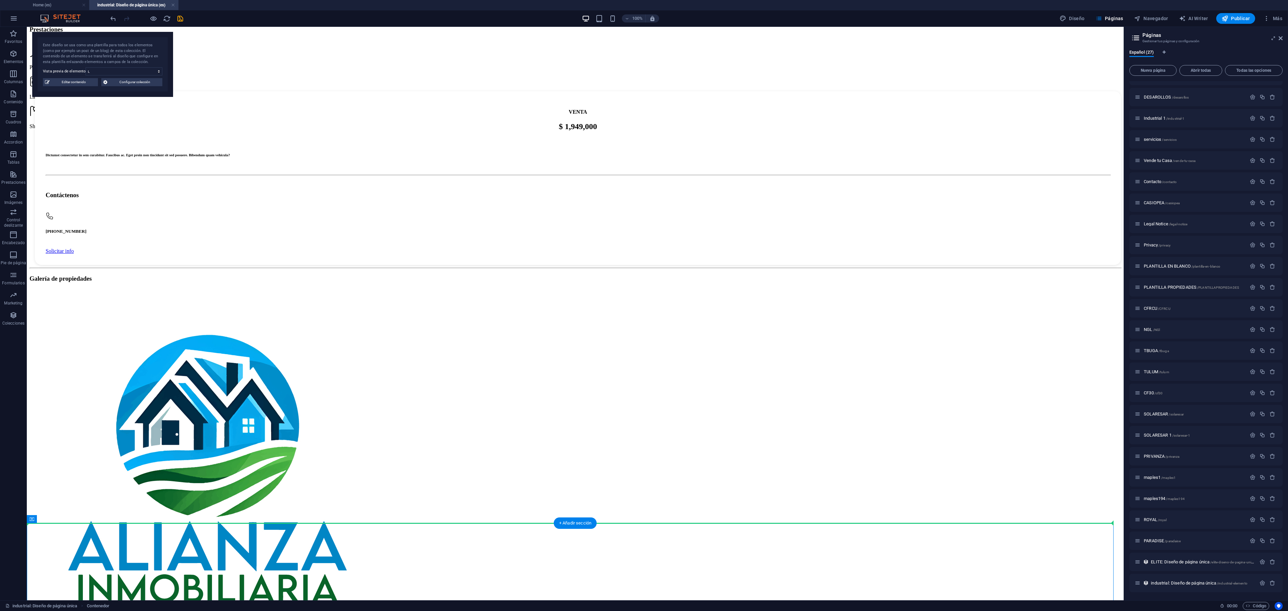
drag, startPoint x: 80, startPoint y: 411, endPoint x: 50, endPoint y: 270, distance: 143.6
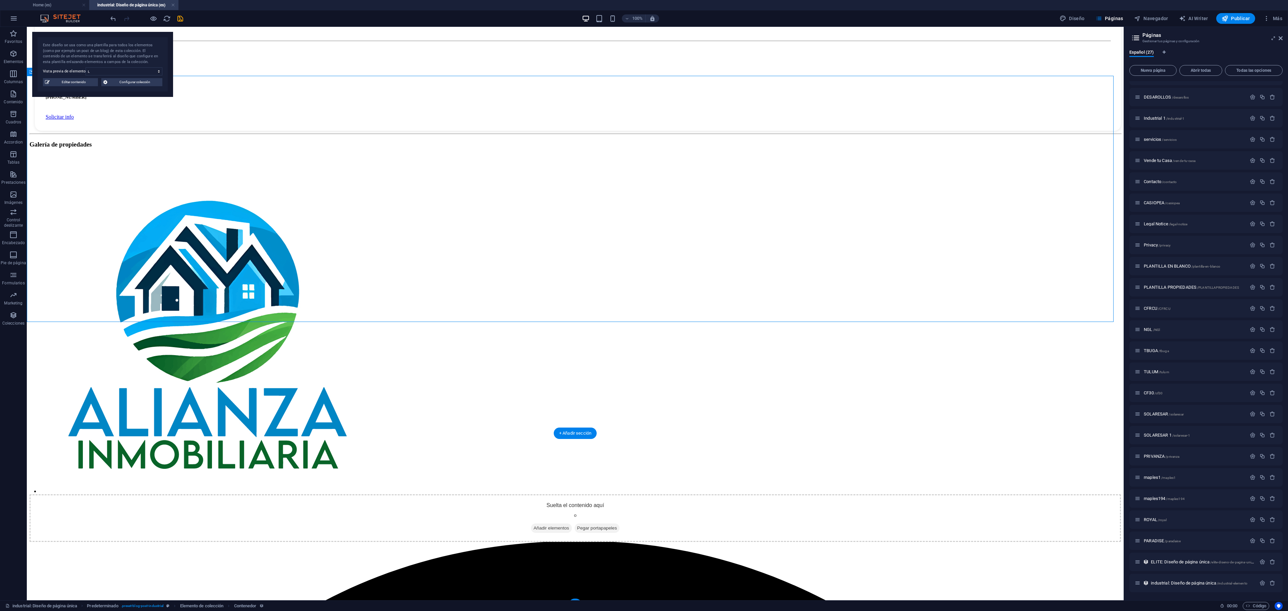
scroll to position [757, 0]
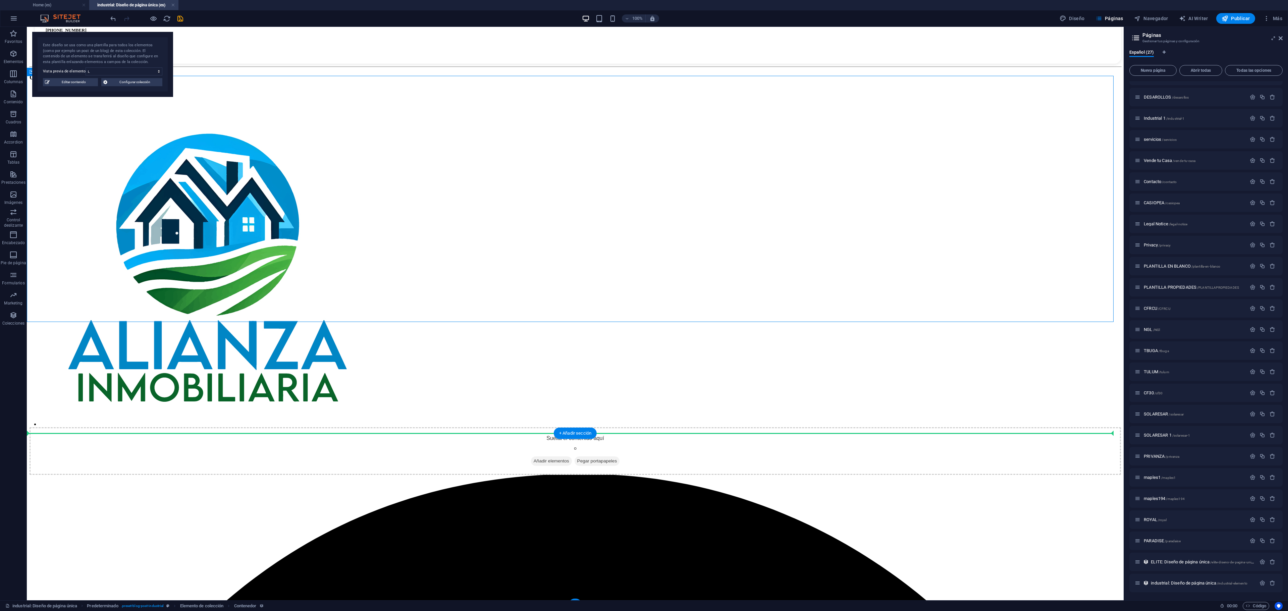
drag, startPoint x: 70, startPoint y: 298, endPoint x: 57, endPoint y: 466, distance: 168.2
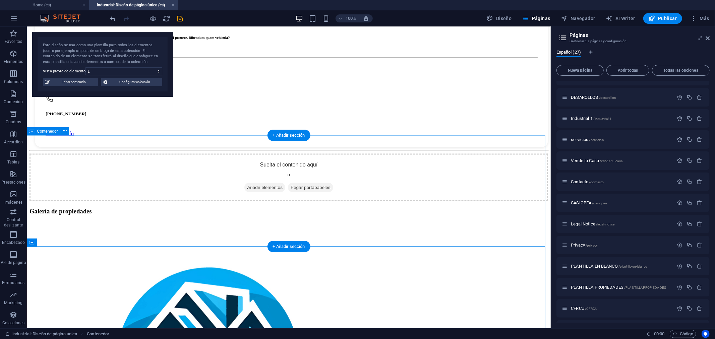
scroll to position [660, 0]
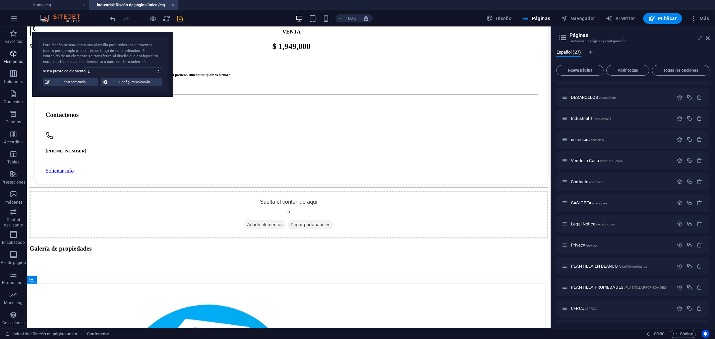
click at [15, 52] on icon "button" at bounding box center [13, 54] width 8 height 8
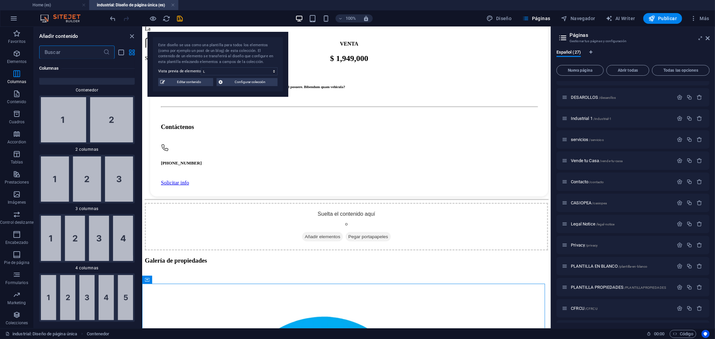
scroll to position [407, 0]
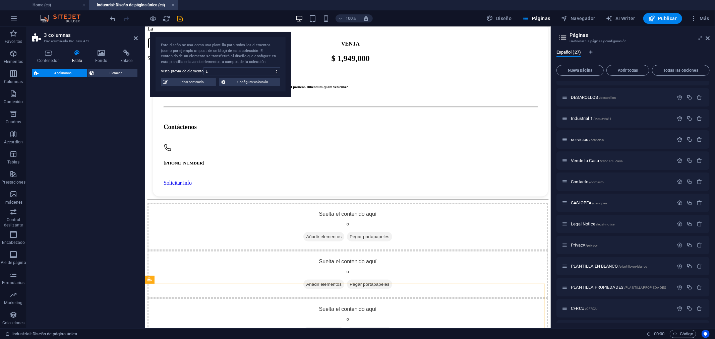
select select "rem"
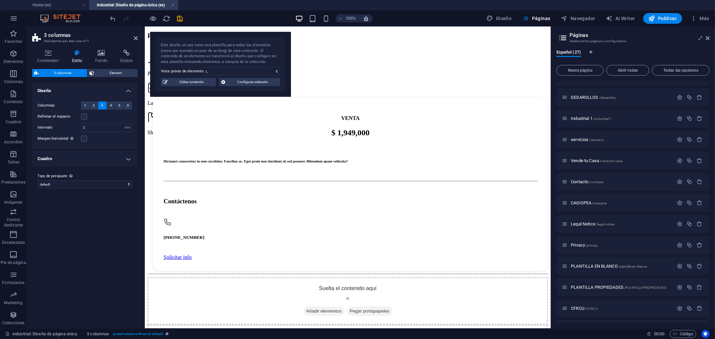
scroll to position [660, 0]
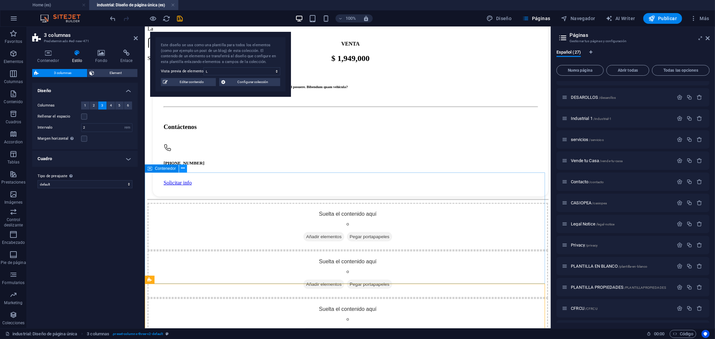
click at [183, 169] on icon at bounding box center [183, 168] width 4 height 7
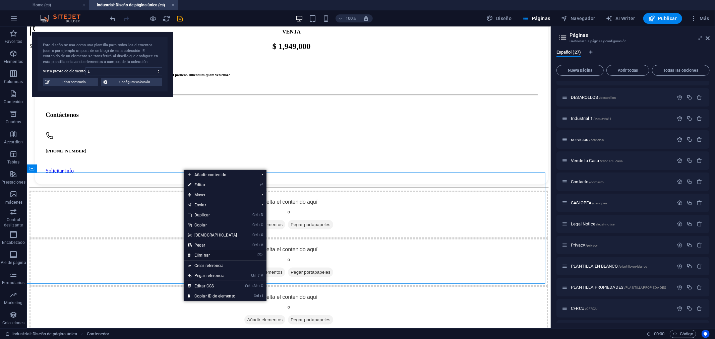
click at [203, 255] on link "⌦ Eliminar" at bounding box center [213, 256] width 58 height 10
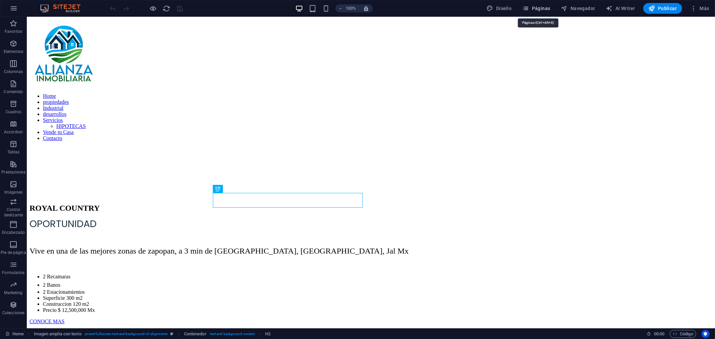
click at [550, 8] on span "Páginas" at bounding box center [537, 8] width 28 height 7
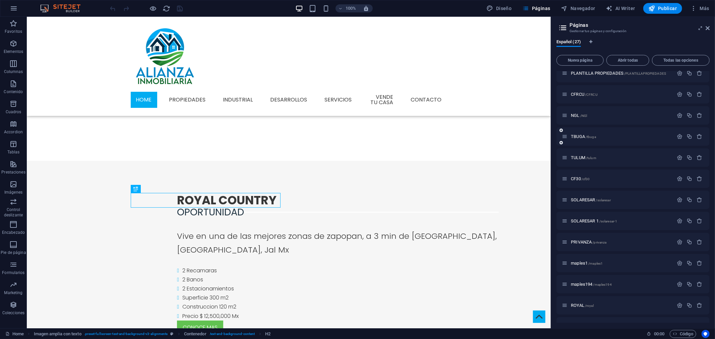
scroll to position [317, 0]
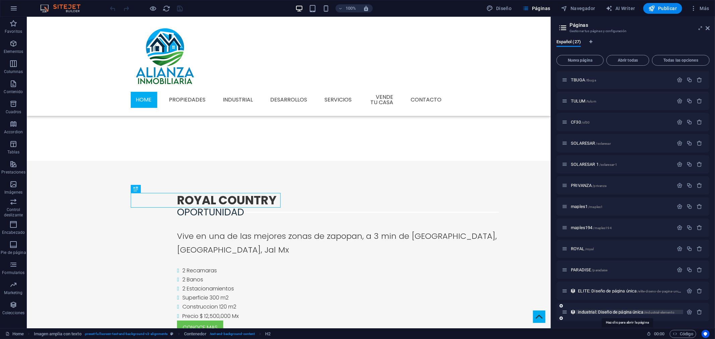
click at [592, 311] on span "industrial: Diseño de página única /industrial-elemento" at bounding box center [626, 312] width 97 height 5
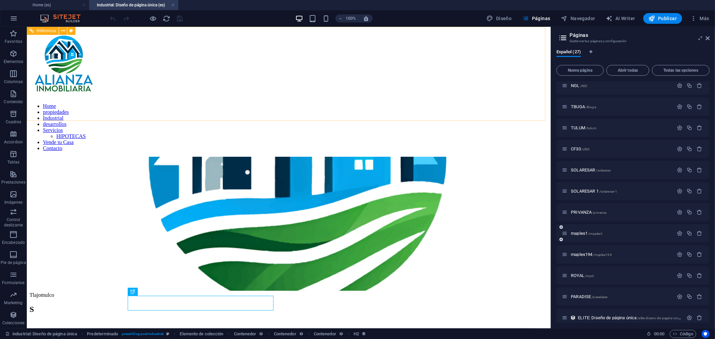
scroll to position [0, 0]
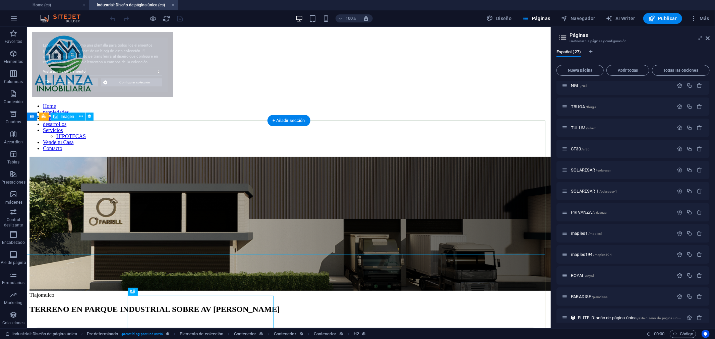
select select "68dce066138015d5ed0fd59c"
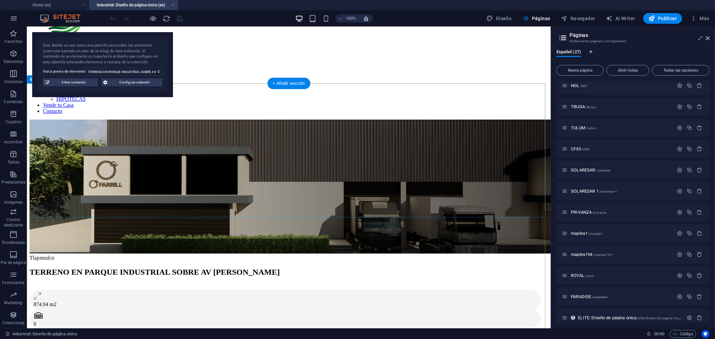
scroll to position [74, 0]
